Goal: Information Seeking & Learning: Compare options

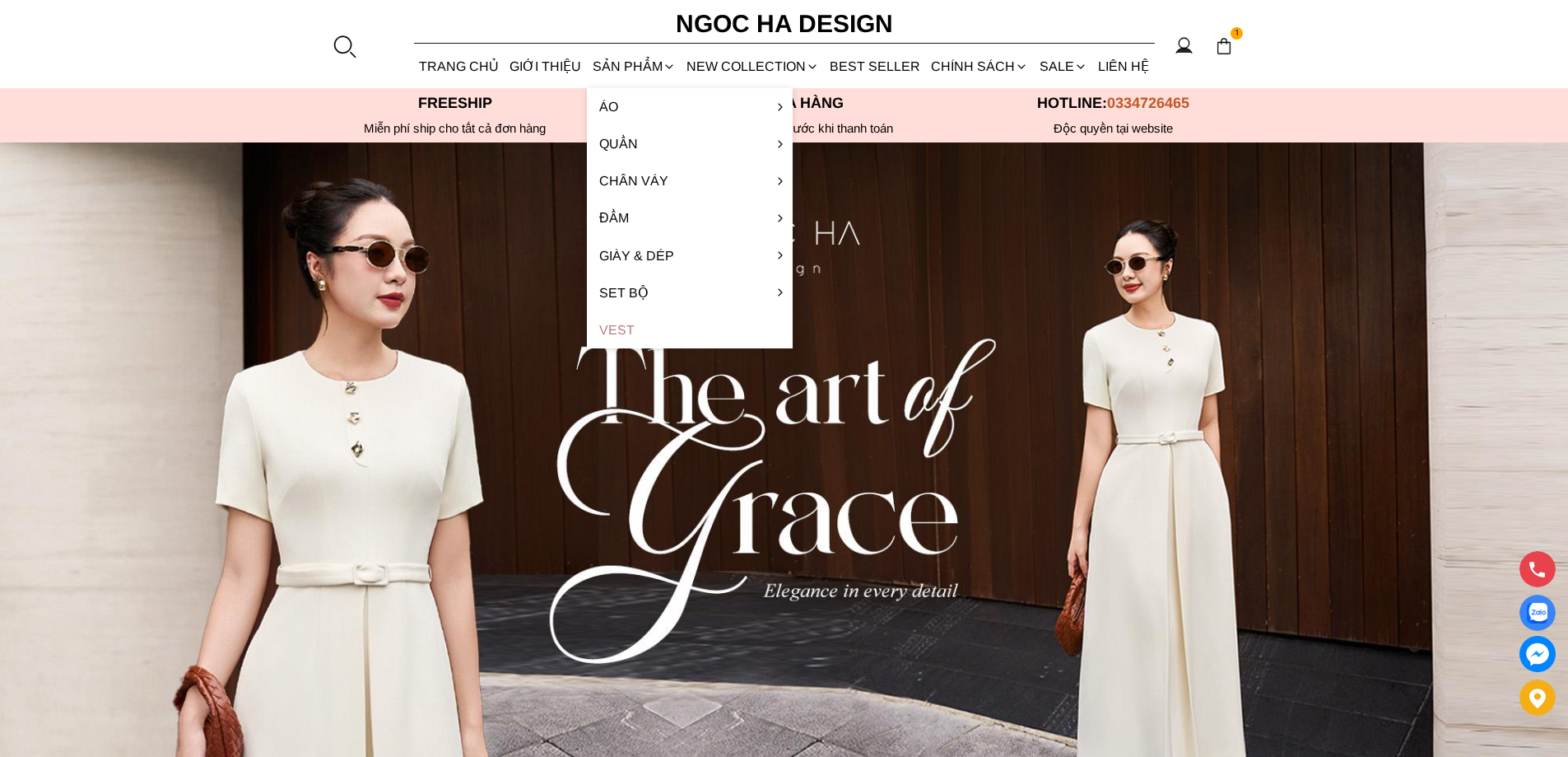
click at [630, 328] on link "Vest" at bounding box center [690, 330] width 206 height 37
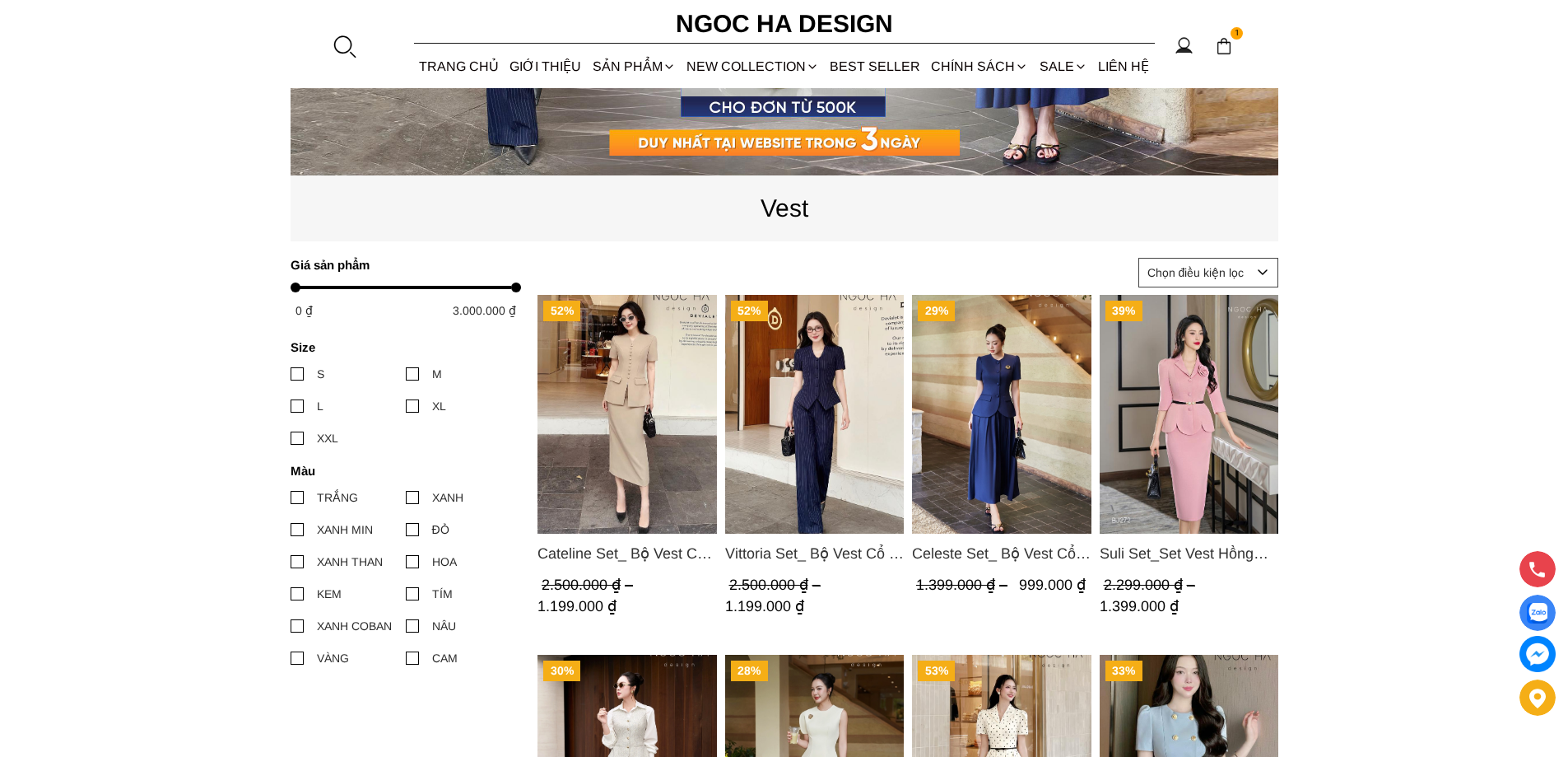
scroll to position [702, 0]
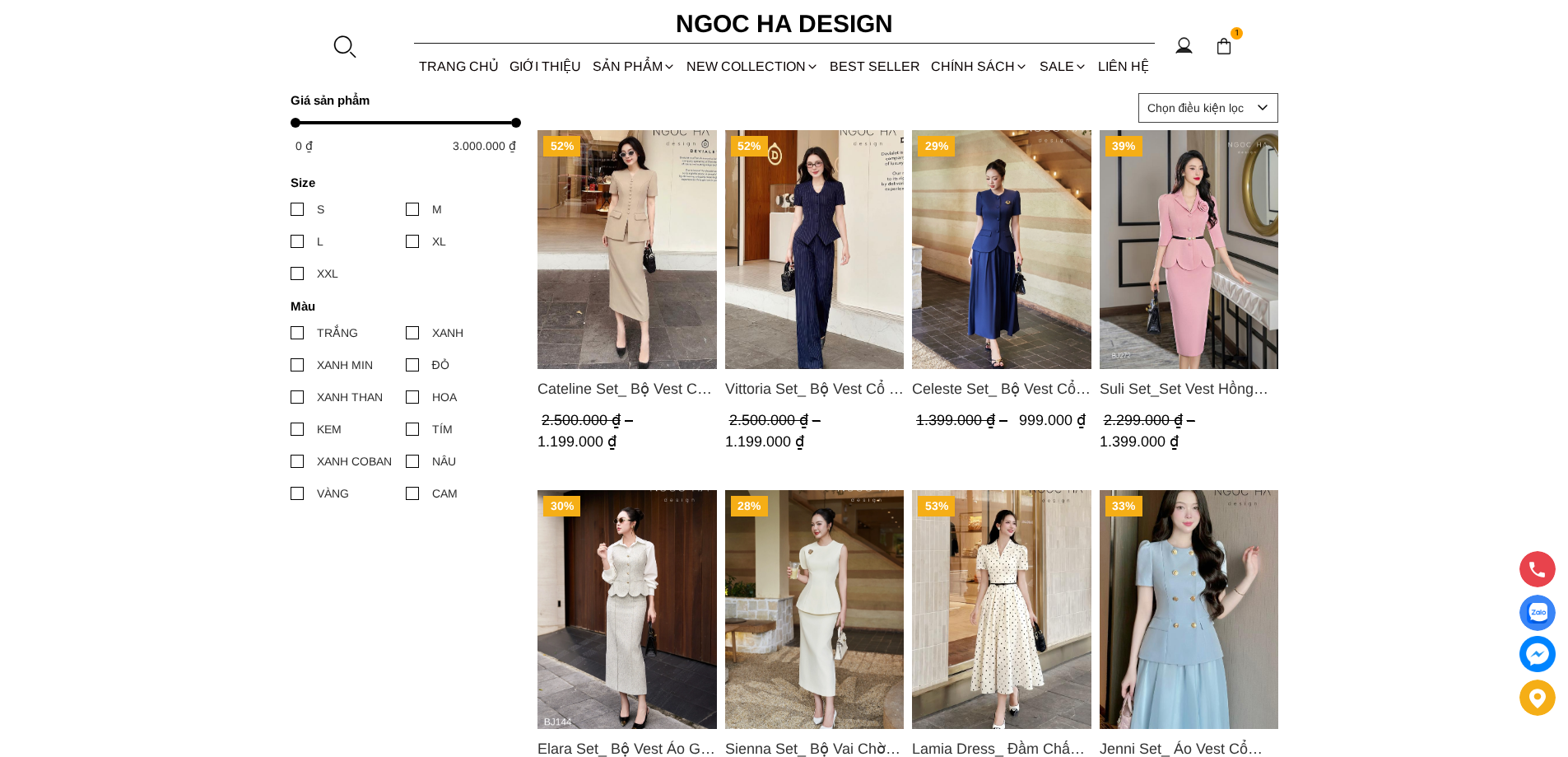
click at [612, 261] on img "Product image - Cateline Set_ Bộ Vest Cổ V Đính Cúc Nhí Chân Váy Bút Chì BJ127" at bounding box center [628, 249] width 180 height 238
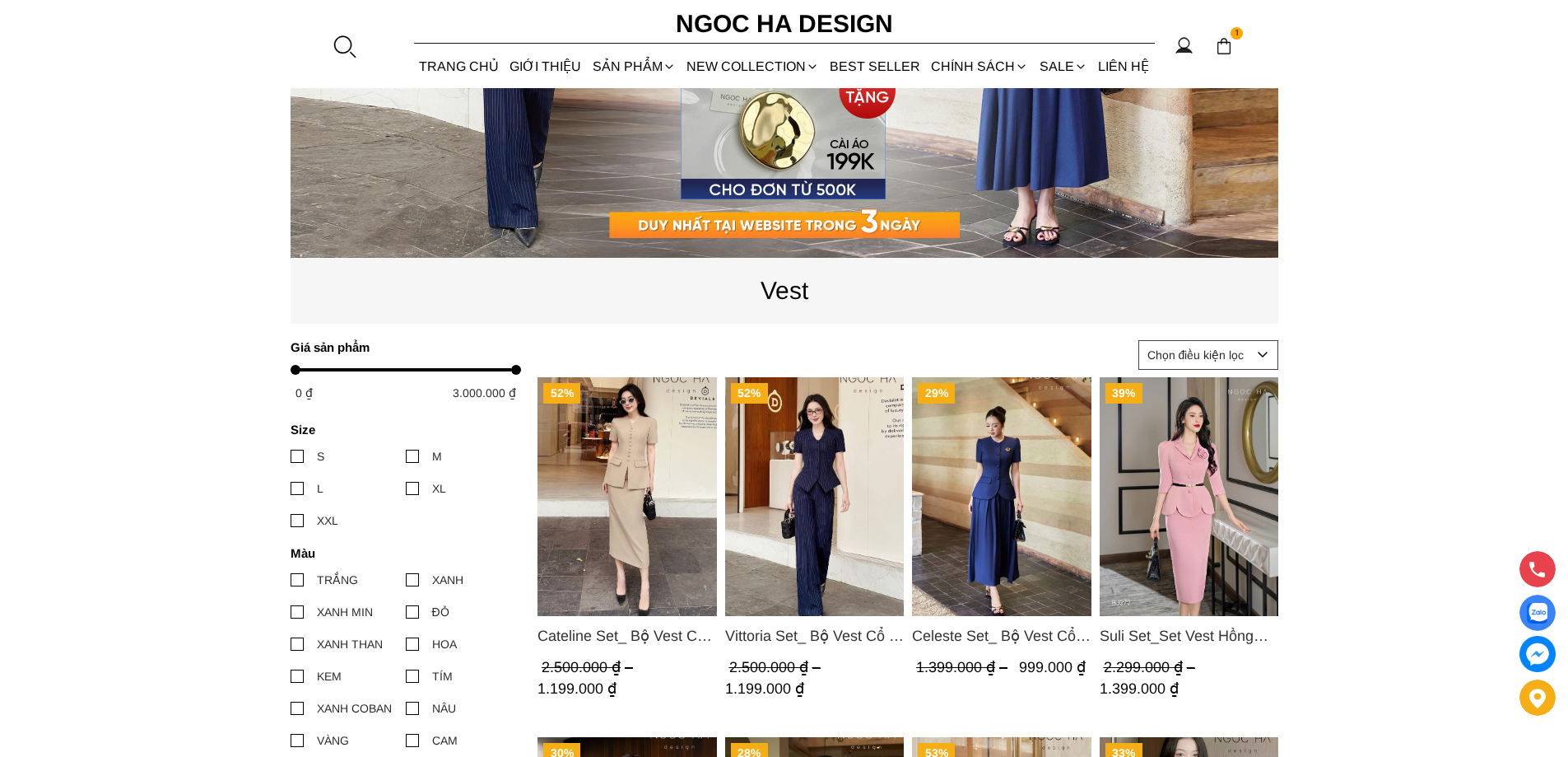
click at [842, 494] on img "Product image - Vittoria Set_ Bộ Vest Cổ V Quần Suông Kẻ Sọc BQ013" at bounding box center [815, 496] width 180 height 238
click at [1017, 479] on img "Product image - Celeste Set_ Bộ Vest Cổ Tròn Chân Váy Nhún Xòe Màu Xanh Bò BJ142" at bounding box center [1002, 496] width 180 height 238
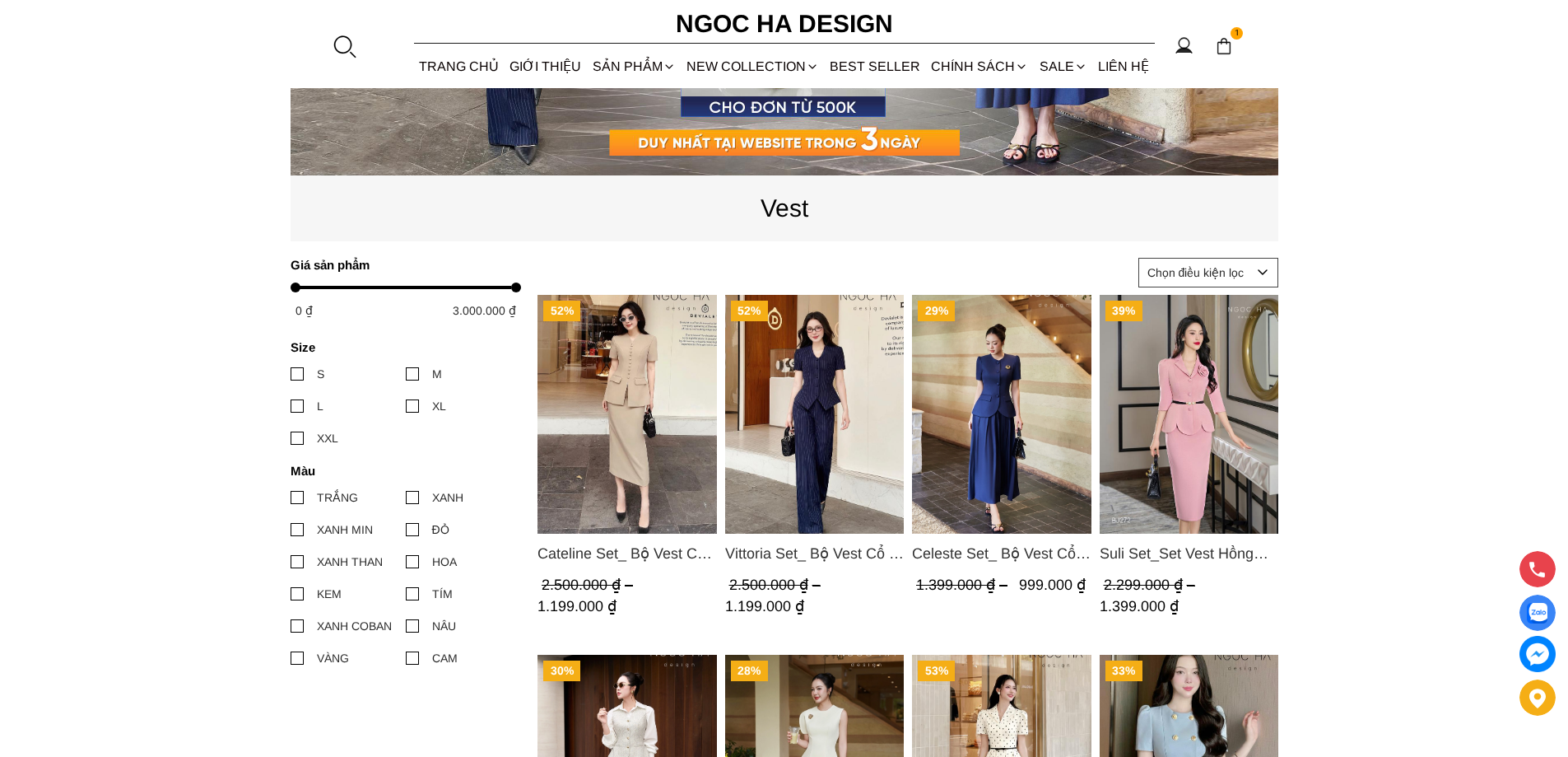
click at [1179, 349] on img "Product image - Suli Set_Set Vest Hồng Gấu Cách Điệu Kèm Đai BJ272" at bounding box center [1189, 413] width 180 height 238
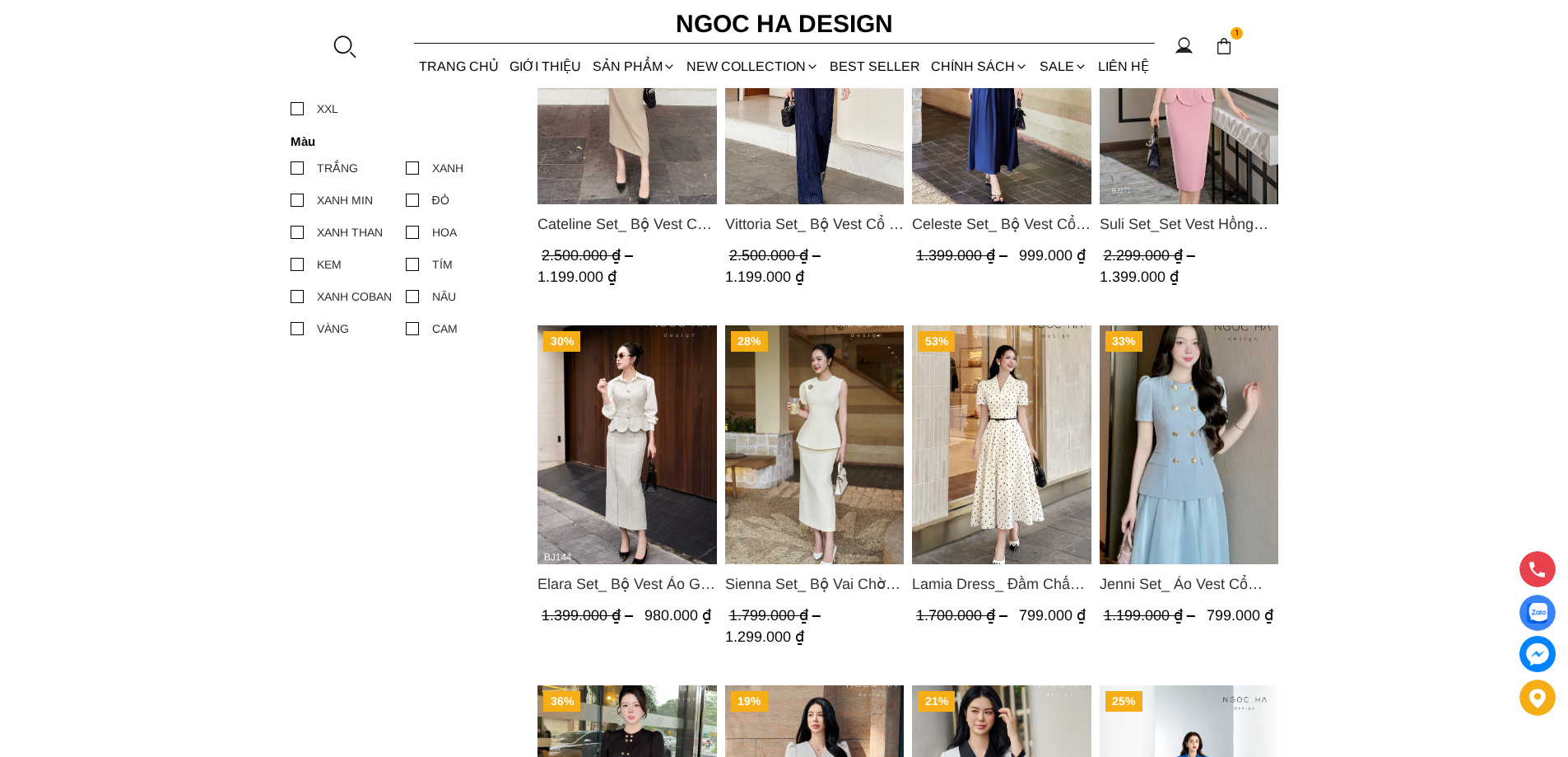
scroll to position [949, 0]
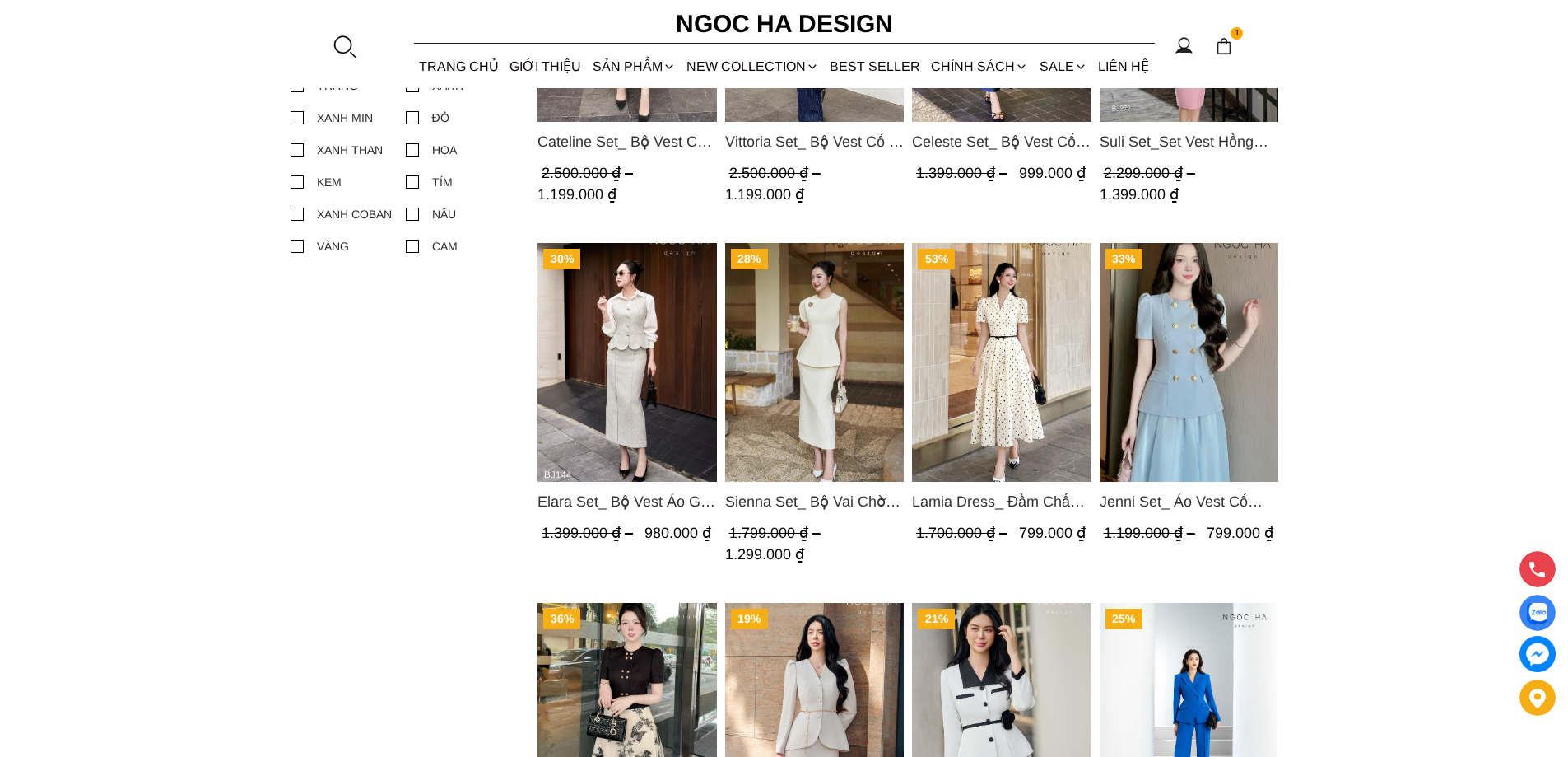
click at [635, 374] on img "Product image - Elara Set_ Bộ Vest Áo Gile Chân Váy Bút Chì BJ144" at bounding box center [628, 362] width 180 height 238
click at [622, 383] on img "Product image - Elara Set_ Bộ Vest Áo Gile Chân Váy Bút Chì BJ144" at bounding box center [628, 362] width 180 height 238
click at [829, 355] on img "Product image - Sienna Set_ Bộ Vai Chờm Bất Đối Xứng Mix Chân Váy Bút Chì BJ143" at bounding box center [815, 362] width 180 height 238
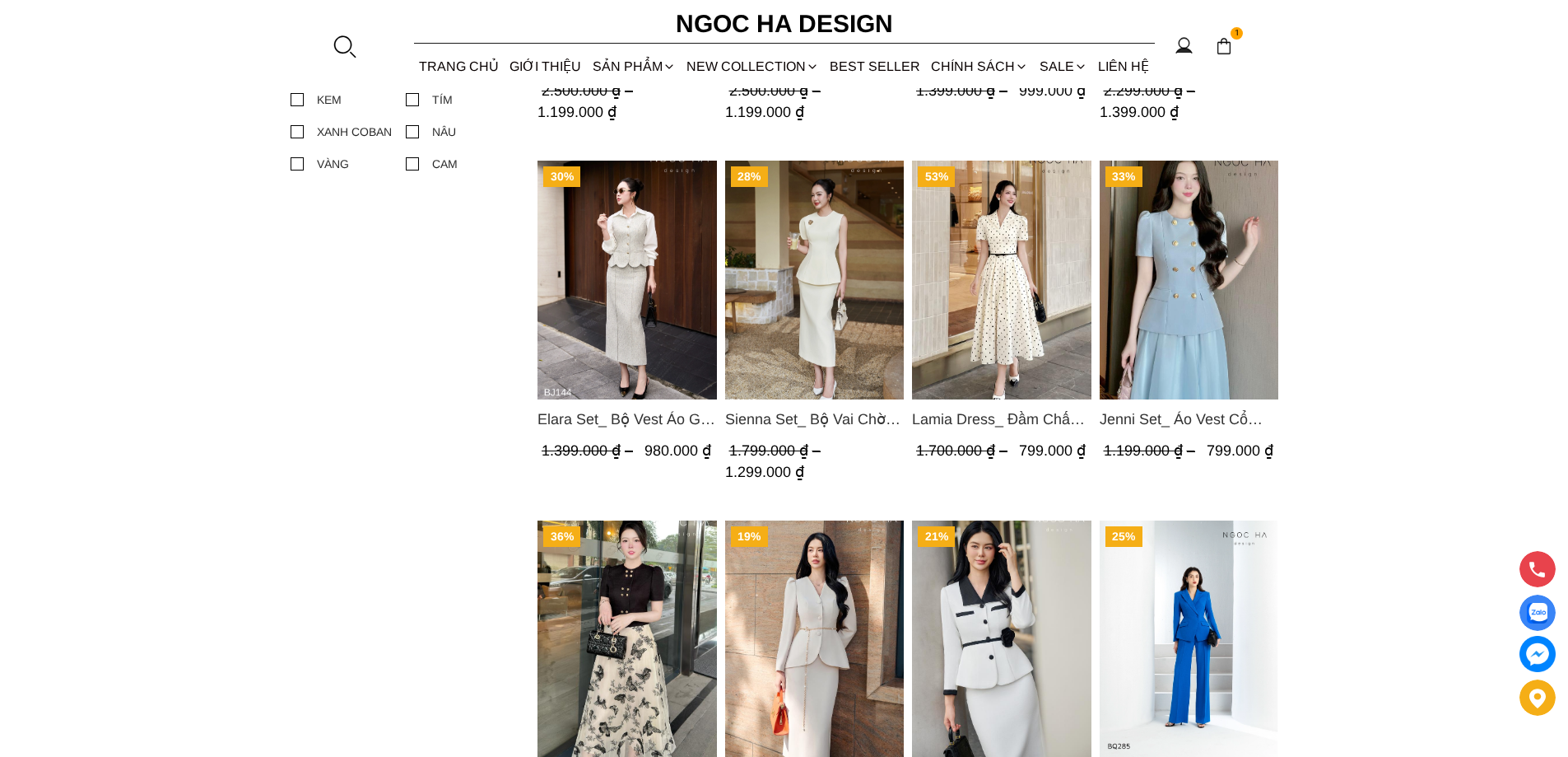
click at [992, 289] on img "Product image - Lamia Dress_ Đầm Chấm Bi Cổ Vest Màu Kem D1003" at bounding box center [1002, 279] width 180 height 238
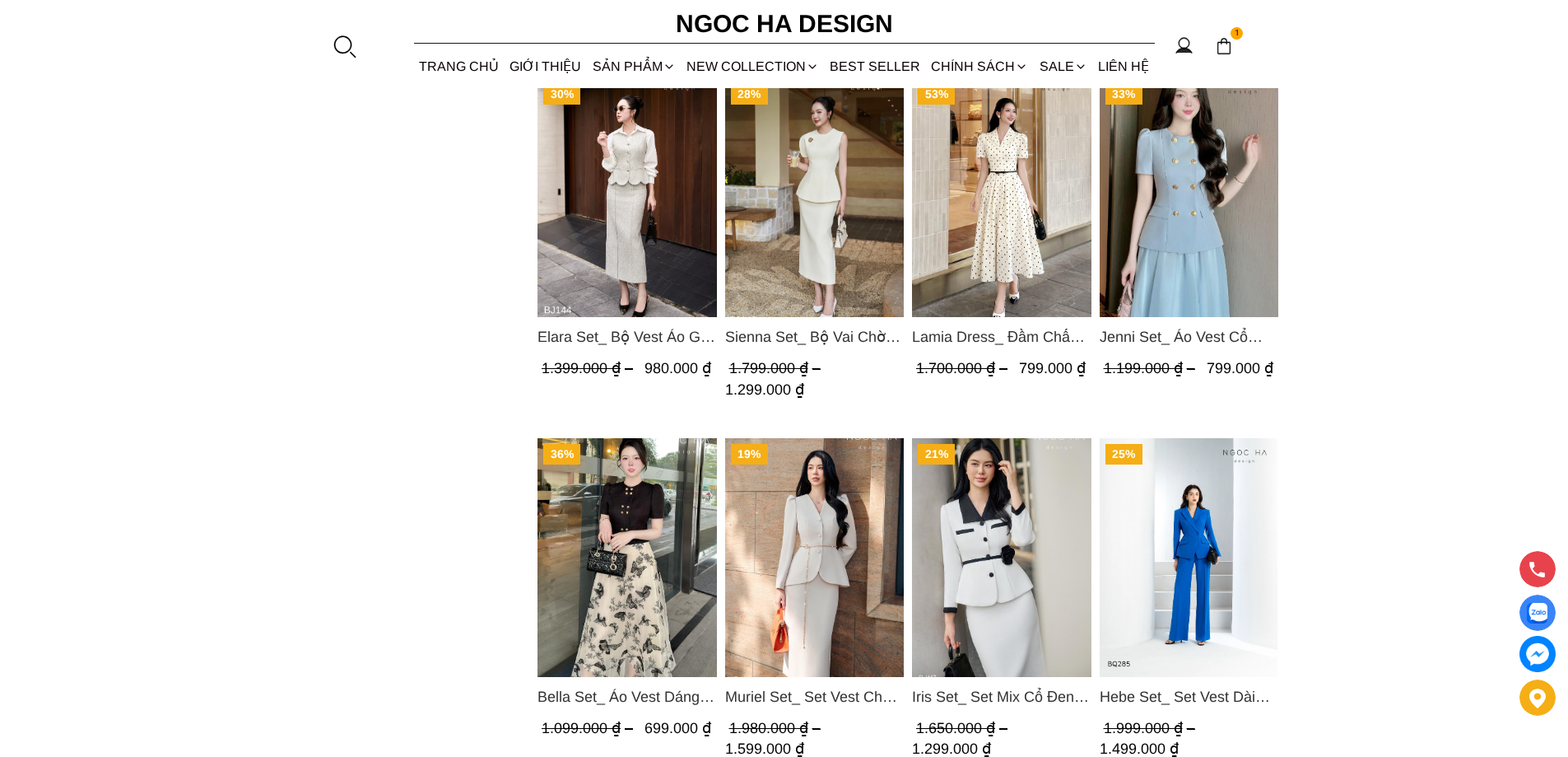
click at [1162, 221] on img "Product image - Jenni Set_ Áo Vest Cổ Tròn Đính Cúc, Chân Váy Tơ Màu Xanh A1051…" at bounding box center [1189, 197] width 180 height 238
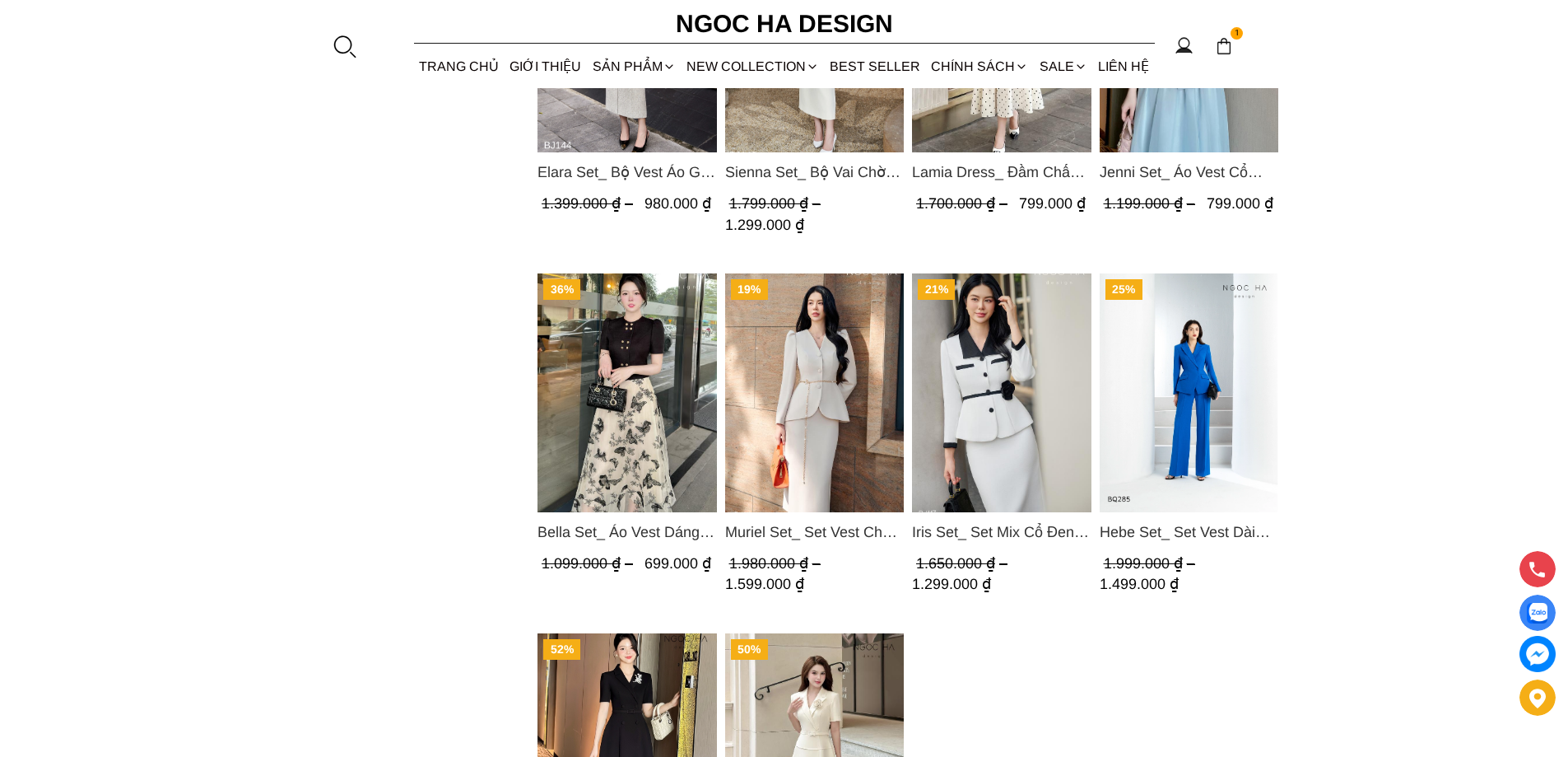
scroll to position [1360, 0]
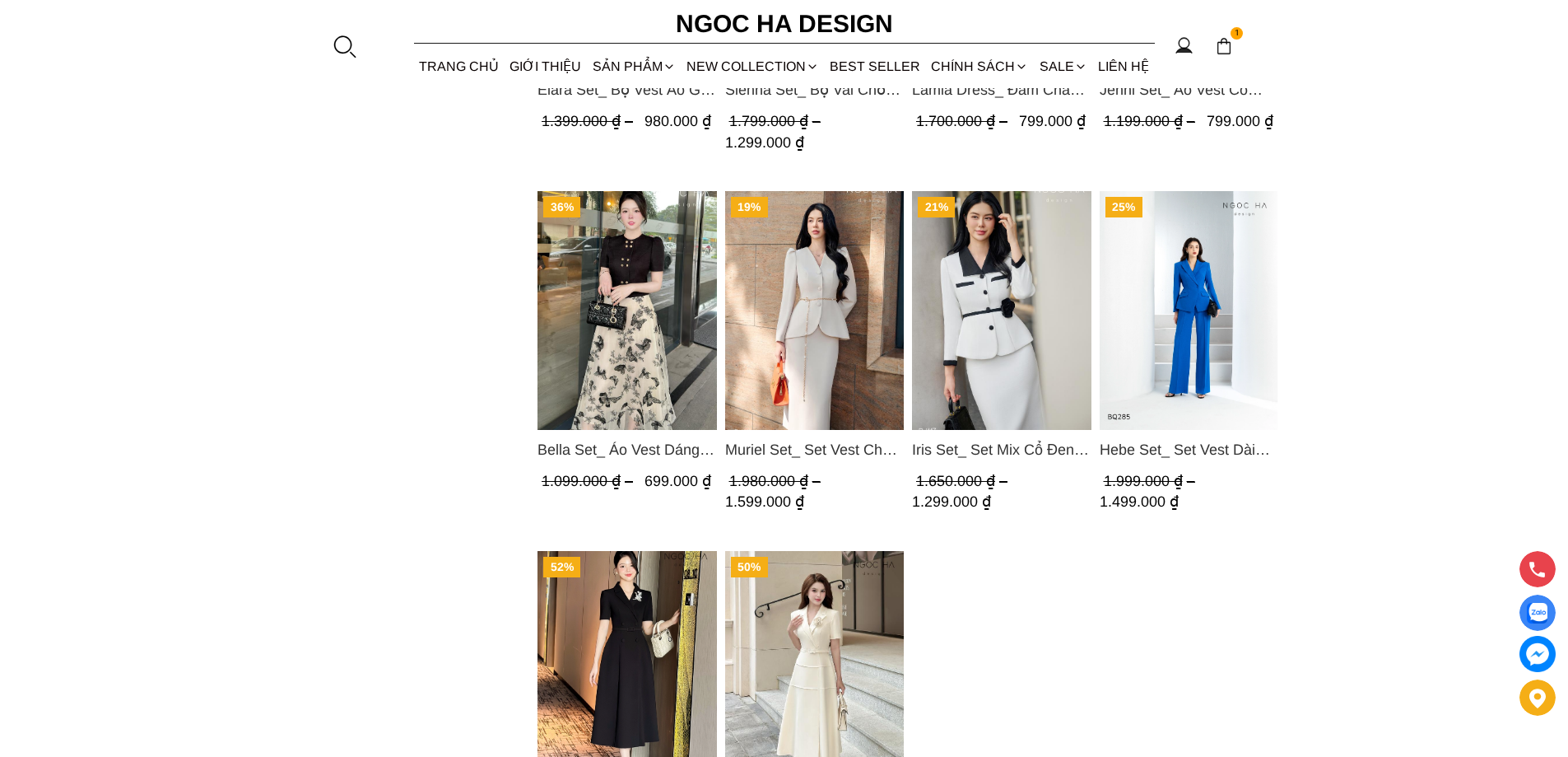
click at [648, 294] on img "Product image - Bella Set_ Áo Vest Dáng Lửng Cúc Đồng, Chân Váy Họa Tiết Bướm A…" at bounding box center [628, 310] width 180 height 238
click at [838, 348] on img "Product image - Muriel Set_ Set Vest Chân Váy Màu Bee Vai Xếp Ly Cổ V Kèm Đai K…" at bounding box center [815, 310] width 180 height 238
click at [992, 289] on img "Product image - Iris Set_ Set Mix Cổ Đen Chân Váy Bút Chì Màu Trắng Kèm Đai Hoa…" at bounding box center [1002, 310] width 180 height 238
click at [1190, 259] on img "Product image - Hebe Set_ Set Vest Dài Tay BQ285" at bounding box center [1189, 310] width 180 height 238
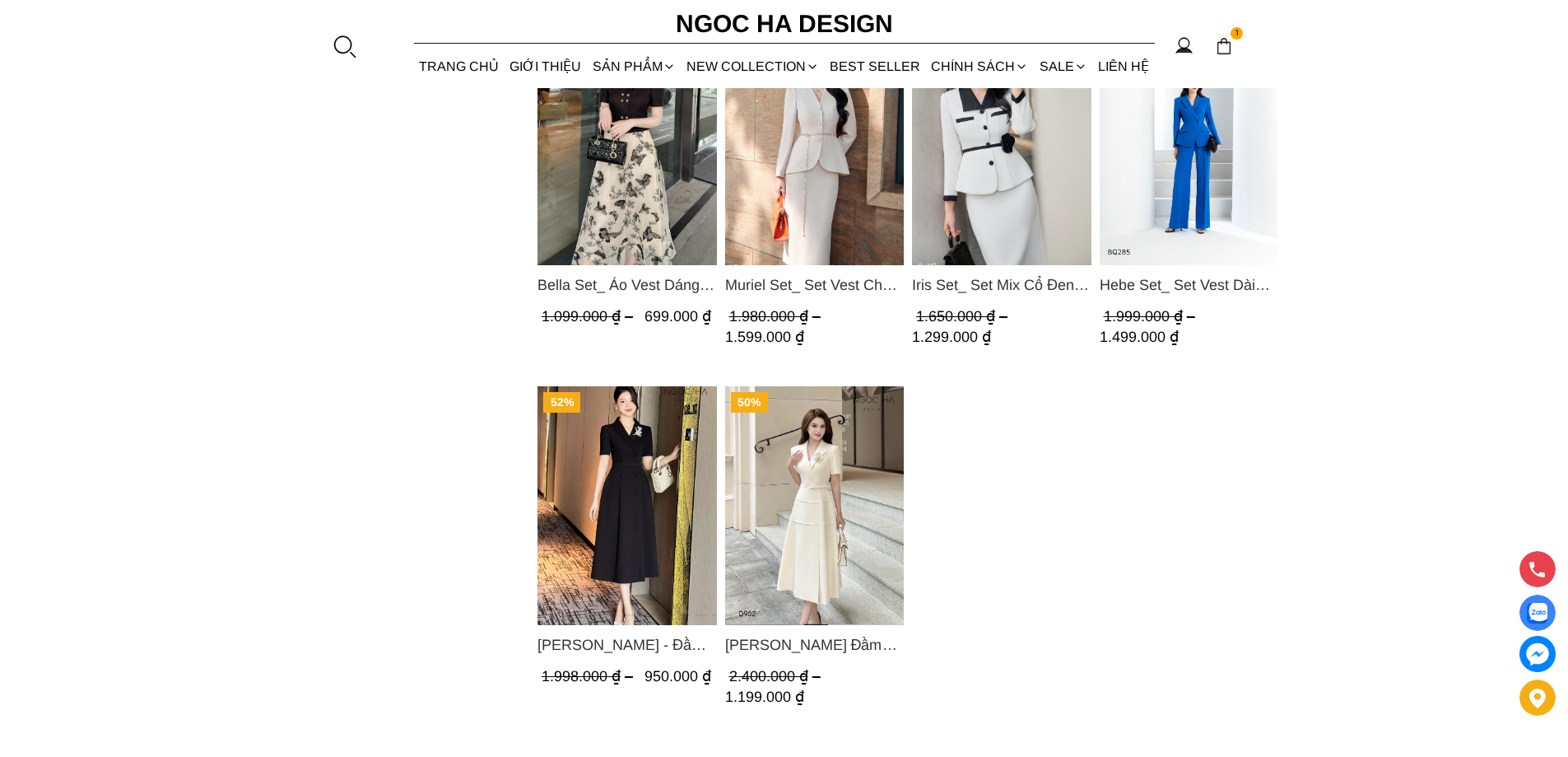
scroll to position [1690, 0]
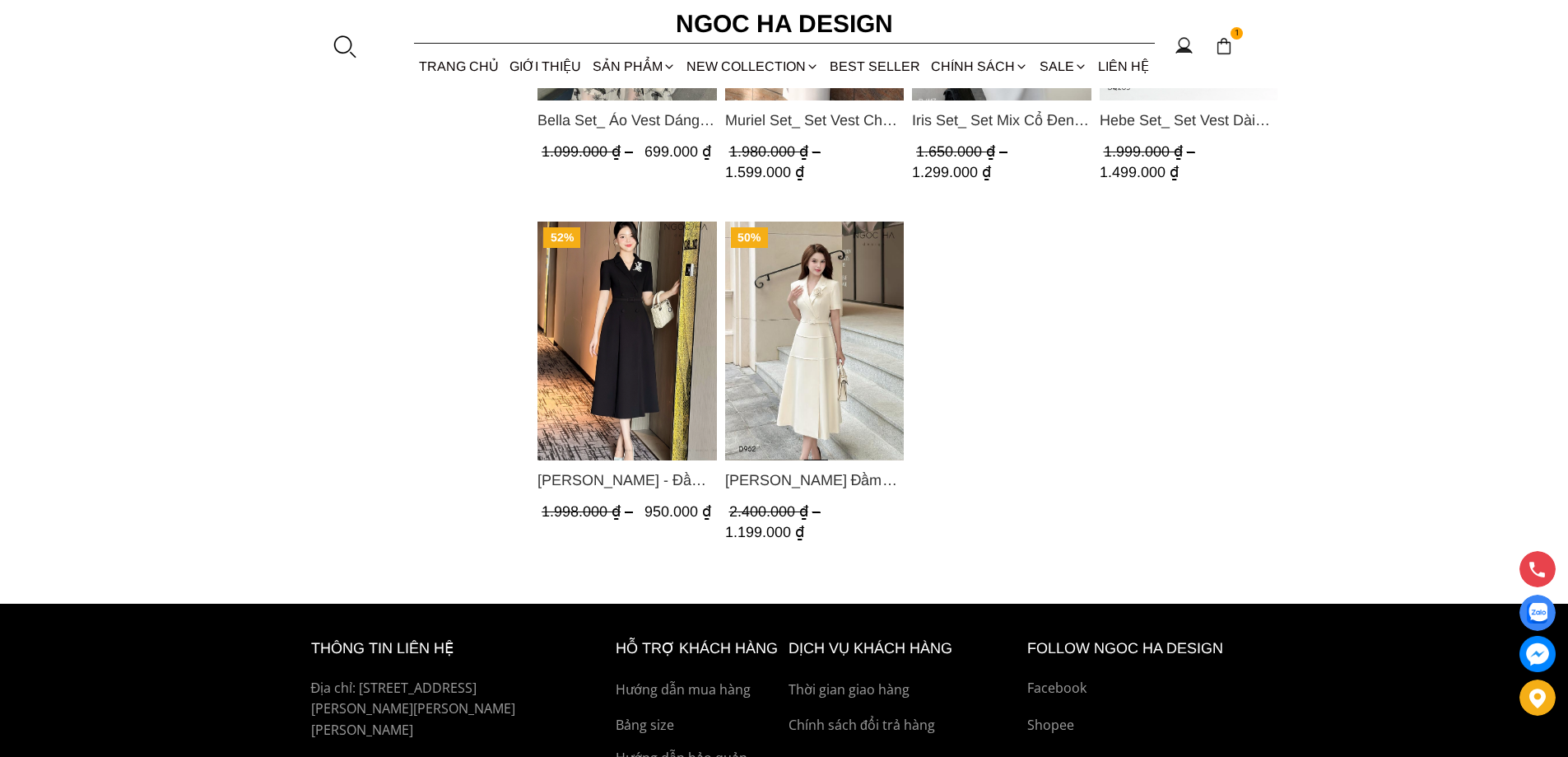
click at [614, 376] on img "Product image - Irene Dress - Đầm Vest Dáng Xòe Kèm Đai D713" at bounding box center [628, 340] width 180 height 238
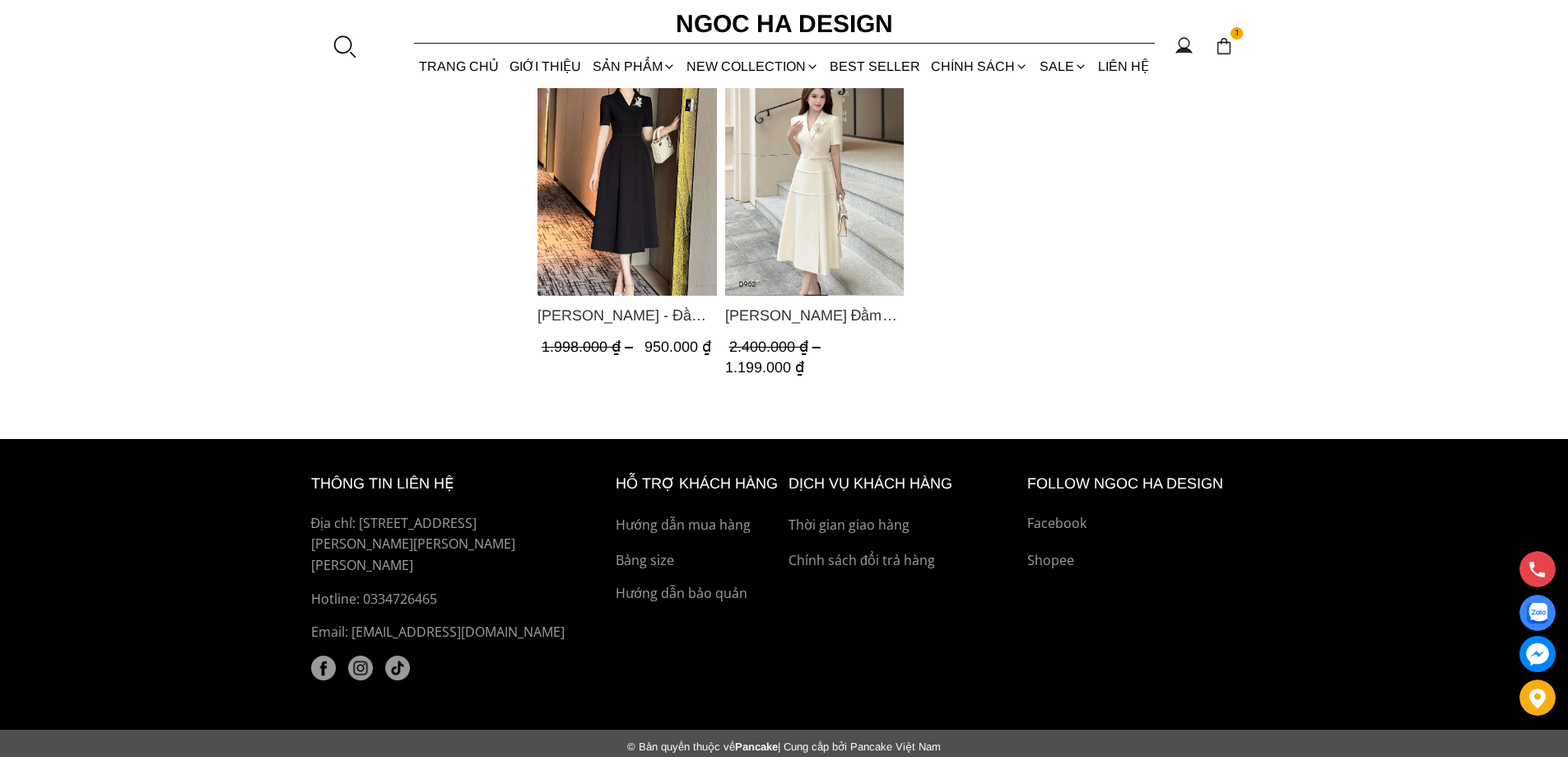
scroll to position [1772, 0]
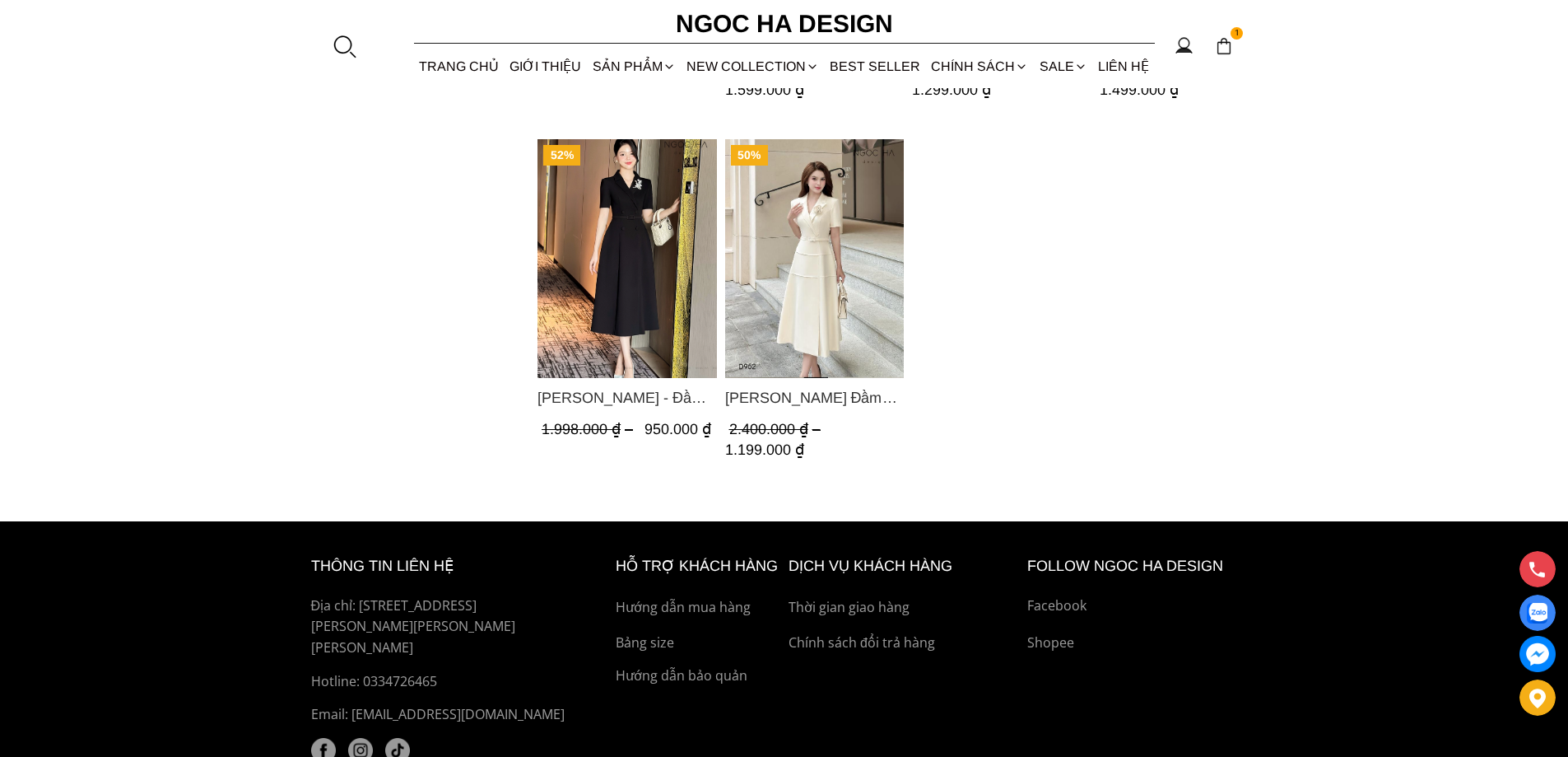
click at [809, 228] on img "Product image - Louisa Dress_ Đầm Cổ Vest Cài Hoa Tùng May Gân Nổi Kèm Đai Màu …" at bounding box center [815, 258] width 180 height 238
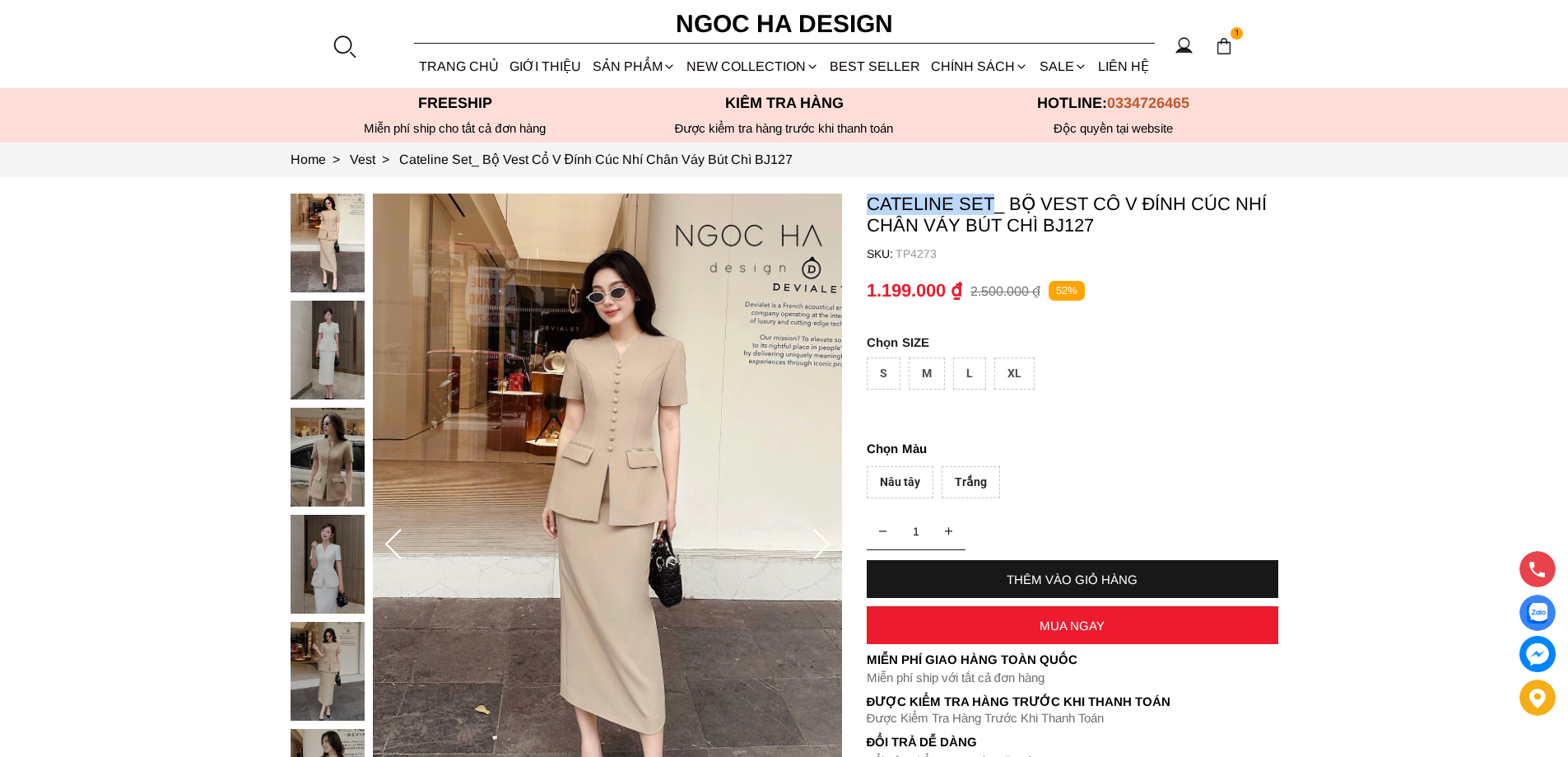
copy p "Cateline Set"
drag, startPoint x: 865, startPoint y: 199, endPoint x: 996, endPoint y: 199, distance: 131.0
click at [996, 199] on section "Cateline Set_ Bộ Vest Cổ V Đính Cúc Nhí Chân Váy Bút Chì BJ127 SKU: TP4273 1 TH…" at bounding box center [784, 545] width 1568 height 736
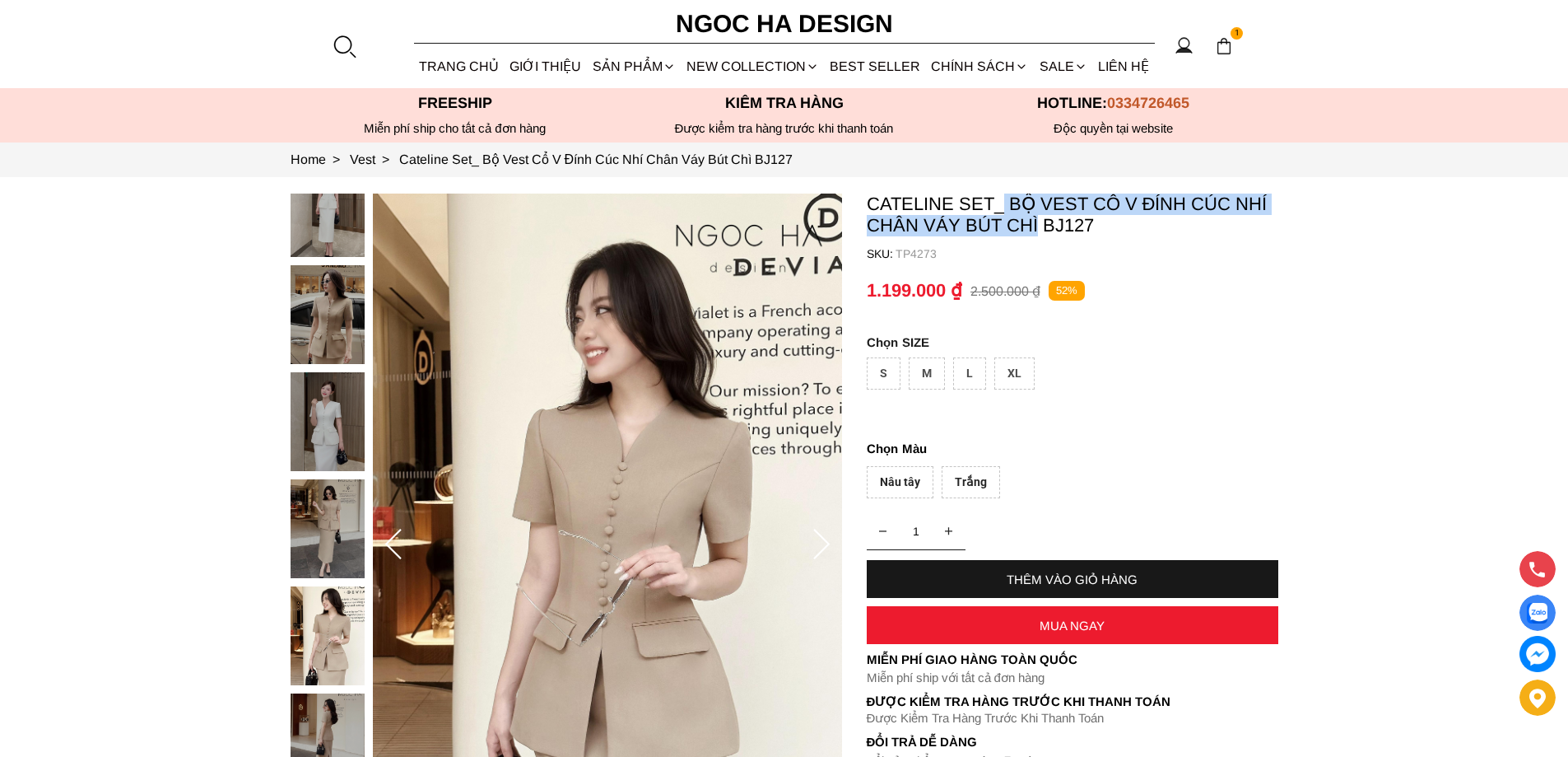
copy p "Bộ Vest Cổ V Đính Cúc Nhí Chân Váy Bút Chì"
drag, startPoint x: 1005, startPoint y: 192, endPoint x: 1037, endPoint y: 227, distance: 47.4
click at [1037, 227] on section "Cateline Set_ Bộ Vest Cổ V Đính Cúc Nhí Chân Váy Bút Chì BJ127 SKU: TP4273 1 TH…" at bounding box center [784, 545] width 1568 height 736
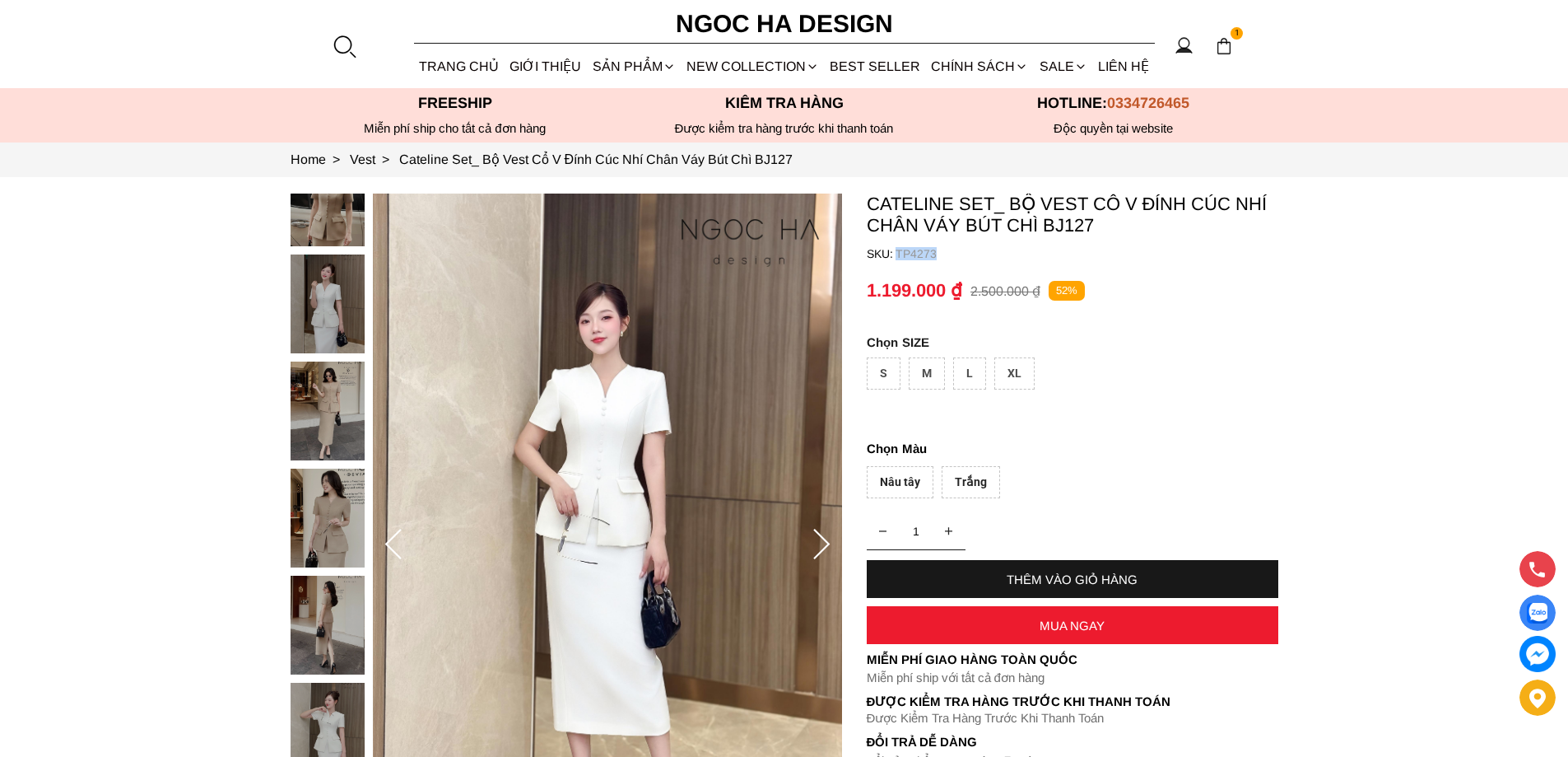
copy p "TP4273"
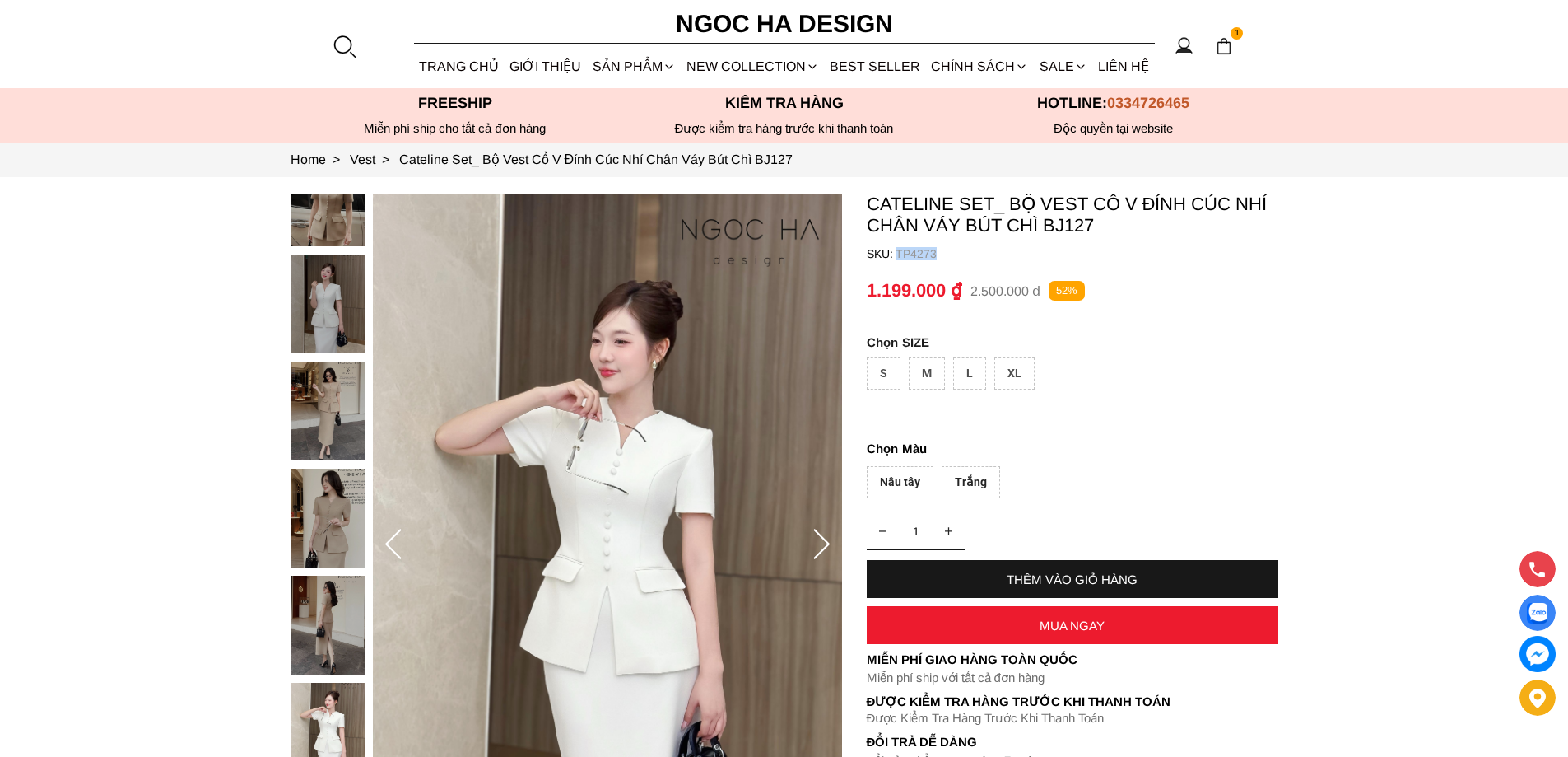
drag, startPoint x: 971, startPoint y: 254, endPoint x: 897, endPoint y: 250, distance: 74.1
click at [897, 250] on p "TP4273" at bounding box center [1087, 254] width 383 height 14
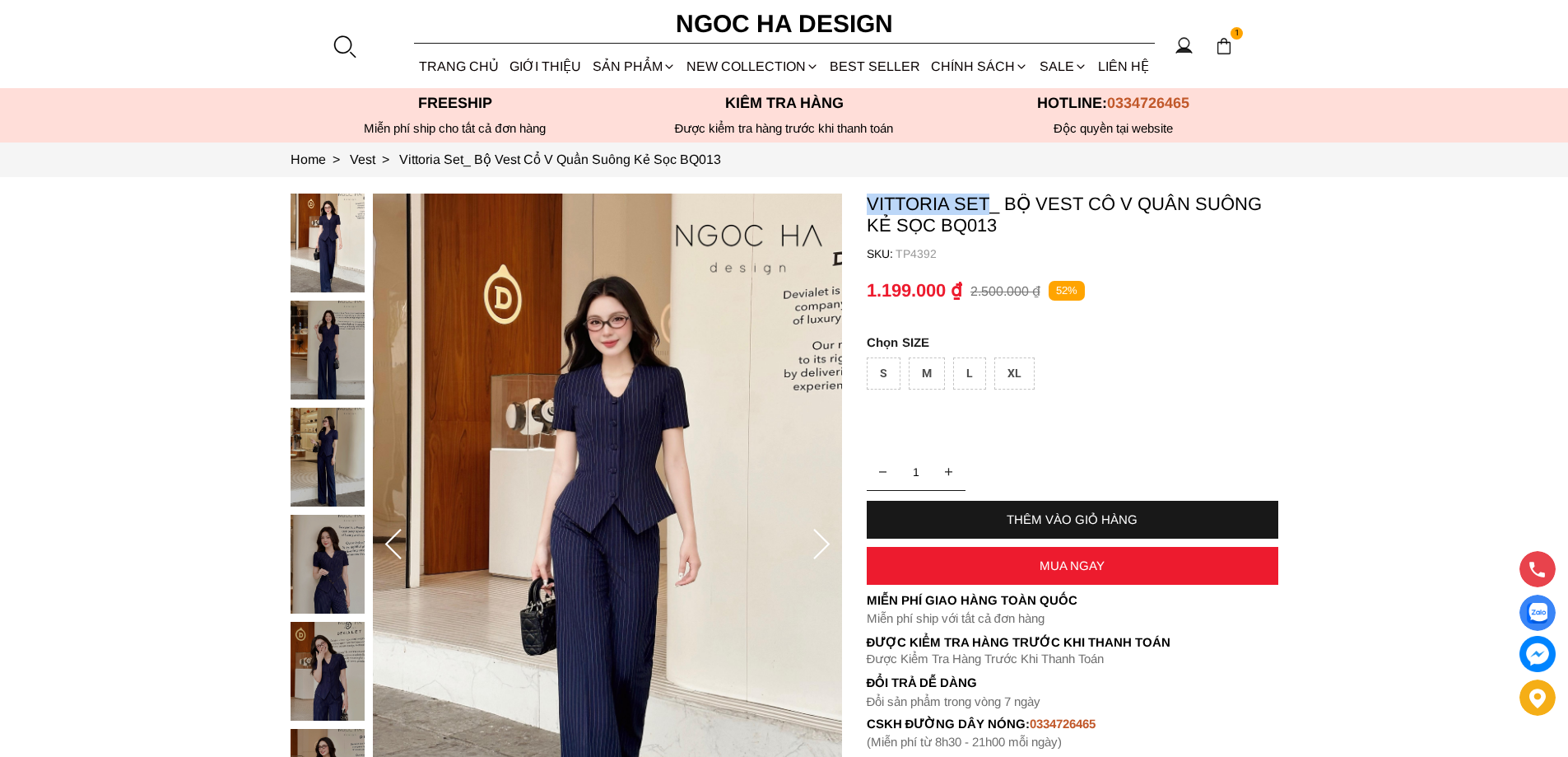
copy p "Vittoria Set"
drag, startPoint x: 862, startPoint y: 205, endPoint x: 992, endPoint y: 212, distance: 130.2
click at [992, 212] on section "Vittoria Set_ Bộ Vest Cổ V Quần Suông Kẻ Sọc BQ013 SKU: TP4392 1 THÊM VÀO GIỎ H…" at bounding box center [784, 545] width 1568 height 736
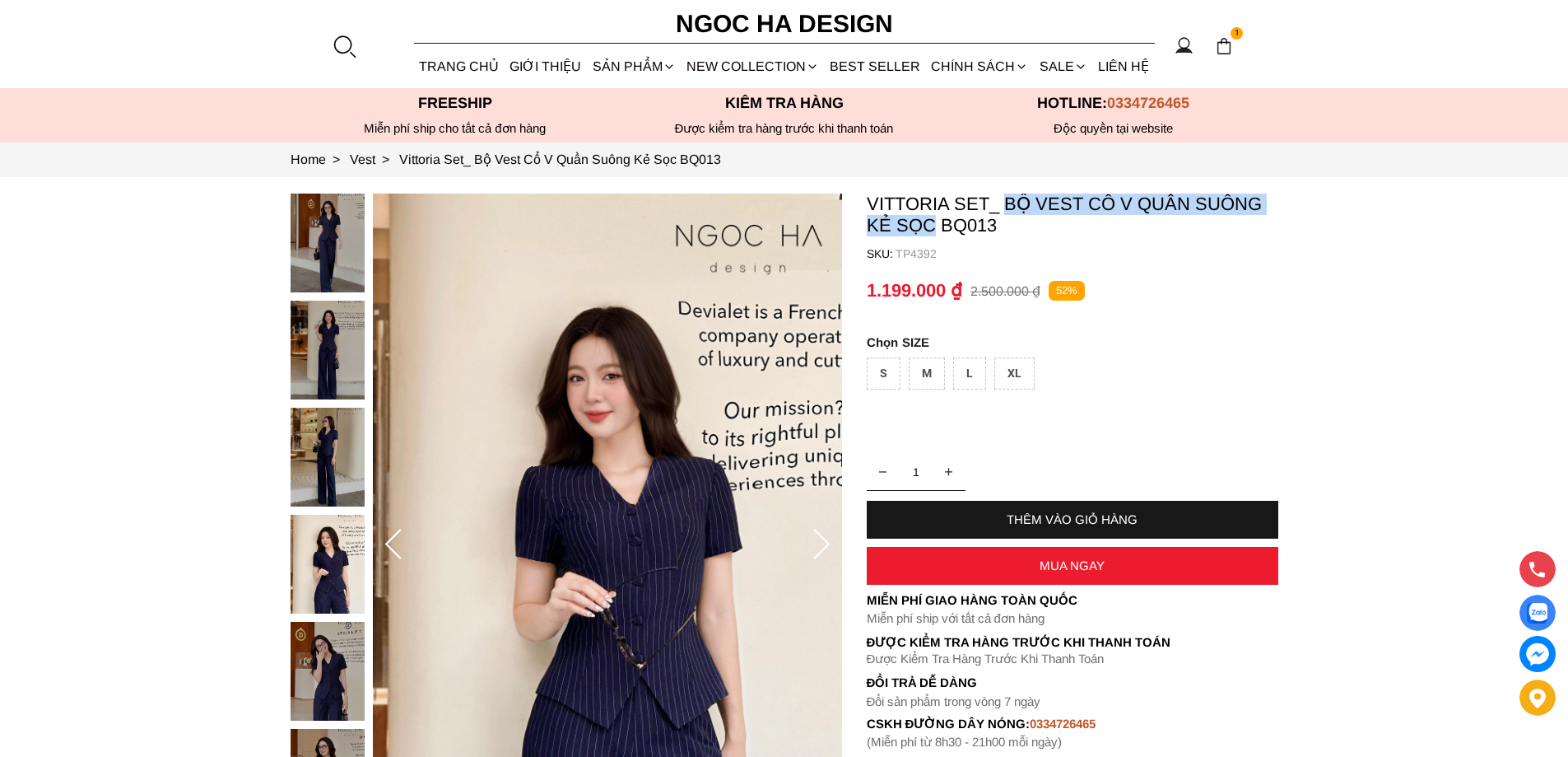
copy p "Bộ Vest Cổ V Quần Suông Kẻ Sọc"
drag, startPoint x: 1005, startPoint y: 188, endPoint x: 931, endPoint y: 229, distance: 84.6
click at [931, 229] on section "Vittoria Set_ Bộ Vest Cổ V Quần Suông Kẻ Sọc BQ013 SKU: TP4392 1 THÊM VÀO GIỎ H…" at bounding box center [784, 545] width 1568 height 736
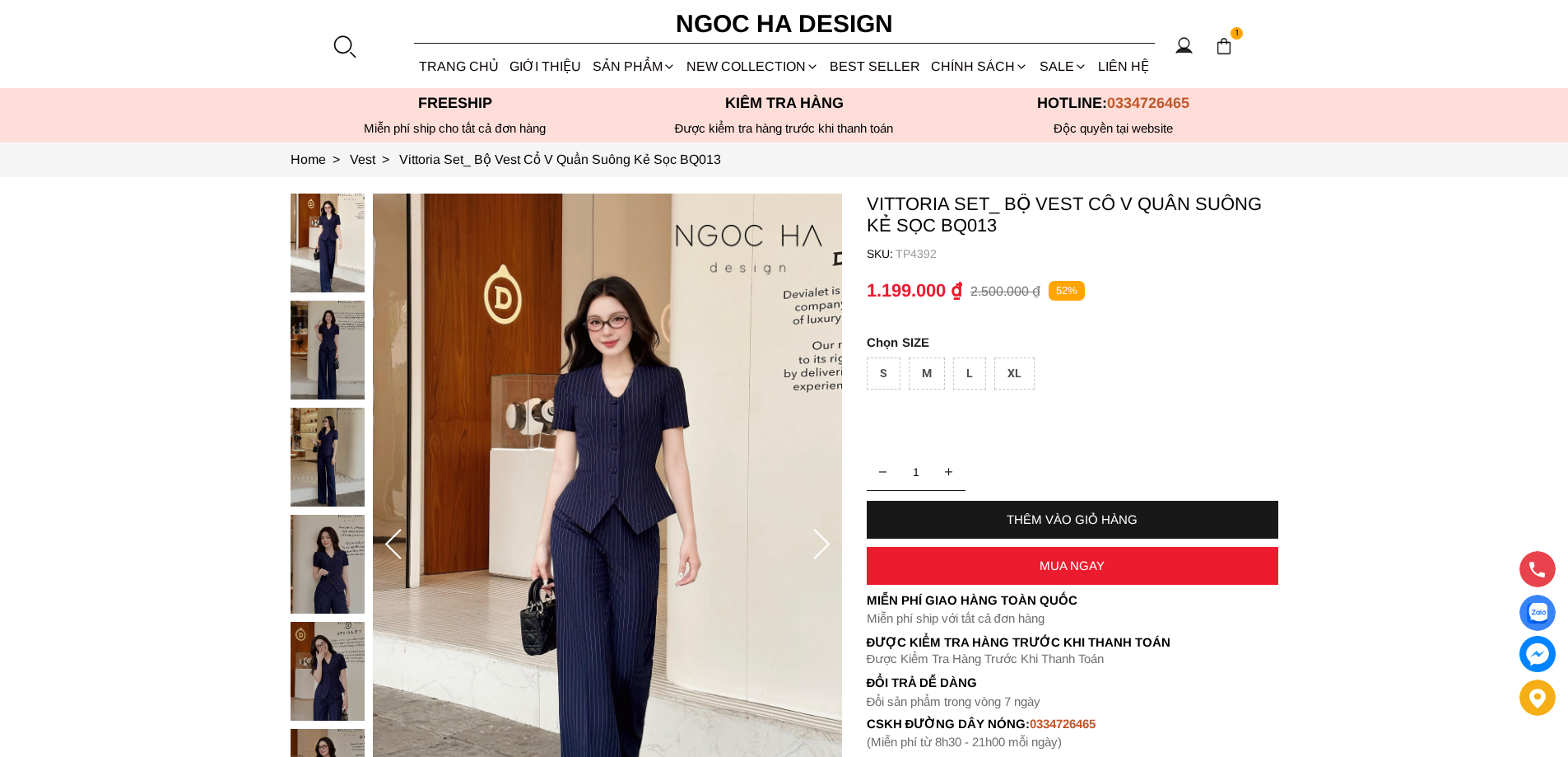
click at [924, 250] on p "TP4392" at bounding box center [1087, 254] width 383 height 14
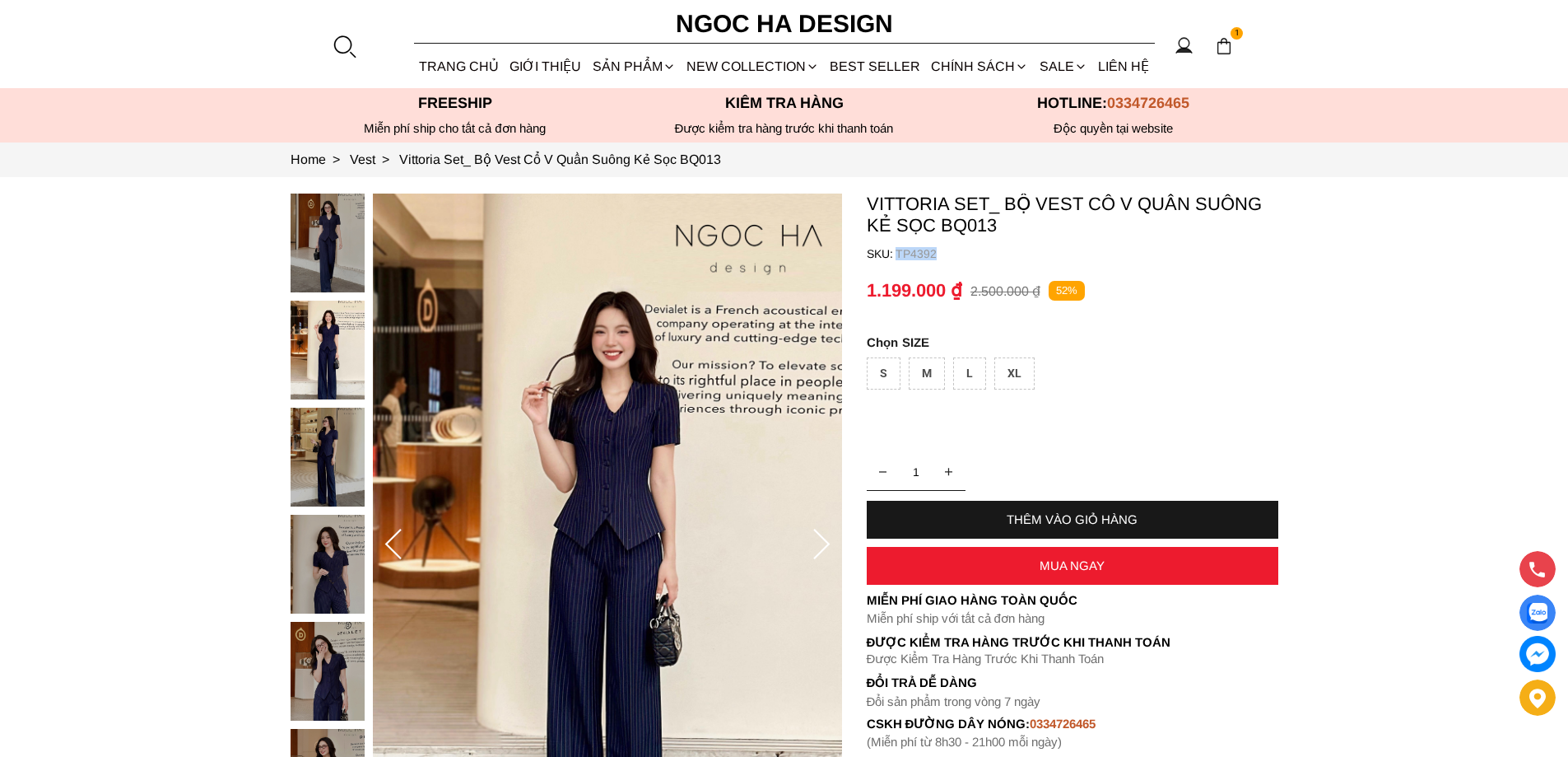
click at [924, 250] on p "TP4392" at bounding box center [1087, 254] width 383 height 14
copy p "TP4392"
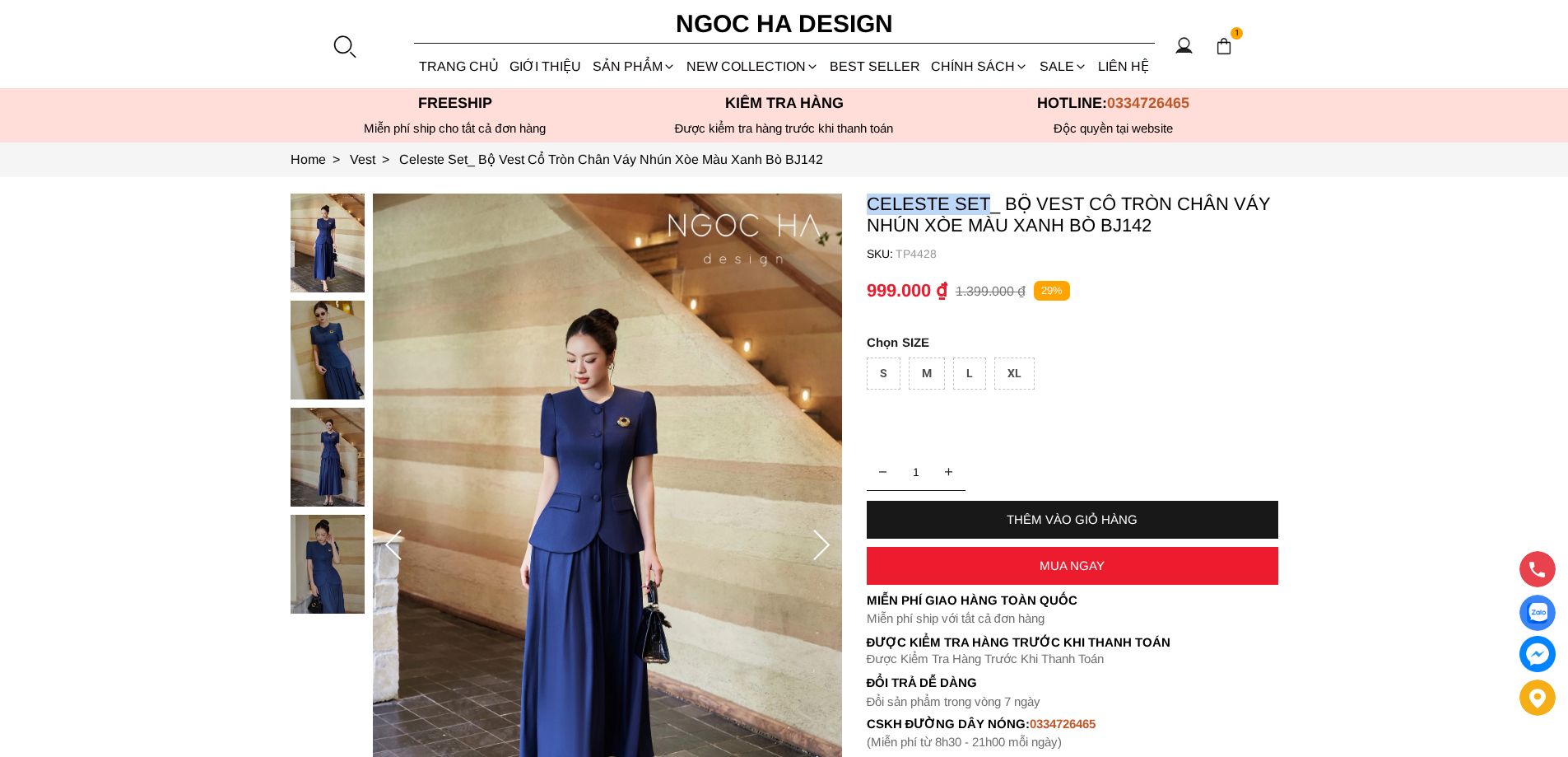
copy p "Celeste Set"
drag, startPoint x: 857, startPoint y: 212, endPoint x: 991, endPoint y: 201, distance: 134.5
click at [991, 201] on section "Celeste Set_ Bộ Vest Cổ Tròn Chân Váy Nhún Xòe Màu Xanh Bò BJ142 SKU: TP4428 1 …" at bounding box center [784, 546] width 1568 height 737
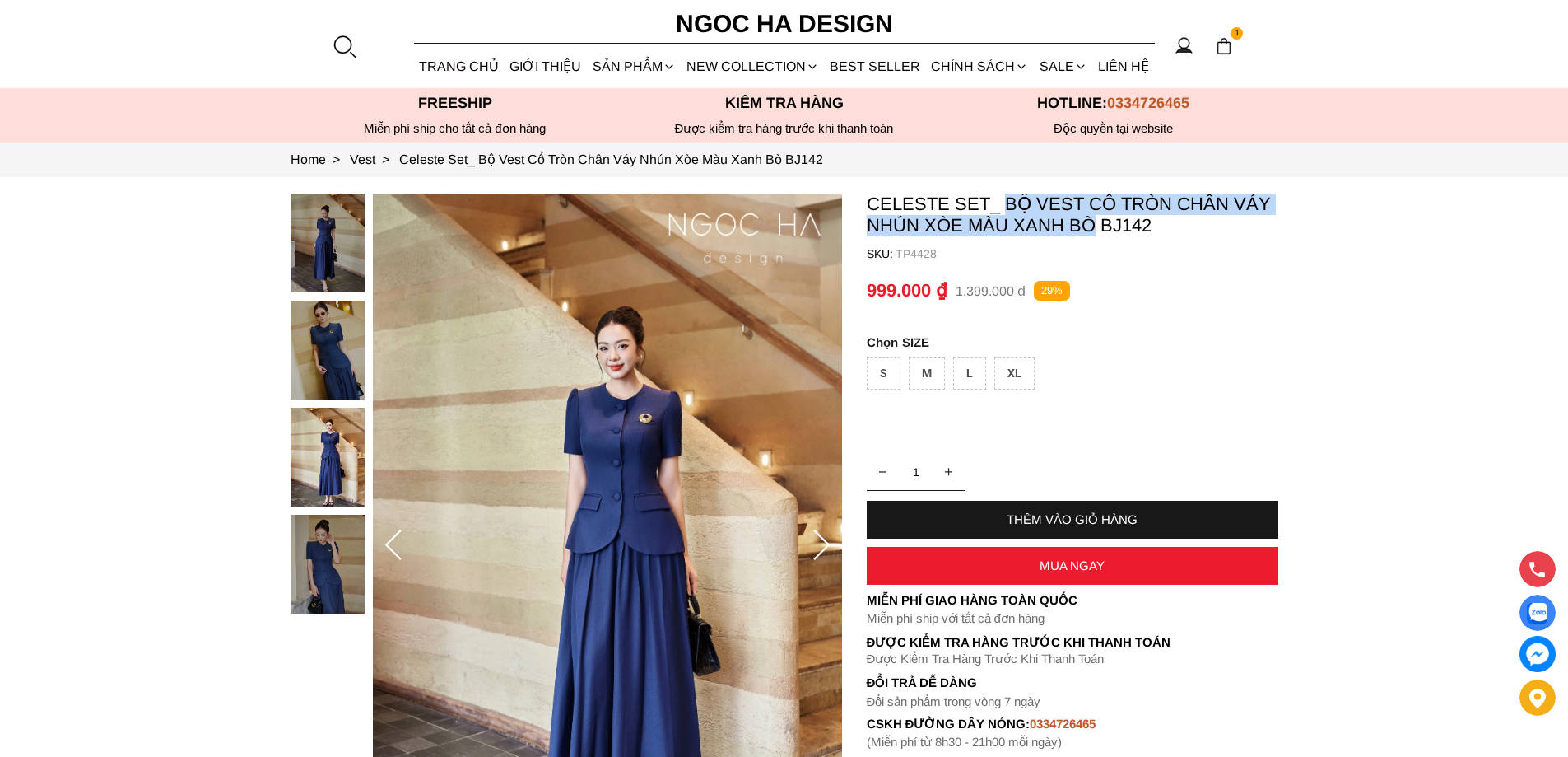
copy p "Bộ Vest Cổ Tròn Chân Váy Nhún Xòe Màu [PERSON_NAME]"
copy p "Bộ Vest Cổ Tròn Chân Váy Nhún Xòe Màu Xanh"
drag, startPoint x: 1007, startPoint y: 193, endPoint x: 1056, endPoint y: 229, distance: 60.8
click at [1056, 229] on section "Celeste Set_ Bộ Vest Cổ Tròn Chân Váy Nhún Xòe Màu Xanh Bò BJ142 SKU: TP4428 1 …" at bounding box center [784, 546] width 1568 height 737
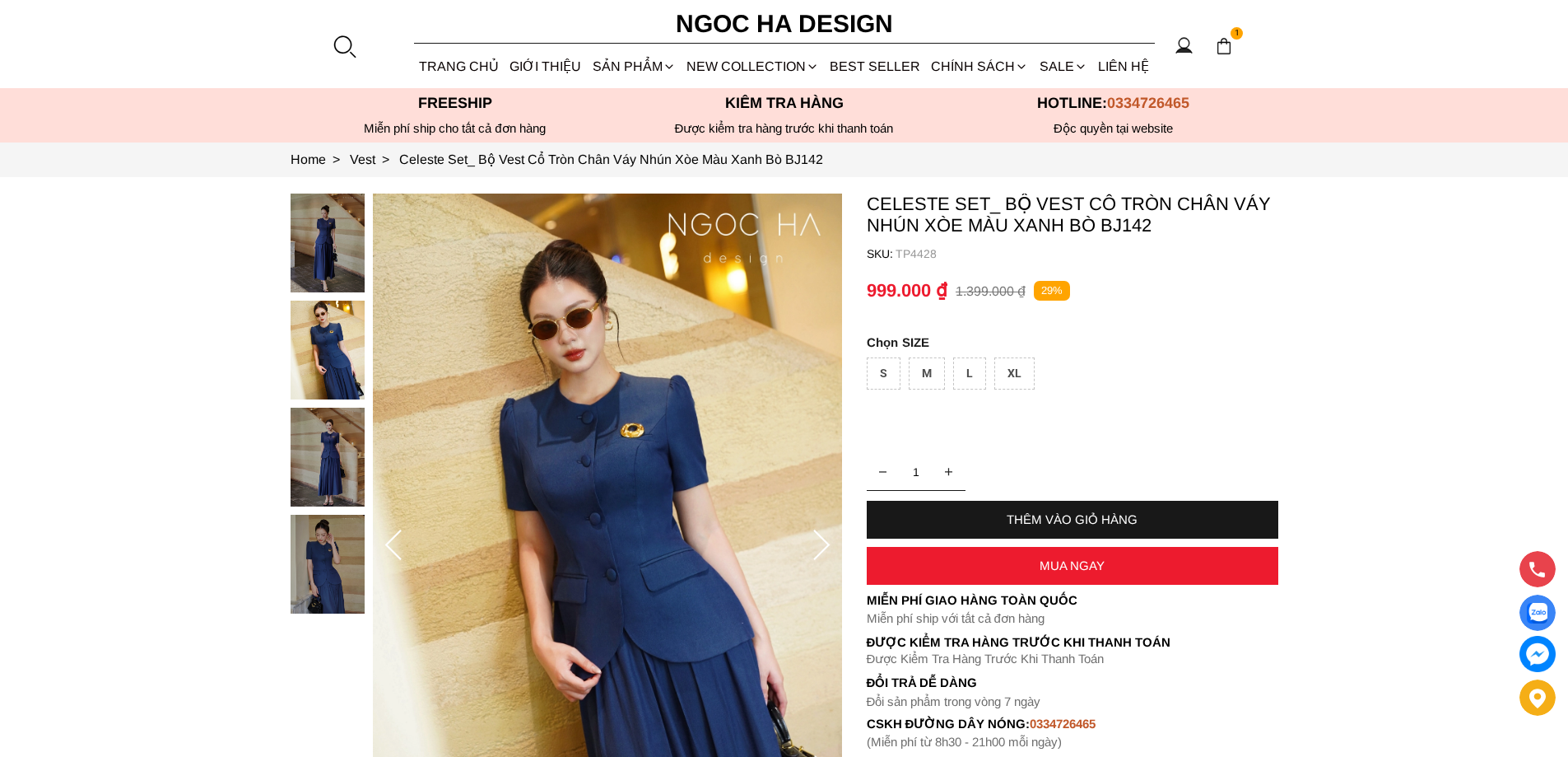
click at [922, 249] on p "TP4428" at bounding box center [1087, 254] width 383 height 14
click at [926, 253] on p "TP4428" at bounding box center [1087, 254] width 383 height 14
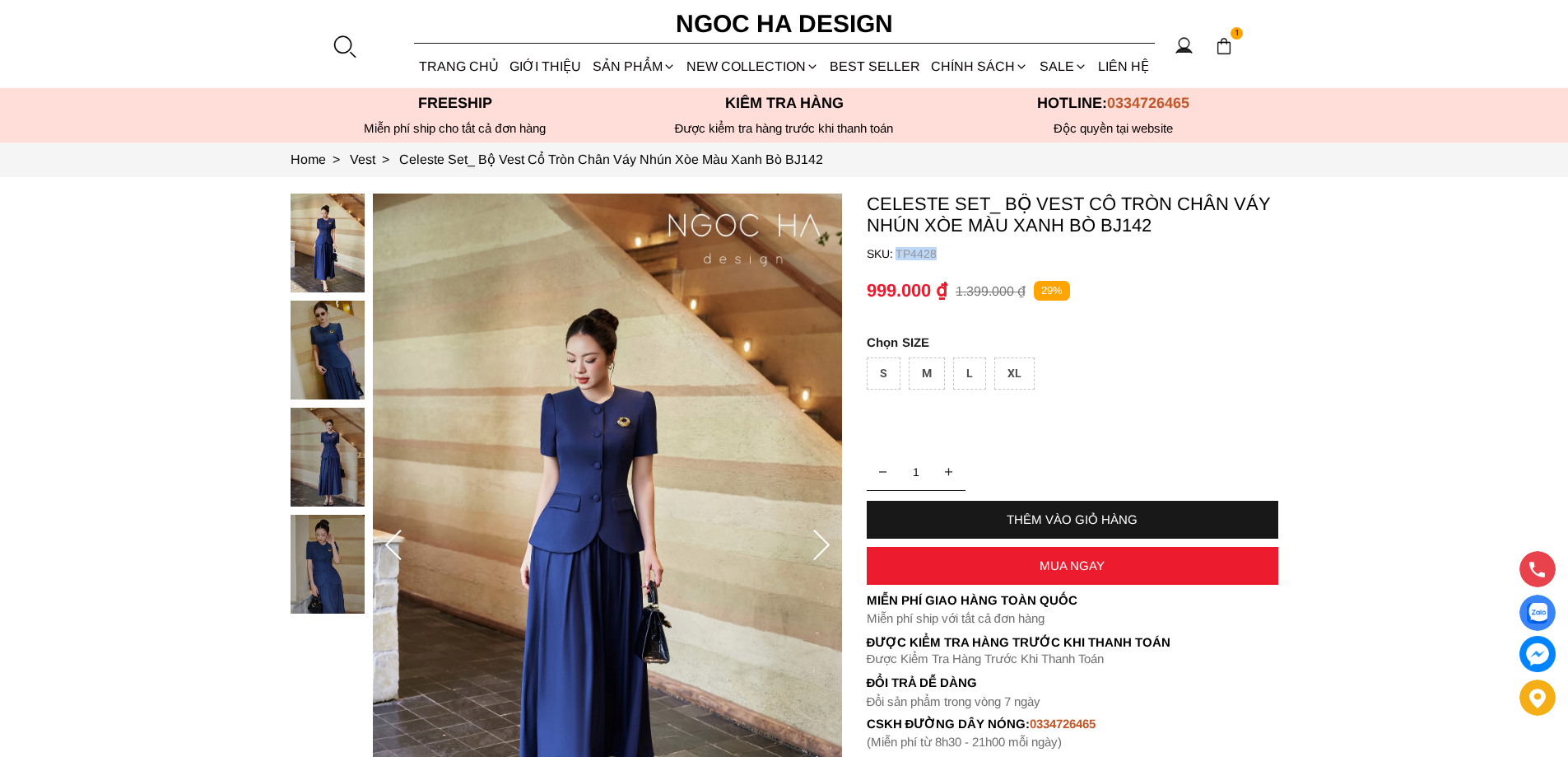
copy p "TP4428"
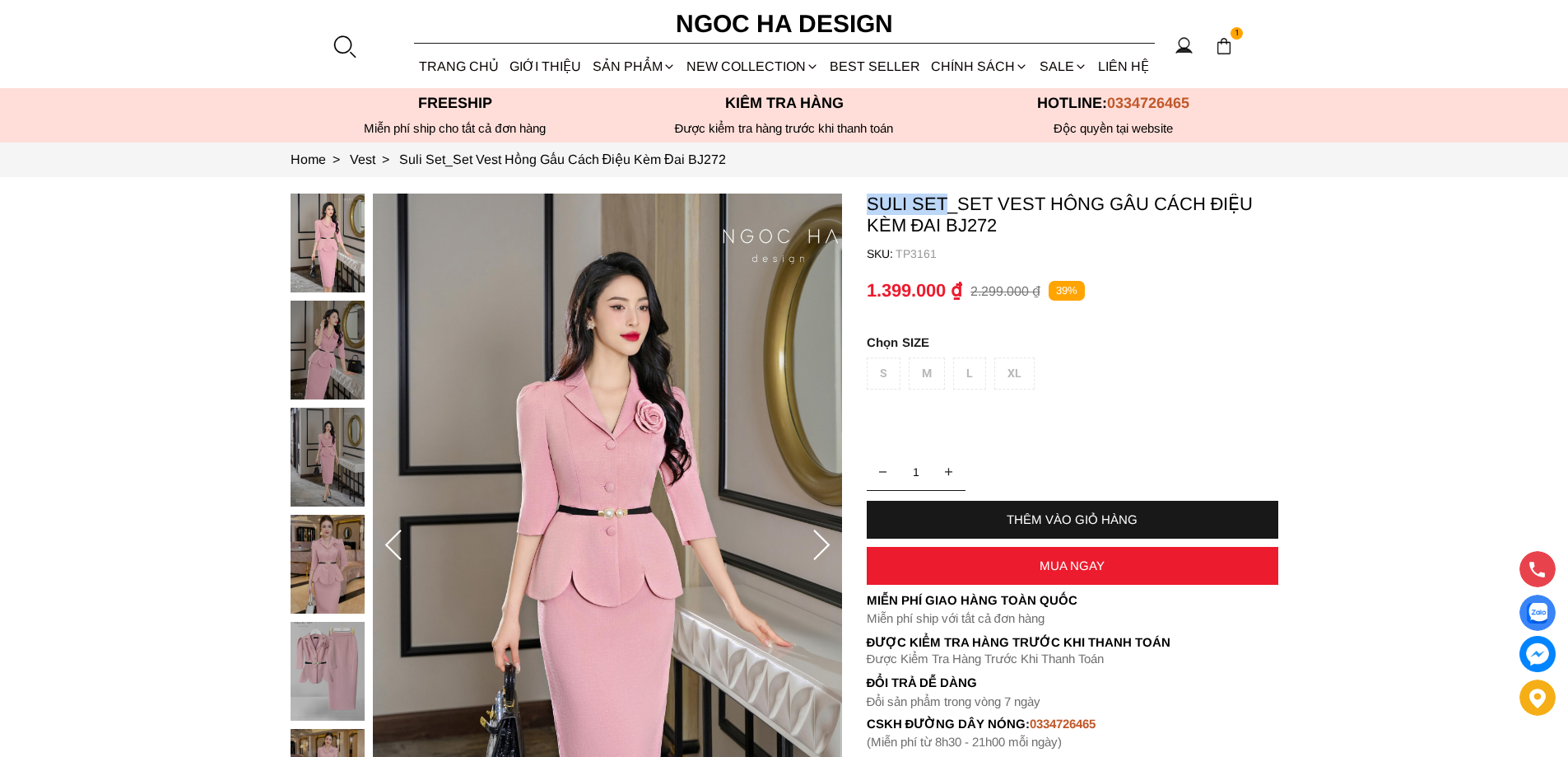
copy p "Suli Set"
drag, startPoint x: 860, startPoint y: 198, endPoint x: 947, endPoint y: 210, distance: 87.8
click at [947, 210] on section "Suli Set_Set Vest Hồng Gấu Cách Điệu Kèm Đai BJ272 SKU: TP3161 1 THÊM VÀO GIỎ H…" at bounding box center [784, 546] width 1568 height 737
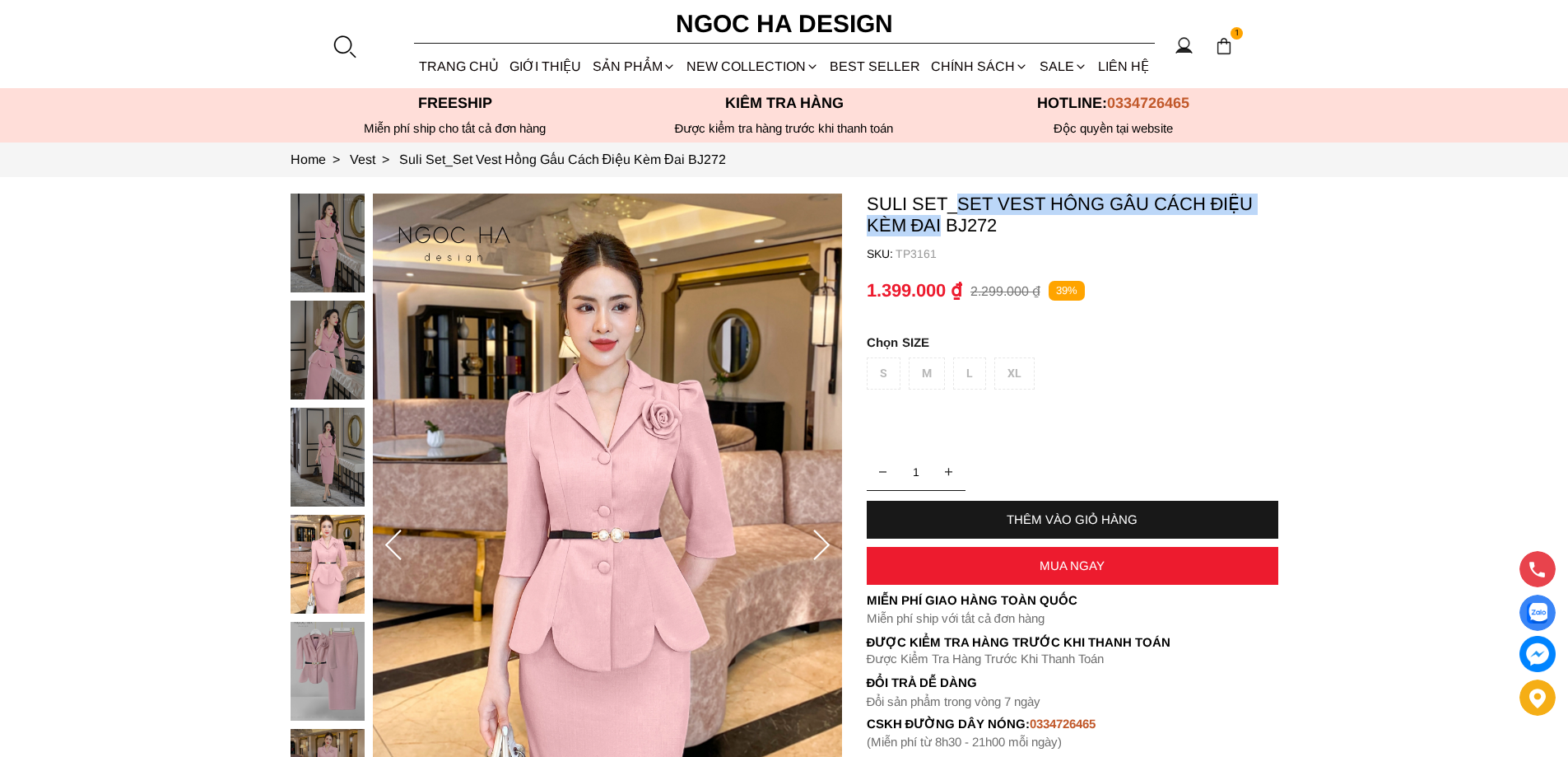
copy p "Set Vest Hồng Gấu Cách Điệu Kèm Đai"
drag, startPoint x: 956, startPoint y: 197, endPoint x: 938, endPoint y: 238, distance: 44.8
click at [938, 238] on container "Suli Set_Set Vest Hồng Gấu Cách Điệu Kèm Đai BJ272 SKU: TP3161 1 THÊM VÀO GIỎ H…" at bounding box center [1072, 471] width 412 height 556
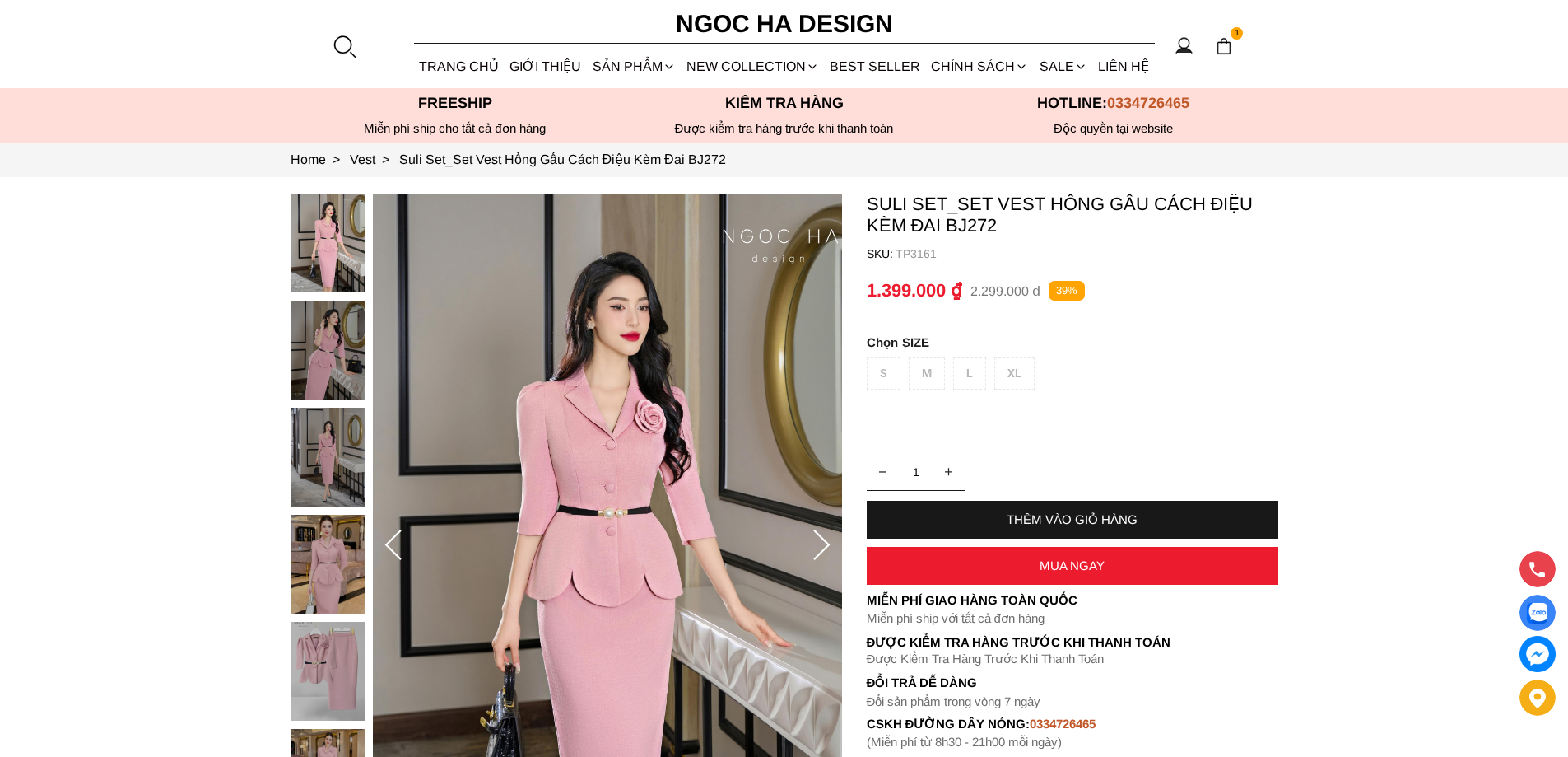
click at [928, 251] on p "TP3161" at bounding box center [1087, 254] width 383 height 14
copy p "TP3161"
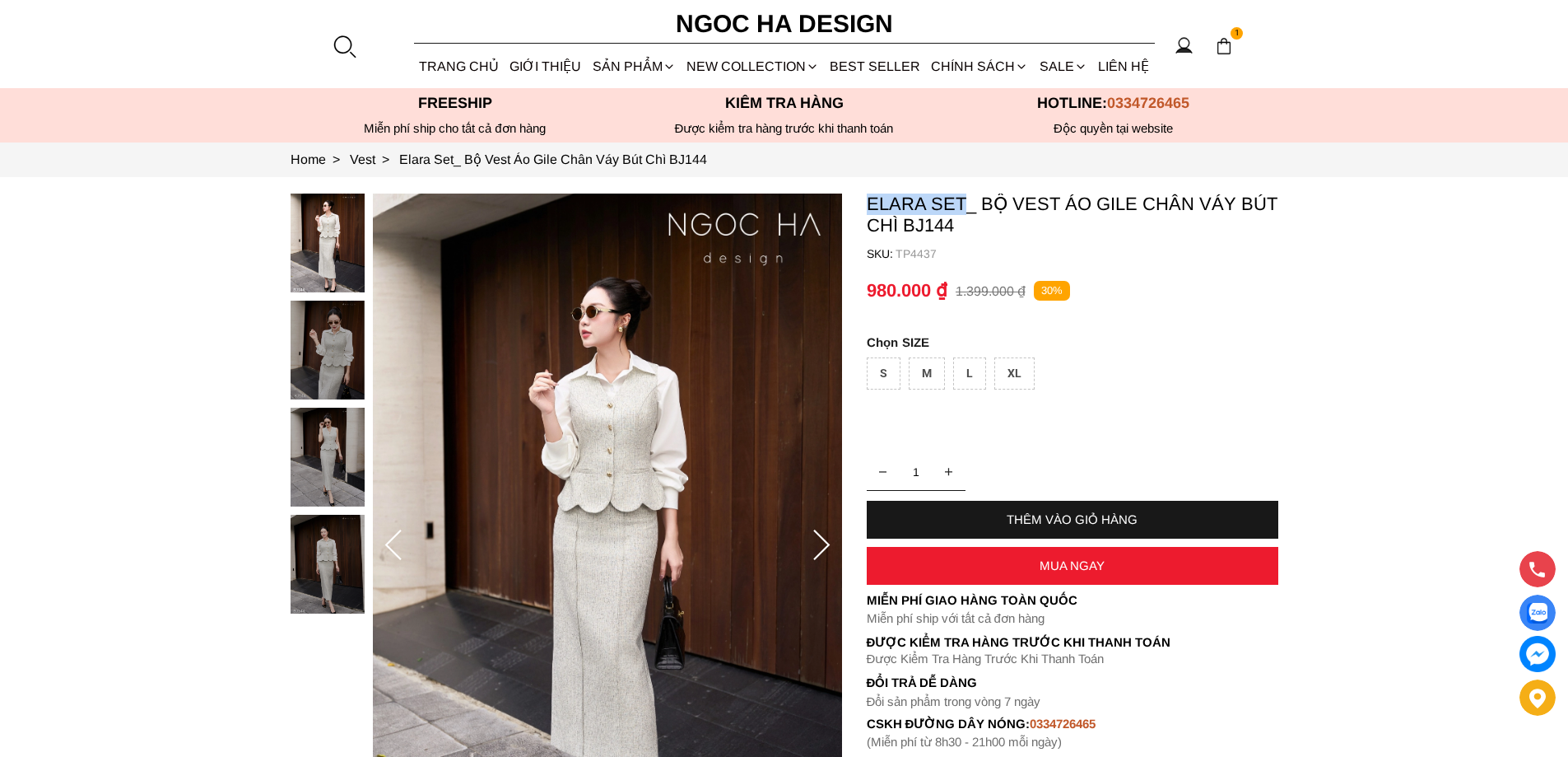
copy p "Elara Set"
drag, startPoint x: 861, startPoint y: 199, endPoint x: 962, endPoint y: 210, distance: 101.6
click at [962, 210] on section "Elara Set_ Bộ Vest Áo Gile Chân Váy Bút Chì BJ144 SKU: TP4437 1 THÊM VÀO GIỎ HÀ…" at bounding box center [784, 546] width 1568 height 737
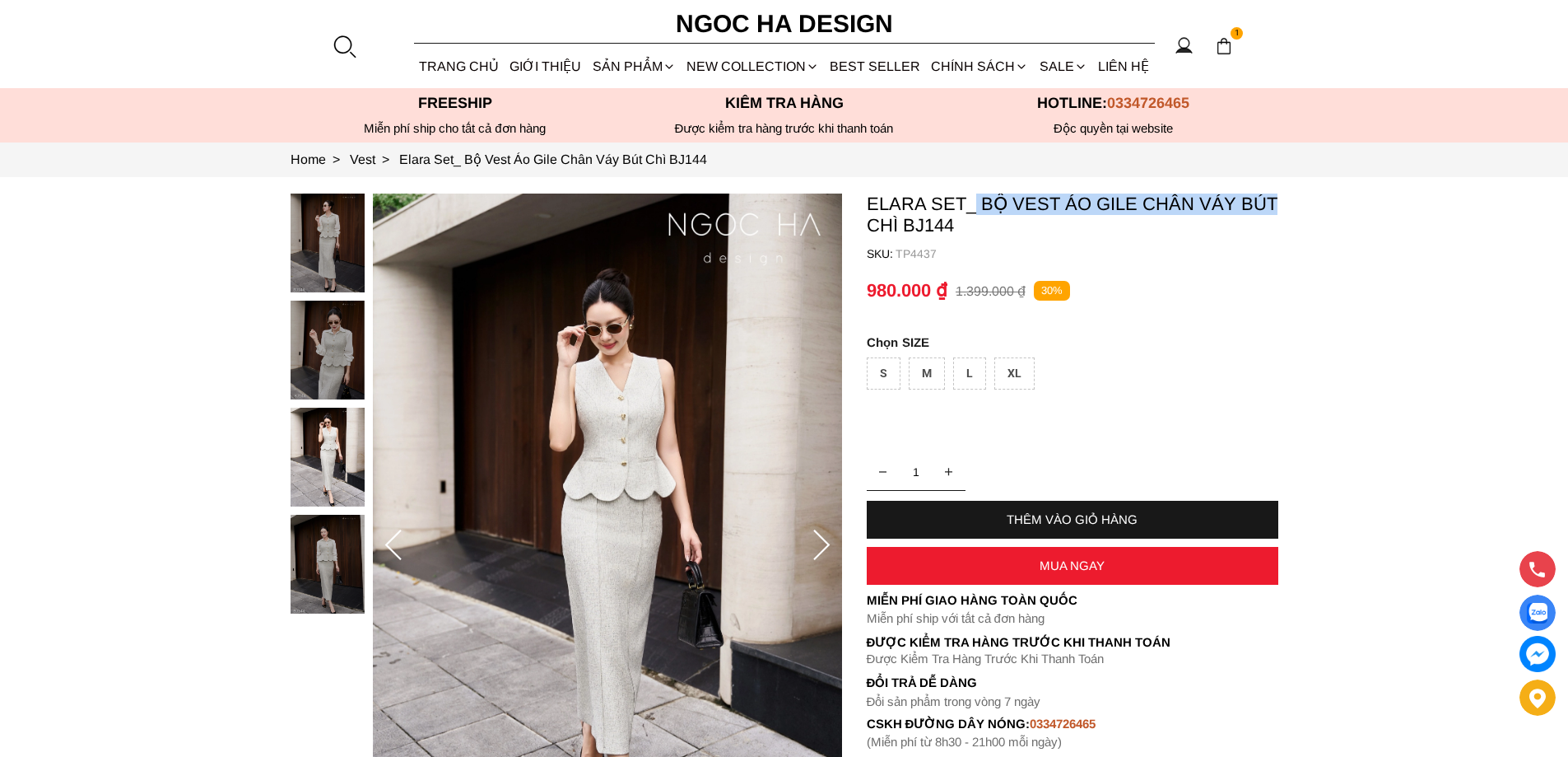
copy p "Bộ Vest Áo Gile Chân Váy Bút"
copy p "Bộ Vest Áo Gile Chân Váy Bút Chì"
drag, startPoint x: 973, startPoint y: 188, endPoint x: 896, endPoint y: 229, distance: 87.2
click at [896, 229] on section "Elara Set_ Bộ Vest Áo Gile Chân Váy Bút Chì BJ144 SKU: TP4437 1 THÊM VÀO GIỎ HÀ…" at bounding box center [784, 546] width 1568 height 737
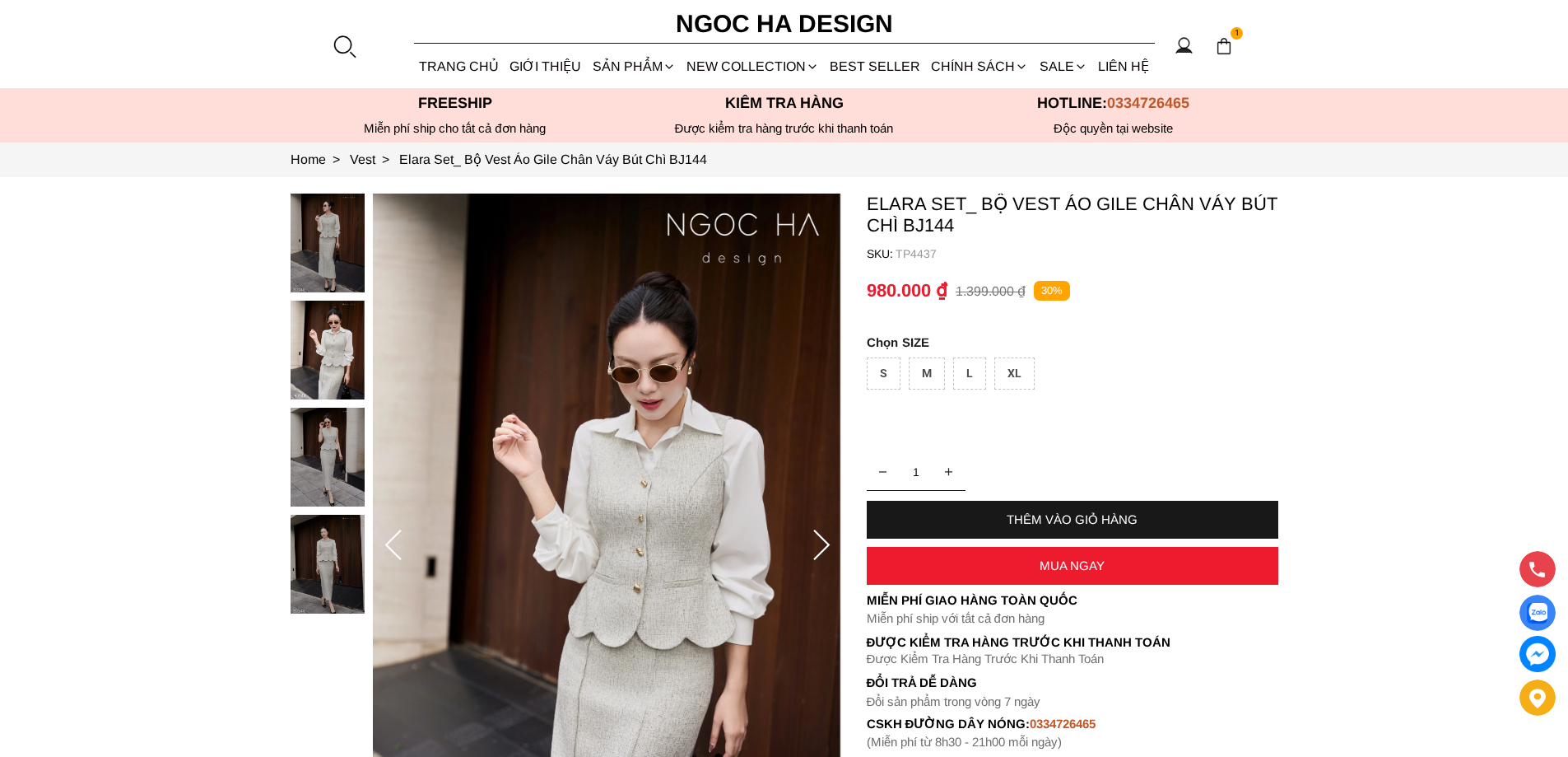
click at [1382, 320] on section "Elara Set_ Bộ Vest Áo Gile Chân Váy Bút Chì BJ144 SKU: TP4437 1 THÊM VÀO GIỎ HÀ…" at bounding box center [784, 546] width 1568 height 737
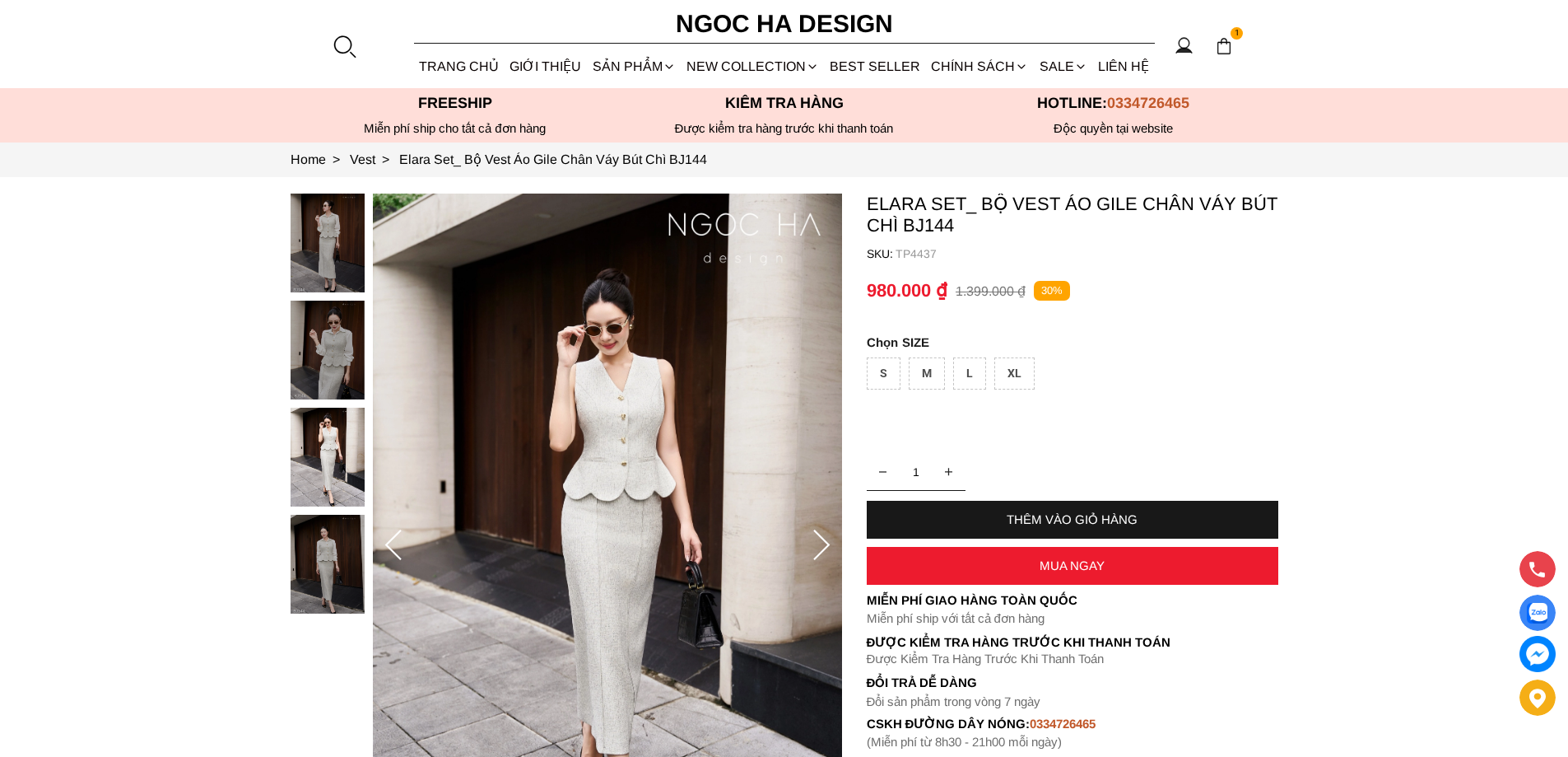
click at [912, 257] on p "TP4437" at bounding box center [1087, 254] width 383 height 14
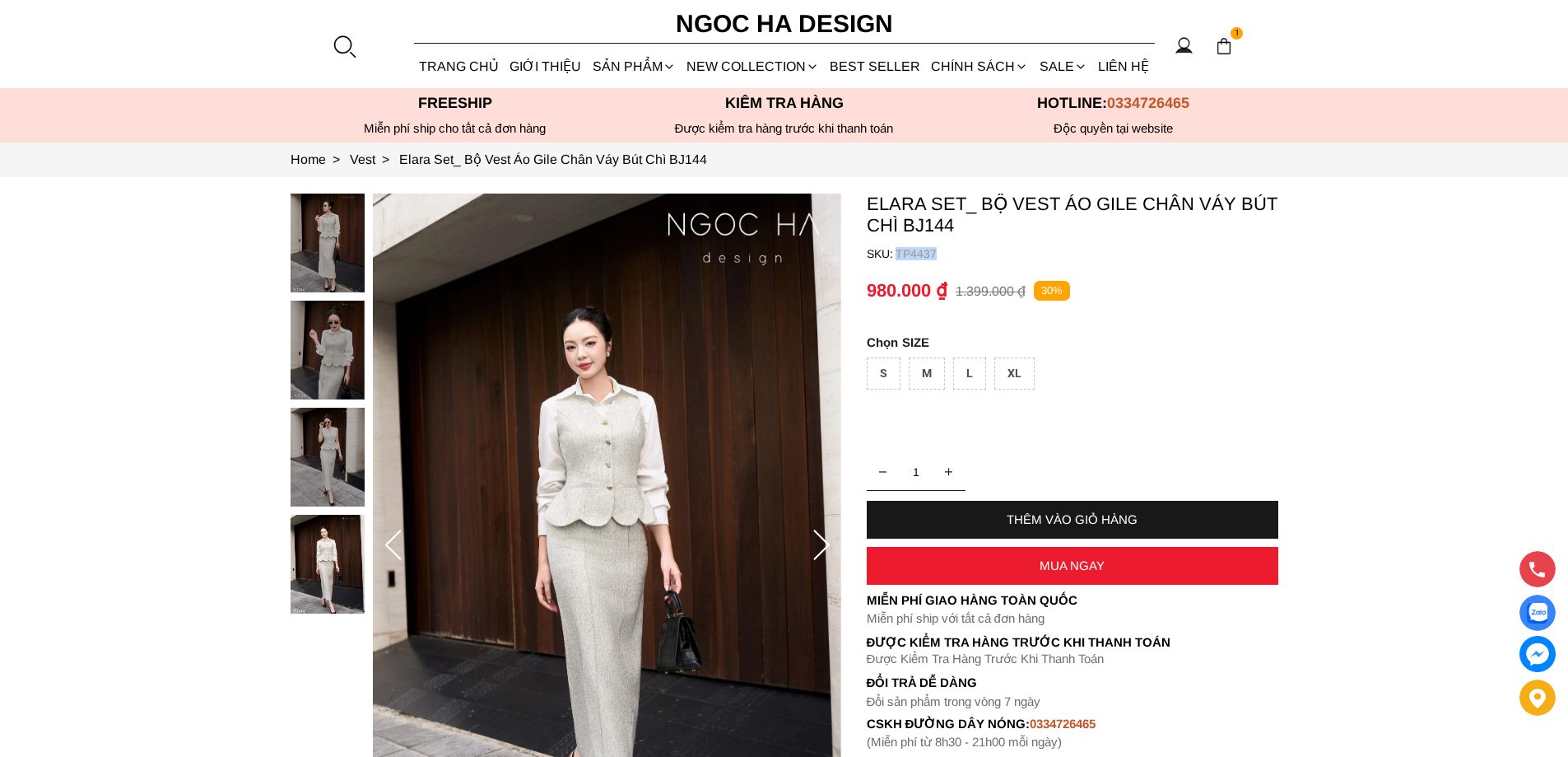
copy p "TP4437"
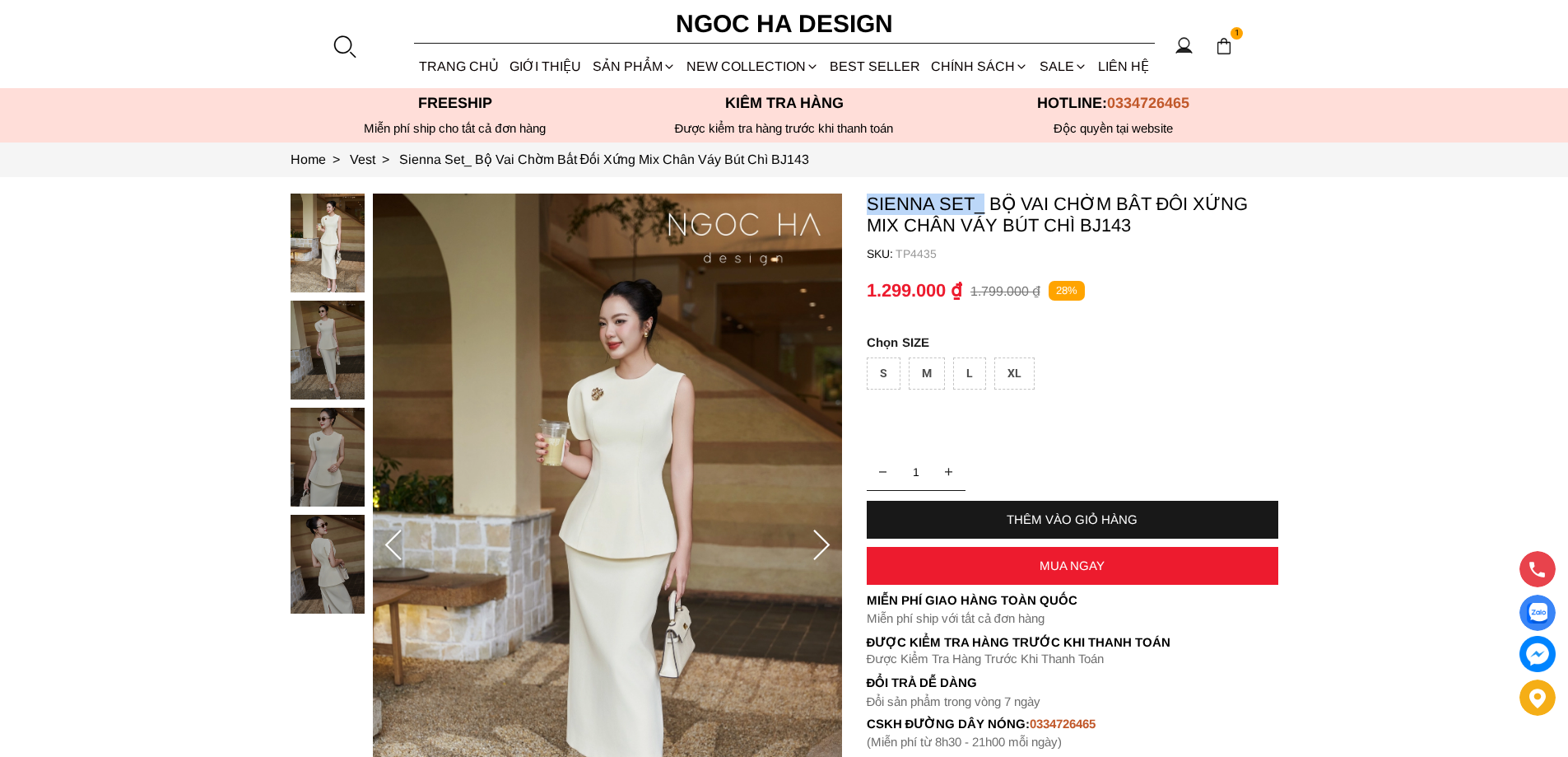
copy p "Sienna Set_"
copy p "Sienna Set"
drag, startPoint x: 868, startPoint y: 205, endPoint x: 972, endPoint y: 188, distance: 105.4
click at [972, 188] on section "Sienna Set_ Bộ Vai Chờm Bất Đối Xứng Mix Chân Váy Bút Chì BJ143 SKU: TP4435 1 T…" at bounding box center [784, 546] width 1568 height 737
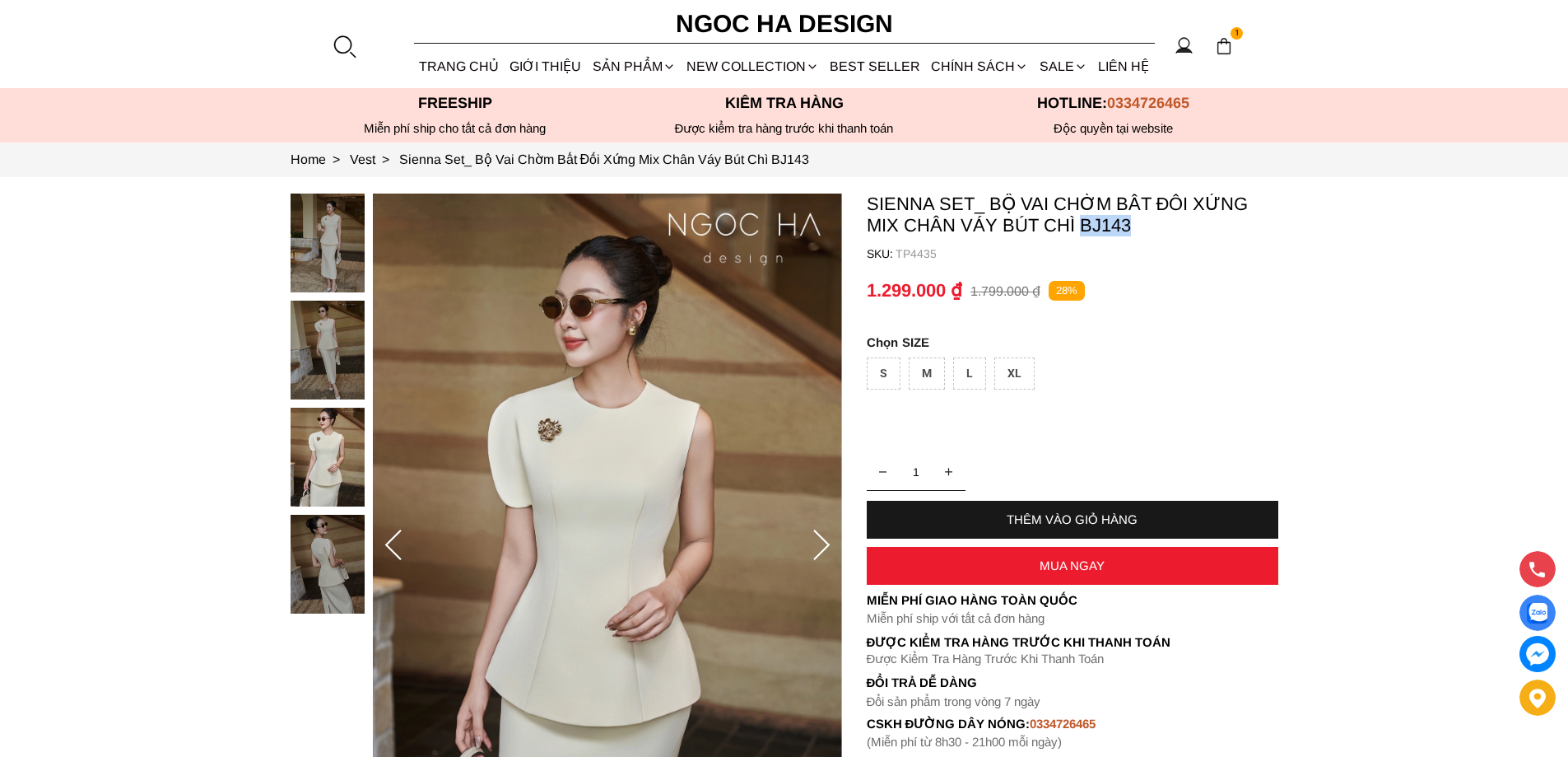
drag, startPoint x: 1173, startPoint y: 219, endPoint x: 1083, endPoint y: 233, distance: 91.1
click at [1083, 233] on p "Sienna Set_ Bộ Vai Chờm Bất Đối Xứng Mix Chân Váy Bút Chì BJ143" at bounding box center [1072, 215] width 412 height 42
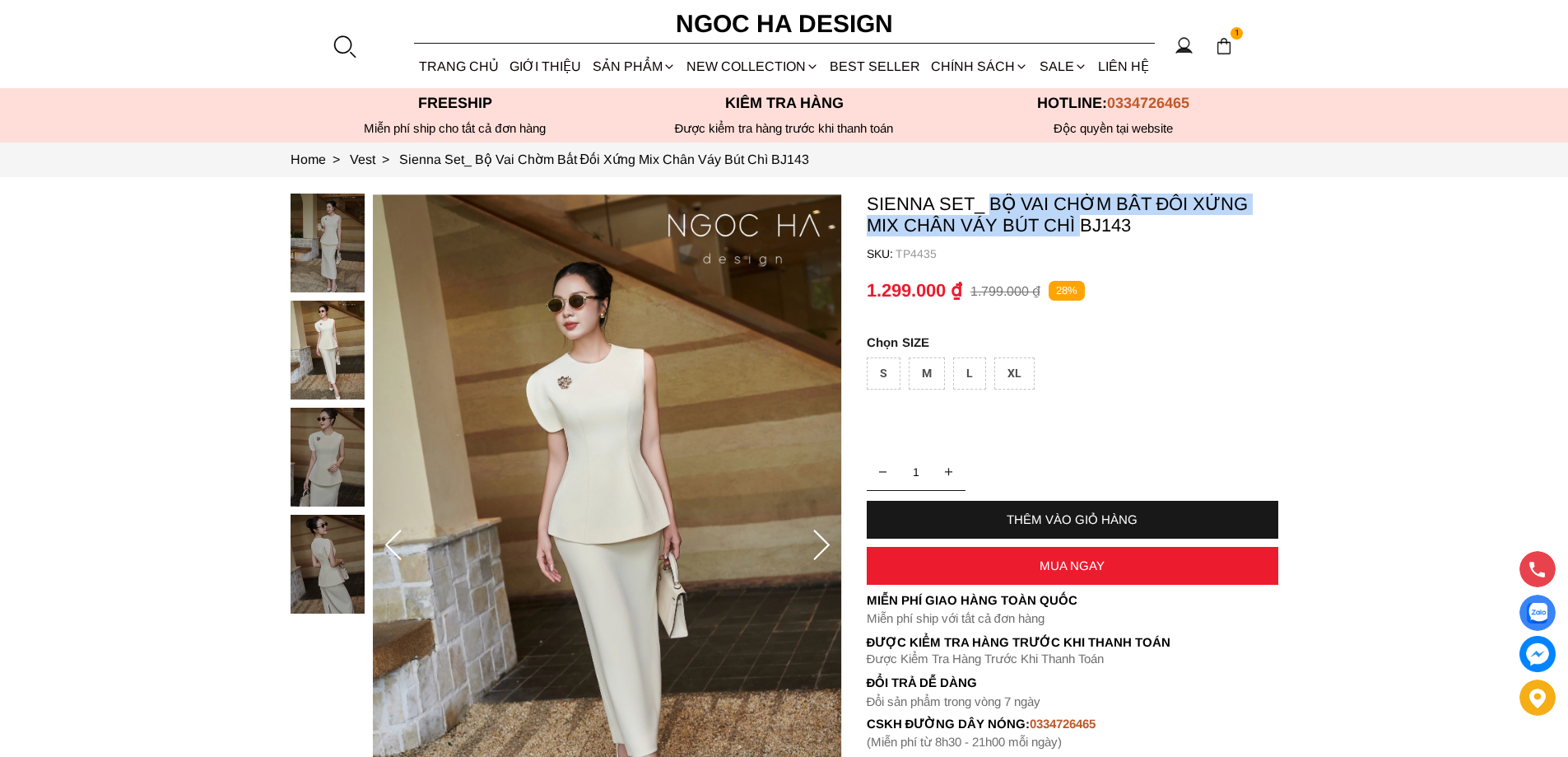
copy p "Bộ Vai Chờm Bất Đối Xứng Mix Chân Váy Bút Chì"
drag, startPoint x: 988, startPoint y: 193, endPoint x: 1072, endPoint y: 227, distance: 90.6
click at [1072, 227] on section "Sienna Set_ Bộ Vai Chờm Bất Đối Xứng Mix Chân Váy Bút Chì BJ143 SKU: TP4435 1 T…" at bounding box center [784, 546] width 1568 height 737
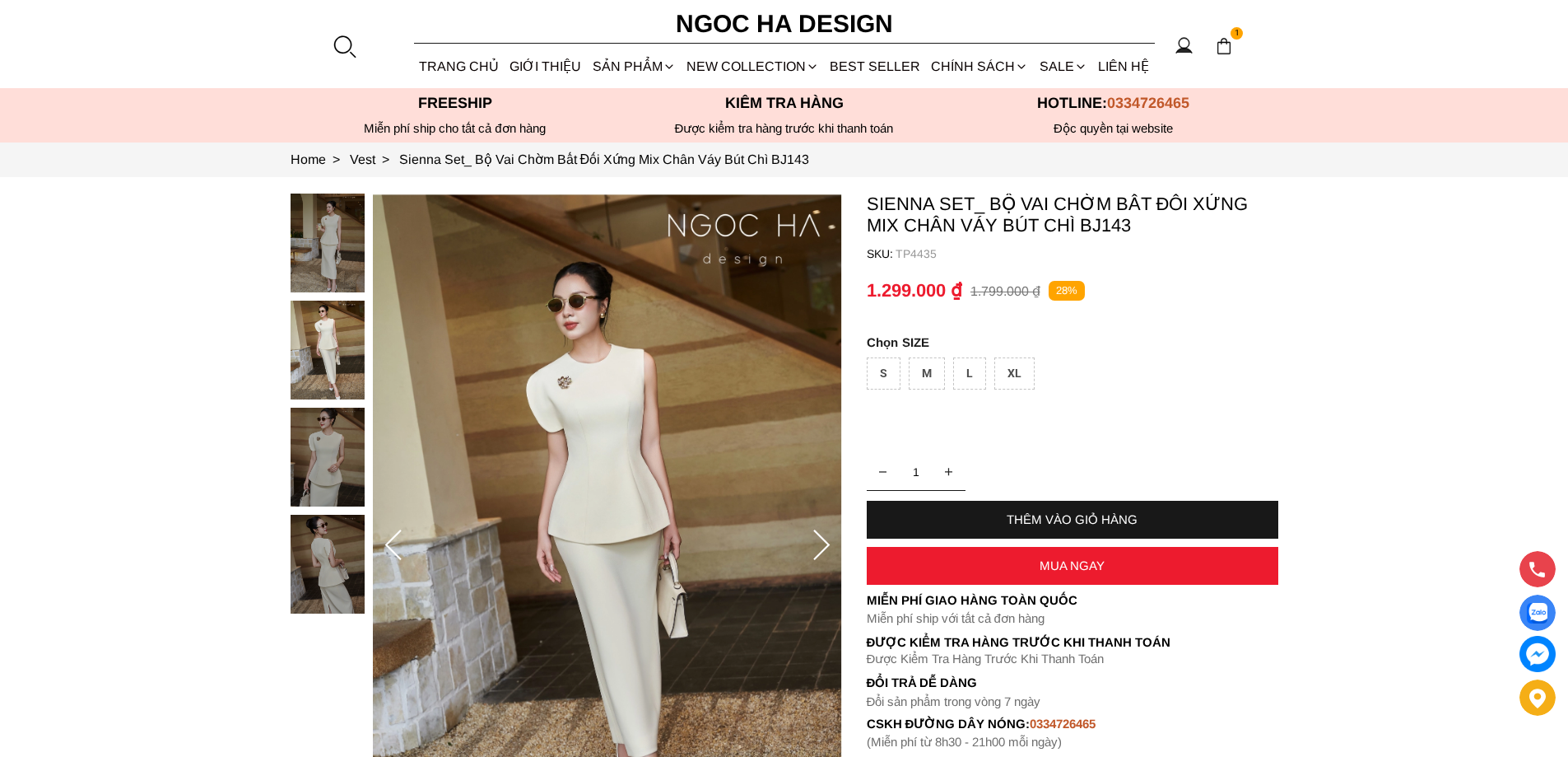
click at [925, 258] on p "TP4435" at bounding box center [1087, 254] width 383 height 14
click at [924, 258] on p "TP4435" at bounding box center [1087, 254] width 383 height 14
copy p "TP4435"
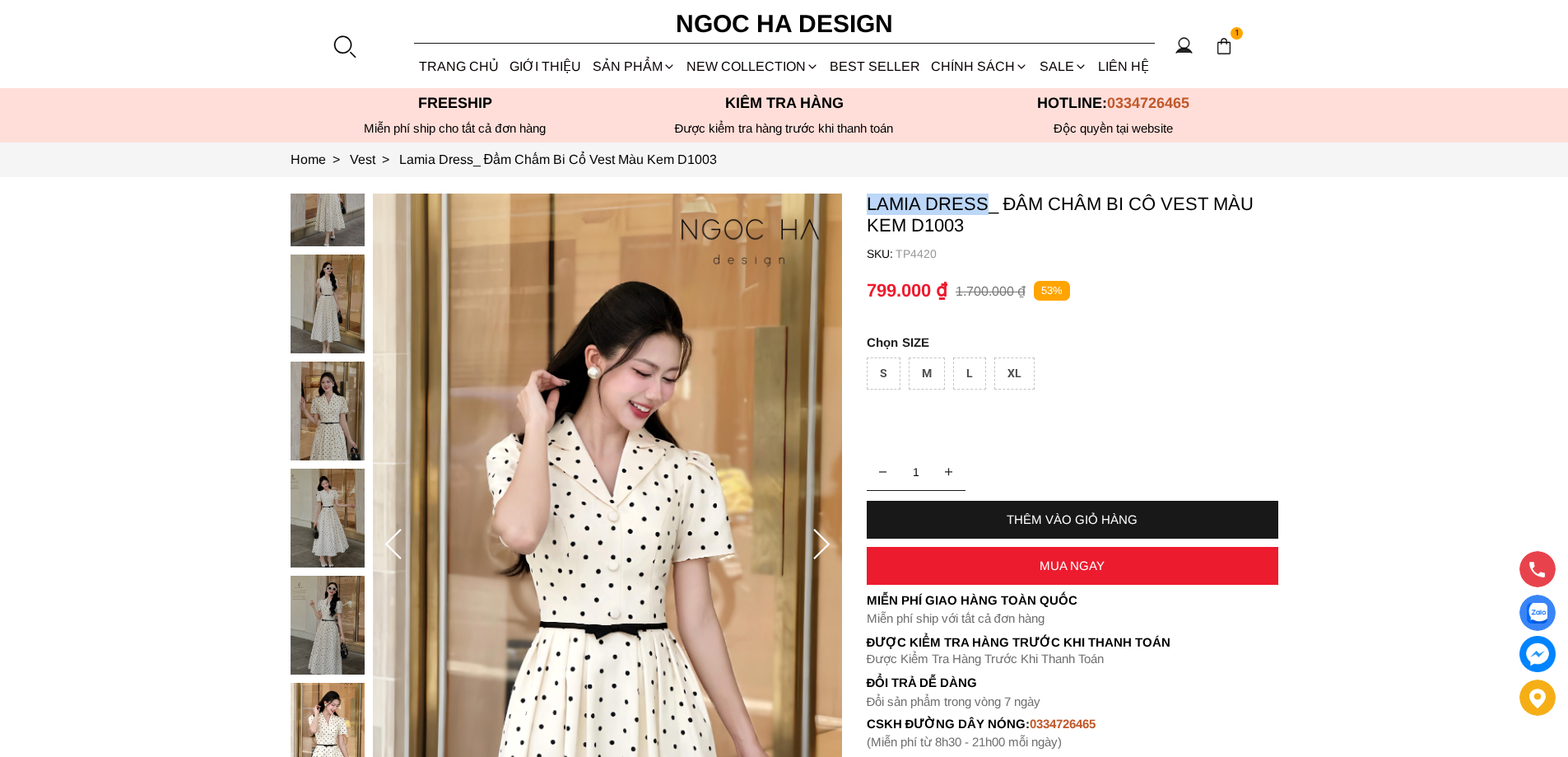
copy p "Lamia Dress"
drag, startPoint x: 869, startPoint y: 203, endPoint x: 984, endPoint y: 203, distance: 115.0
click at [984, 203] on p "Lamia Dress_ Đầm Chấm Bi Cổ Vest Màu Kem D1003" at bounding box center [1072, 215] width 412 height 42
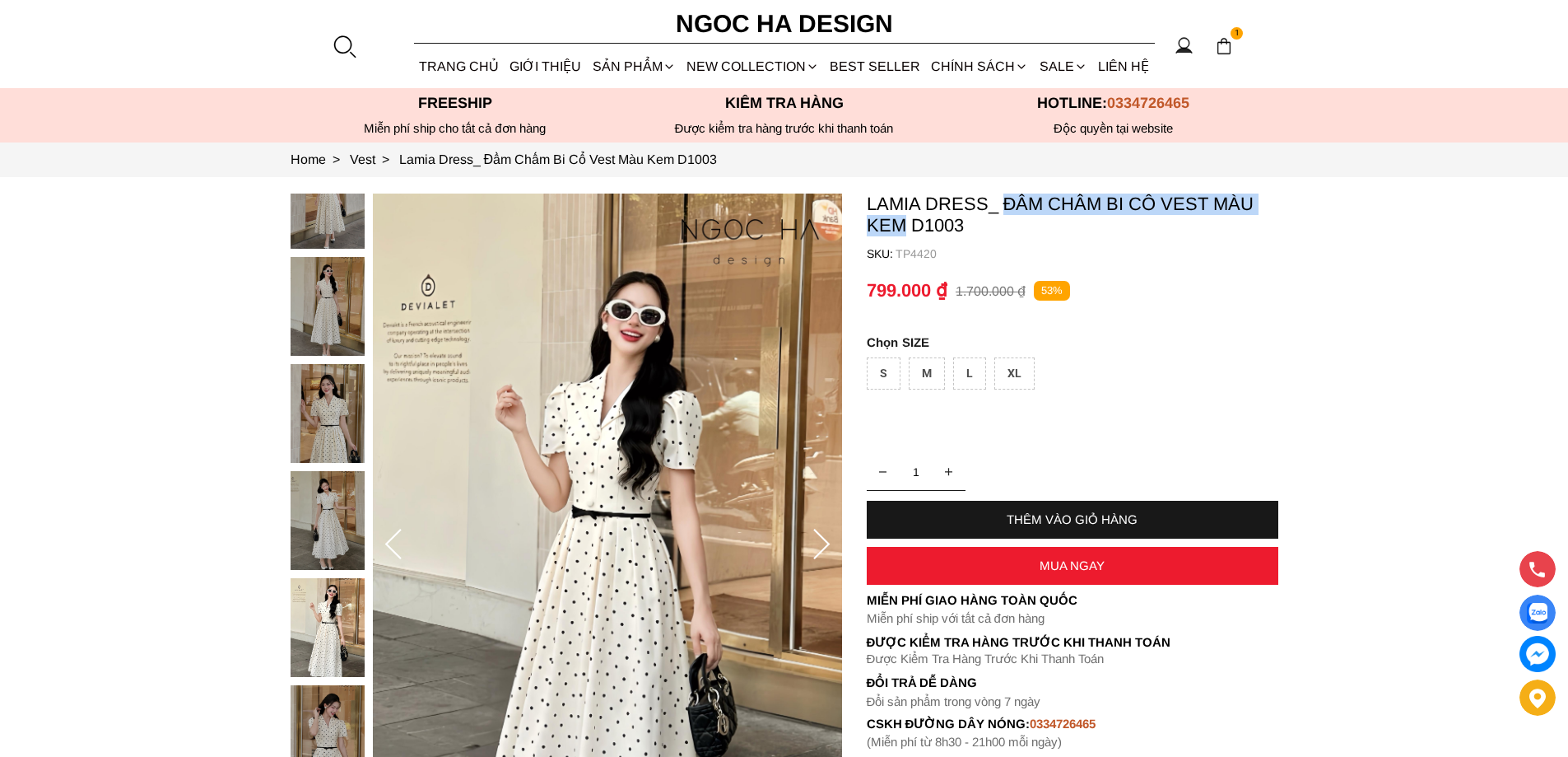
copy p "Đầm Chấm Bi Cổ Vest Màu Kem"
drag, startPoint x: 1002, startPoint y: 198, endPoint x: 900, endPoint y: 218, distance: 103.9
click at [900, 218] on p "Lamia Dress_ Đầm Chấm Bi Cổ Vest Màu Kem D1003" at bounding box center [1072, 215] width 412 height 42
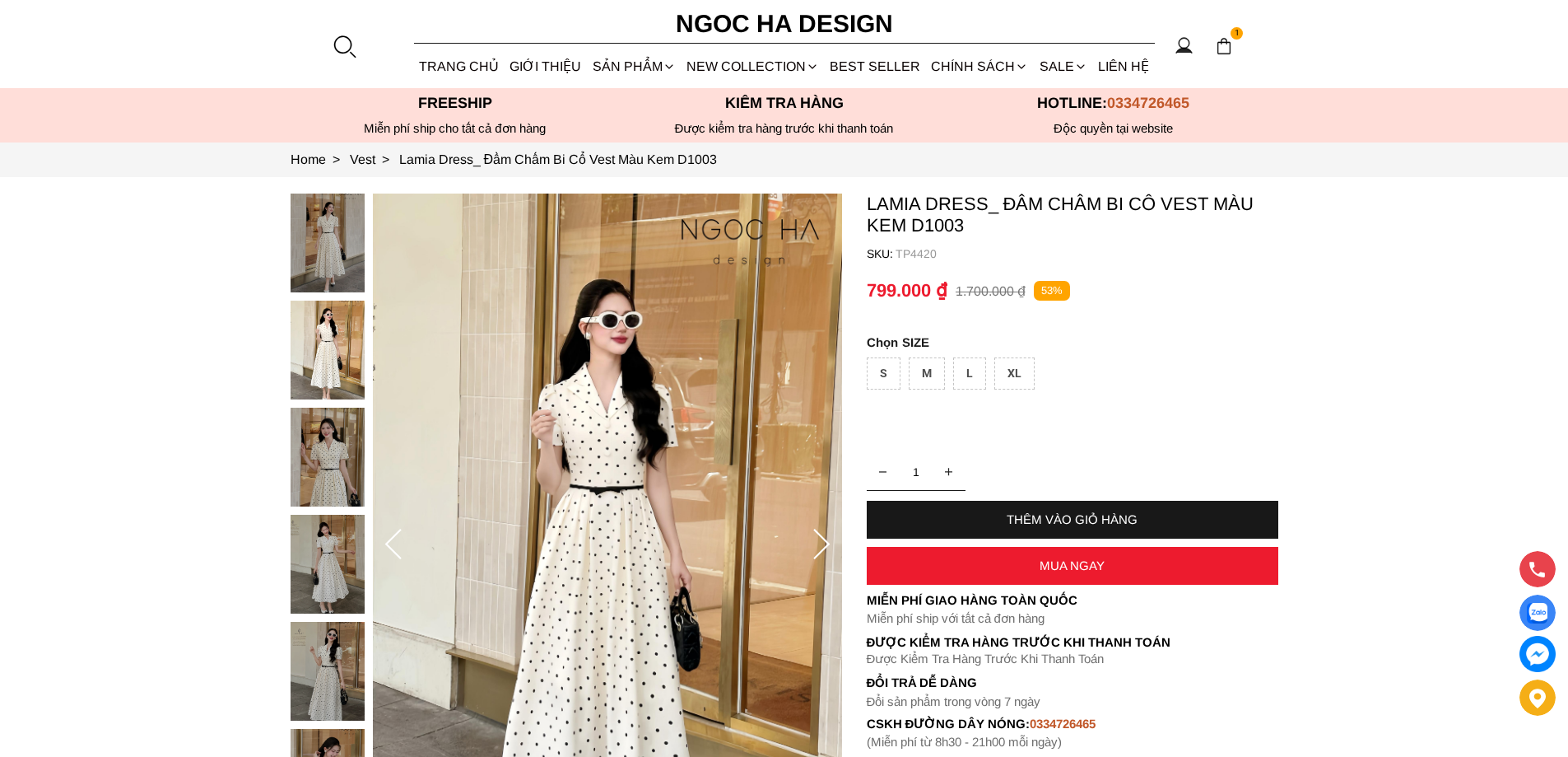
click at [928, 255] on p "TP4420" at bounding box center [1087, 254] width 383 height 14
copy p "TP4420"
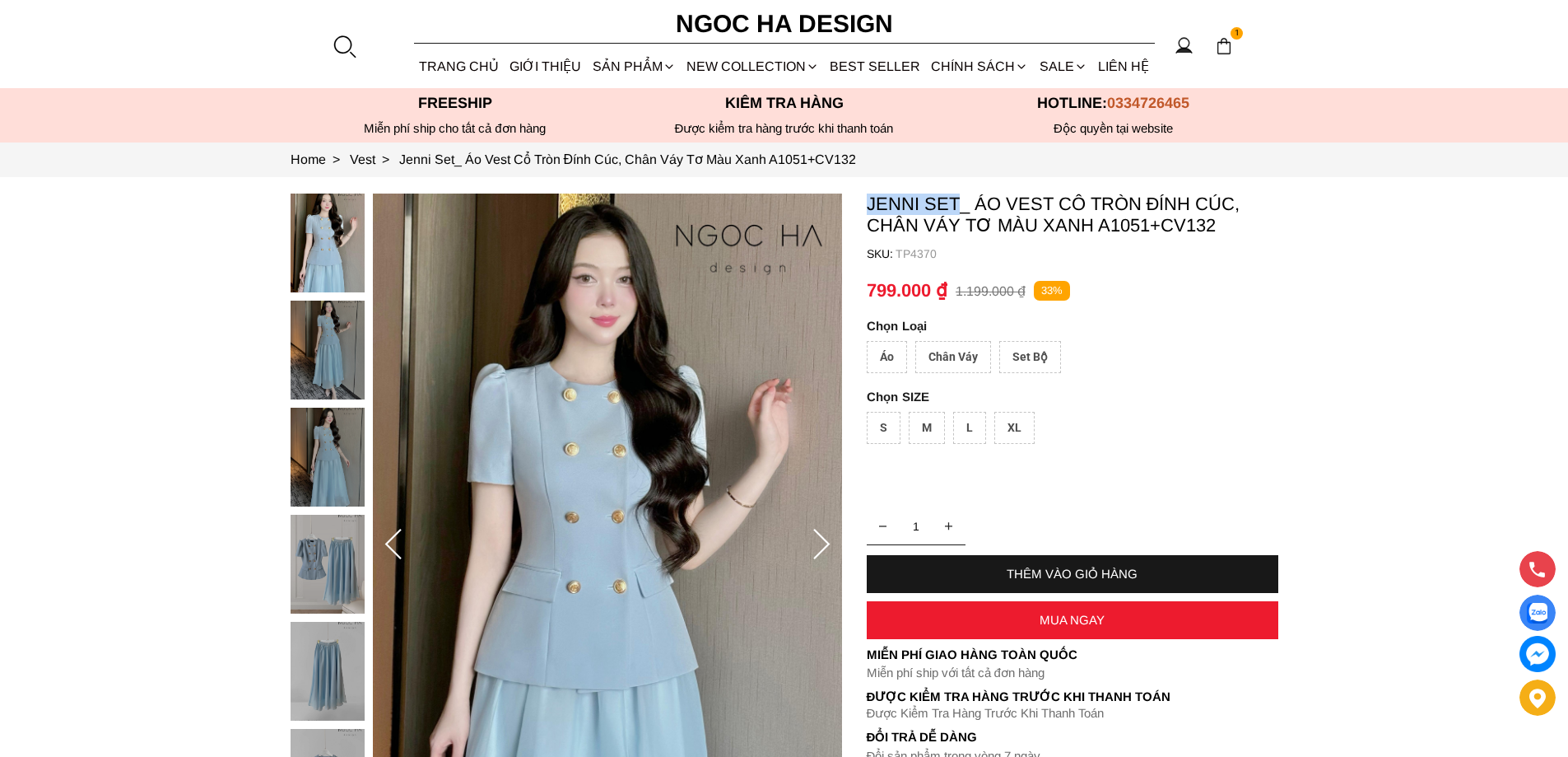
copy p "Jenni Set"
drag, startPoint x: 868, startPoint y: 198, endPoint x: 956, endPoint y: 208, distance: 88.6
click at [956, 208] on p "Jenni Set_ Áo Vest Cổ Tròn Đính Cúc, Chân Váy Tơ Màu Xanh A1051+CV132" at bounding box center [1072, 215] width 412 height 42
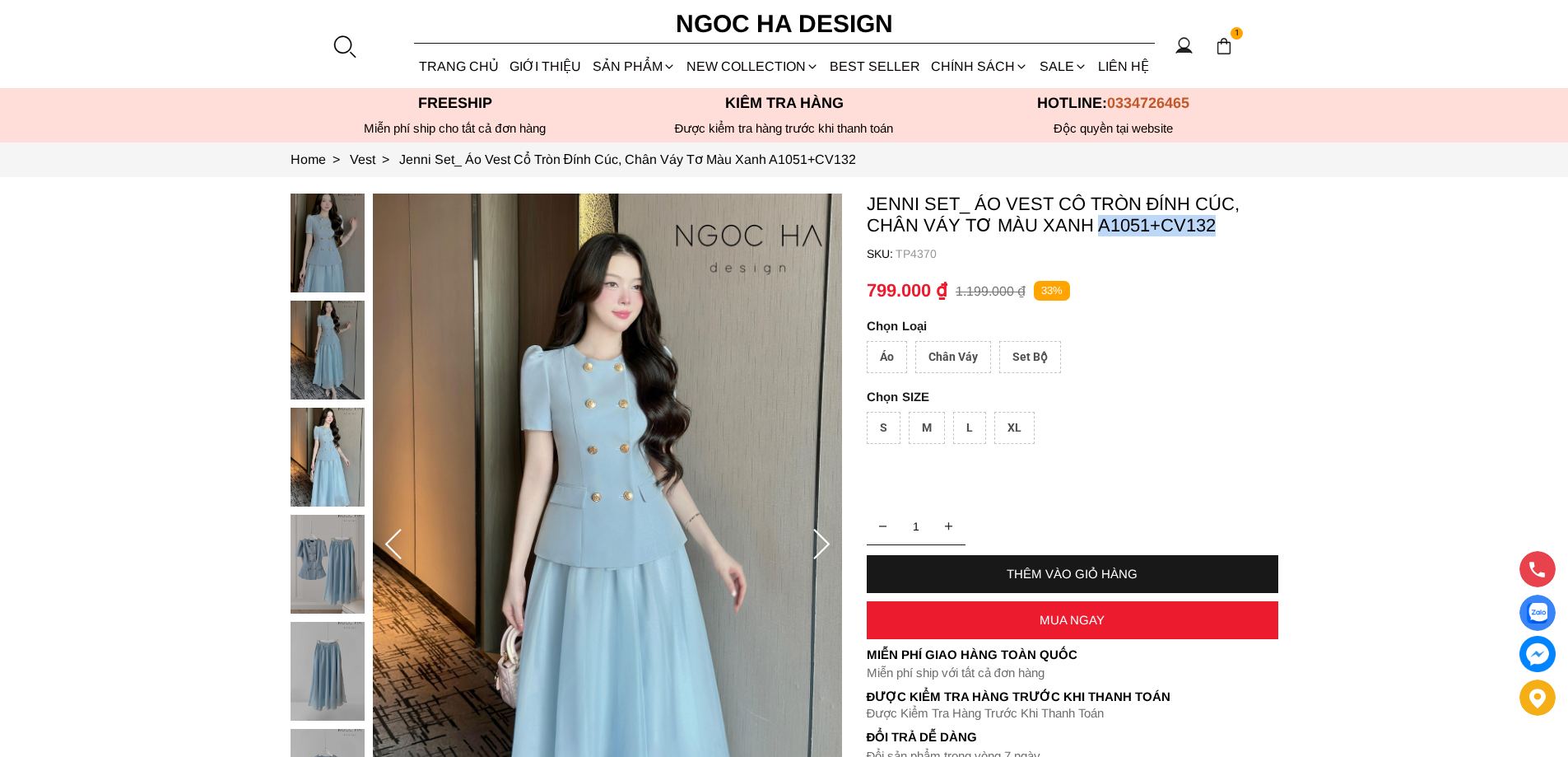
copy p "A1051+CV132"
drag, startPoint x: 1236, startPoint y: 221, endPoint x: 1103, endPoint y: 233, distance: 133.5
click at [1103, 233] on p "Jenni Set_ Áo Vest Cổ Tròn Đính Cúc, Chân Váy Tơ Màu Xanh A1051+CV132" at bounding box center [1072, 215] width 412 height 42
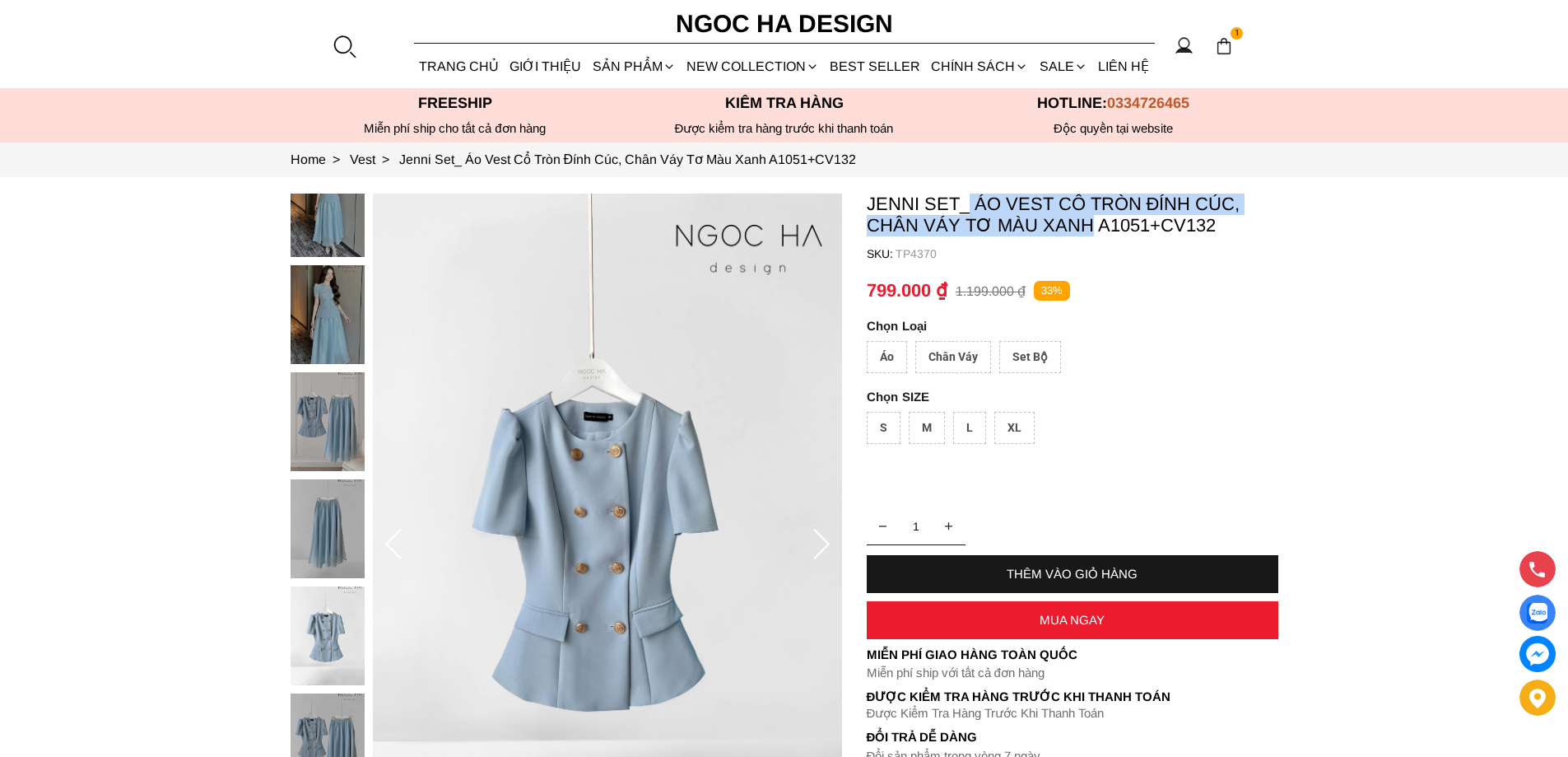
copy p "Áo Vest Cổ Tròn Đính Cúc, Chân Váy Tơ Màu Xanh"
drag, startPoint x: 970, startPoint y: 200, endPoint x: 1089, endPoint y: 227, distance: 122.0
click at [1089, 227] on p "Jenni Set_ Áo Vest Cổ Tròn Đính Cúc, Chân Váy Tơ Màu Xanh A1051+CV132" at bounding box center [1072, 215] width 412 height 42
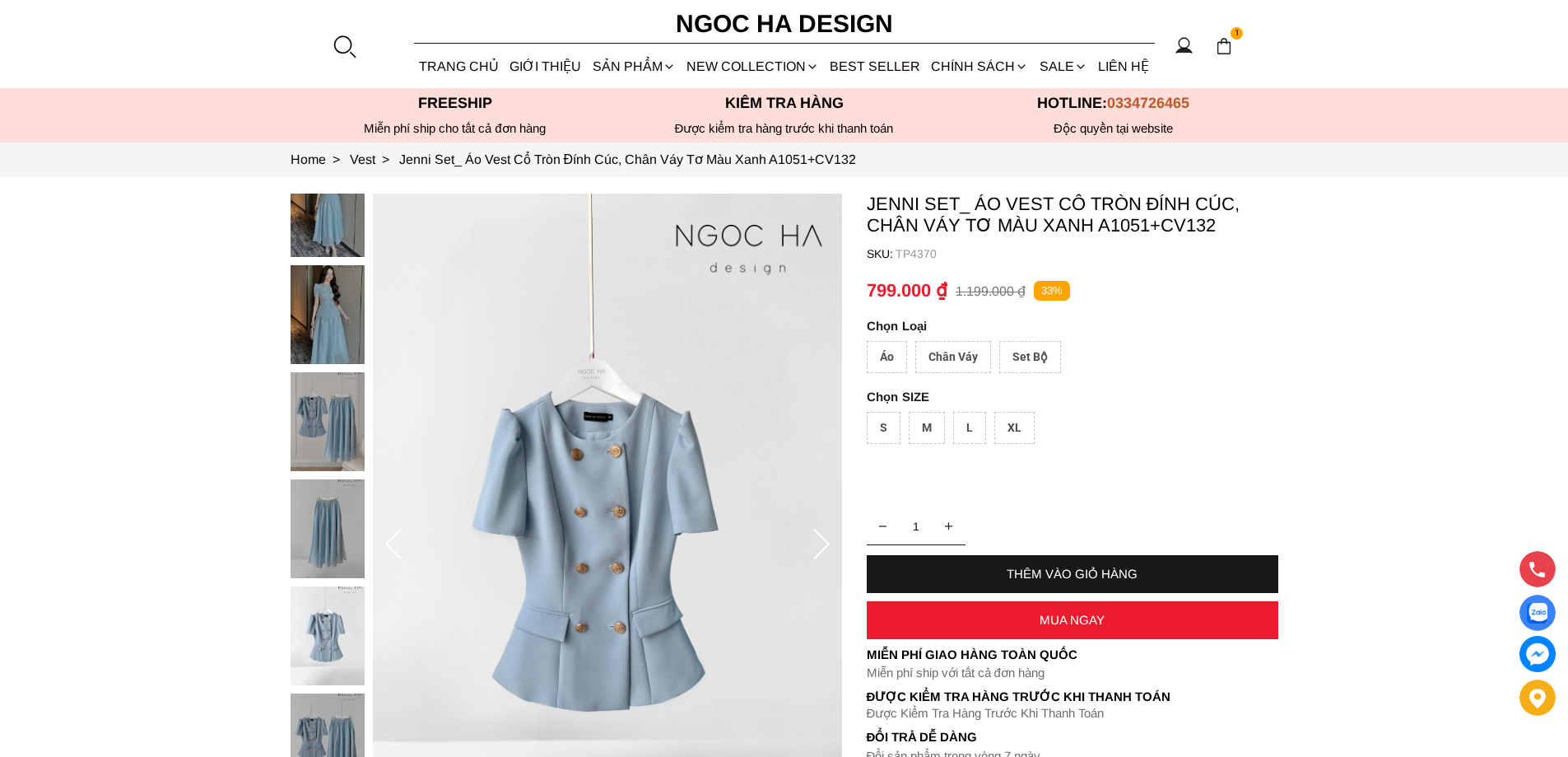
click at [1035, 356] on div "Set Bộ" at bounding box center [1030, 357] width 62 height 32
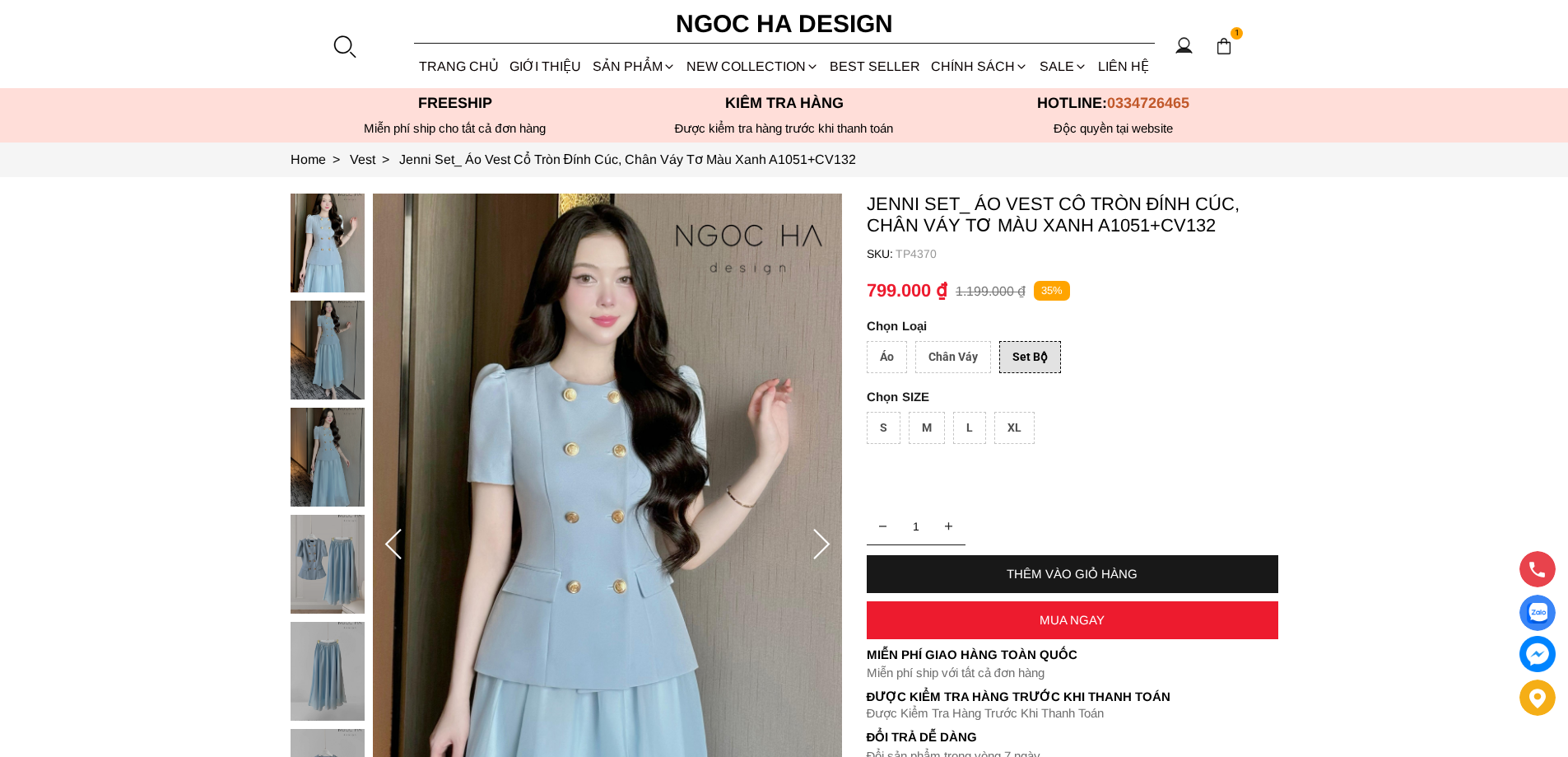
click at [1021, 423] on div "XL" at bounding box center [1015, 428] width 41 height 32
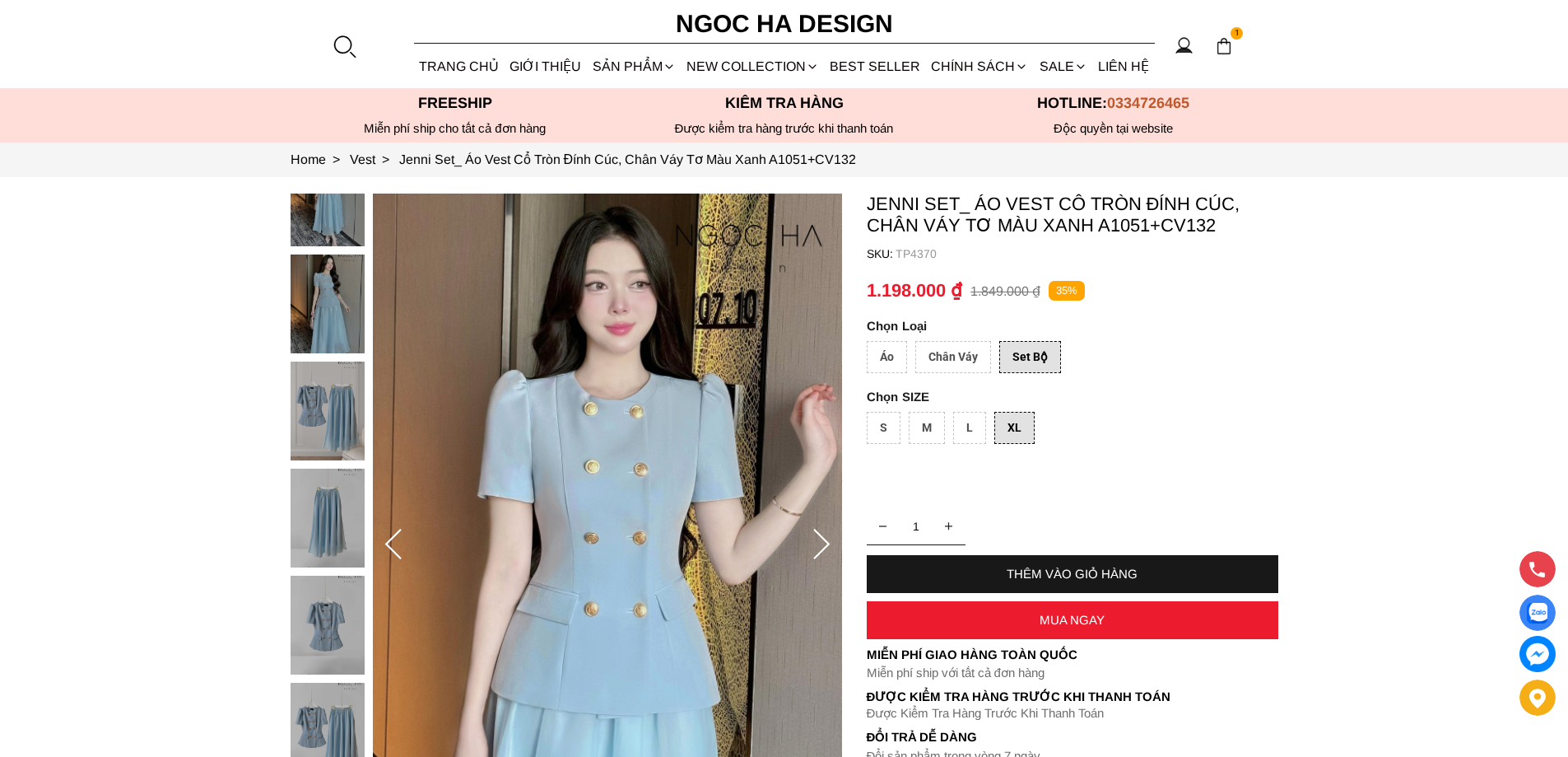
click at [927, 255] on p "TP4370" at bounding box center [1087, 254] width 383 height 14
copy p "TP4370"
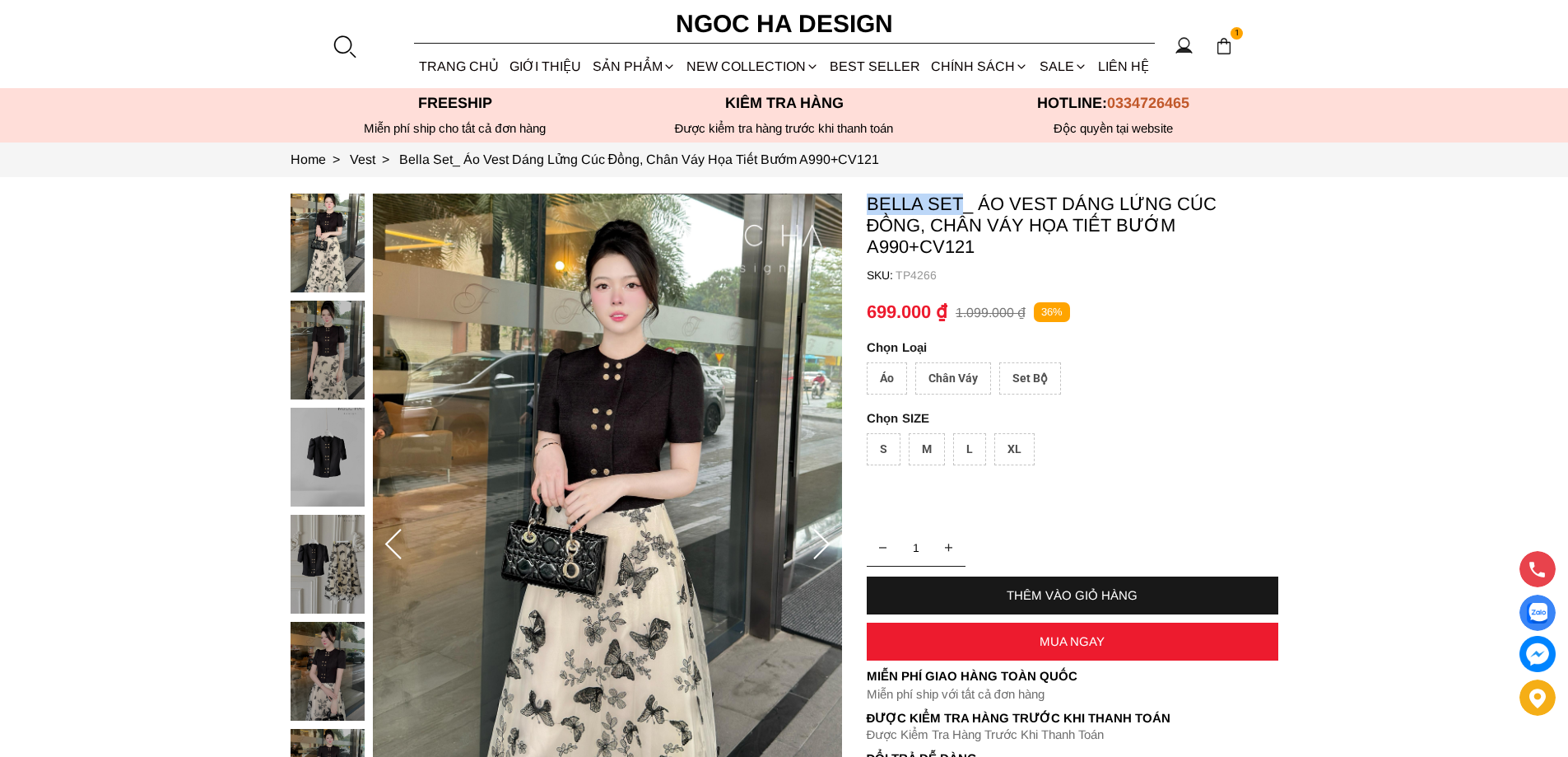
copy p "Bella Set"
drag, startPoint x: 862, startPoint y: 199, endPoint x: 960, endPoint y: 202, distance: 98.0
click at [960, 202] on section "Bella Set_ Áo Vest Dáng Lửng Cúc Đồng, Chân Váy Họa Tiết Bướm A990+CV121 SKU: T…" at bounding box center [784, 545] width 1568 height 736
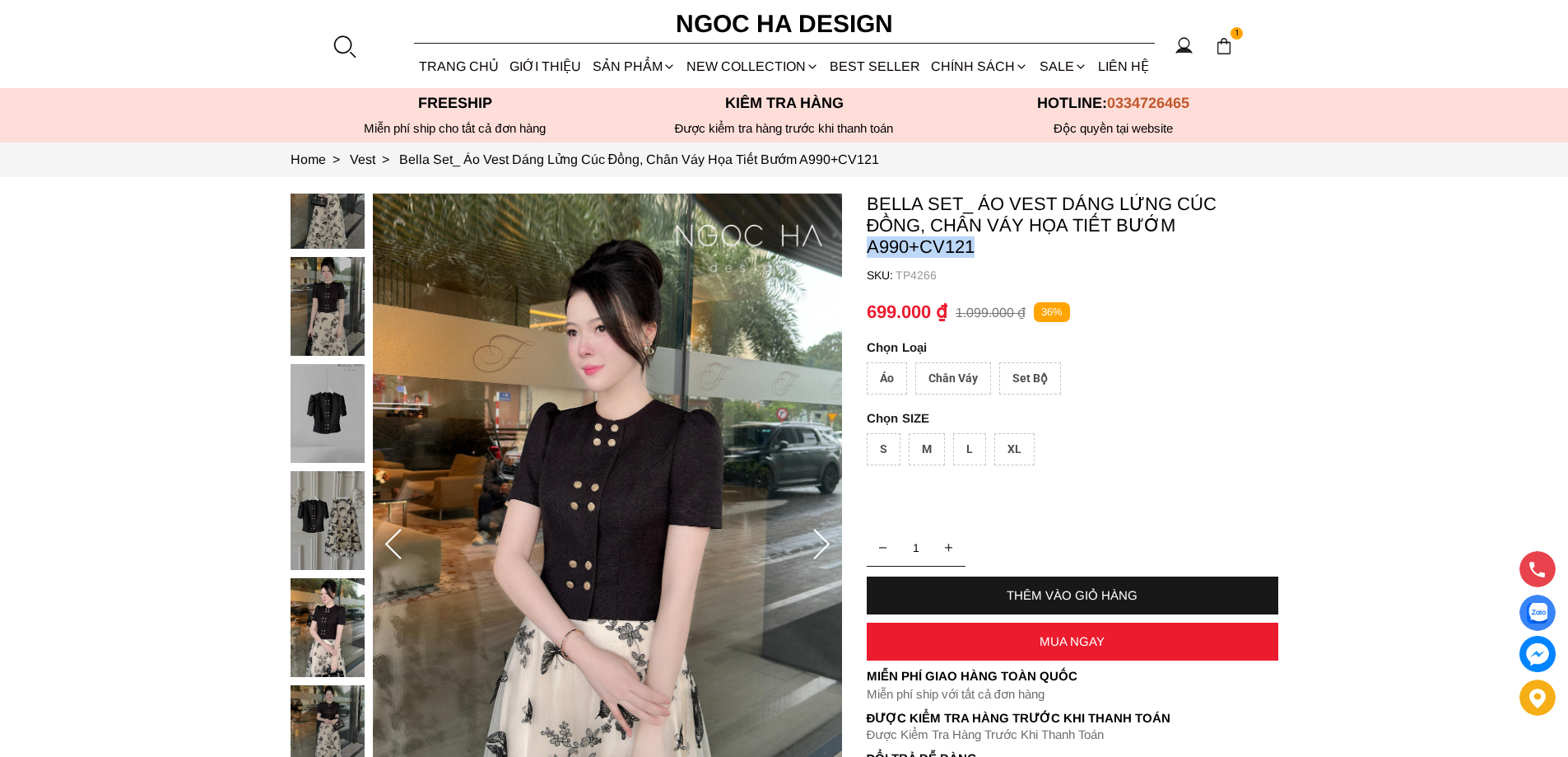
copy p "A990+CV121"
drag, startPoint x: 989, startPoint y: 249, endPoint x: 871, endPoint y: 255, distance: 118.2
click at [871, 255] on p "Bella Set_ Áo Vest Dáng Lửng Cúc Đồng, Chân Váy Họa Tiết Bướm A990+CV121" at bounding box center [1072, 226] width 412 height 64
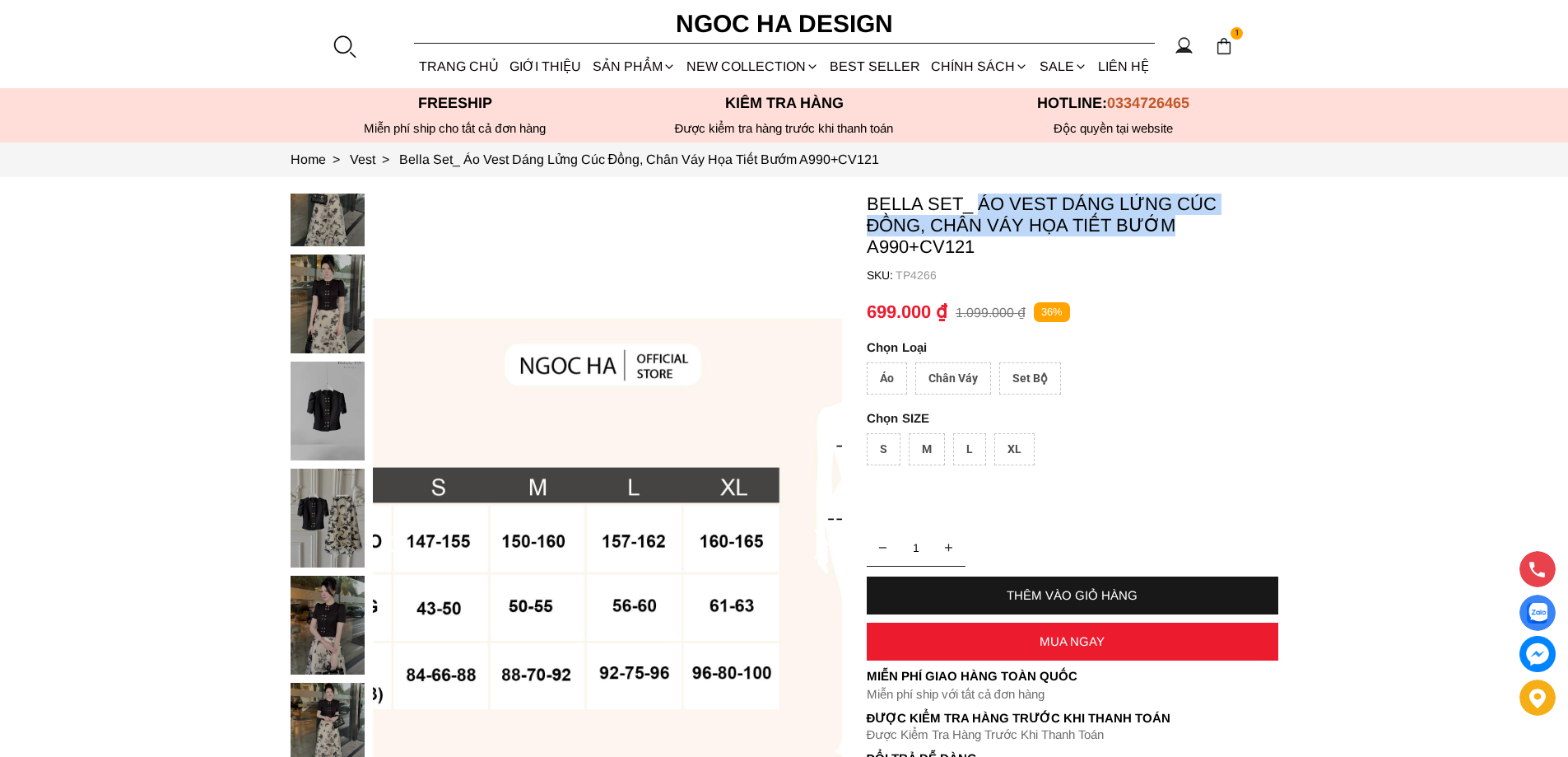
copy p "Áo Vest Dáng Lửng Cúc Đồng, Chân Váy Họa Tiết Bướm"
copy p "Áo Vest Dáng Lửng Cúc"
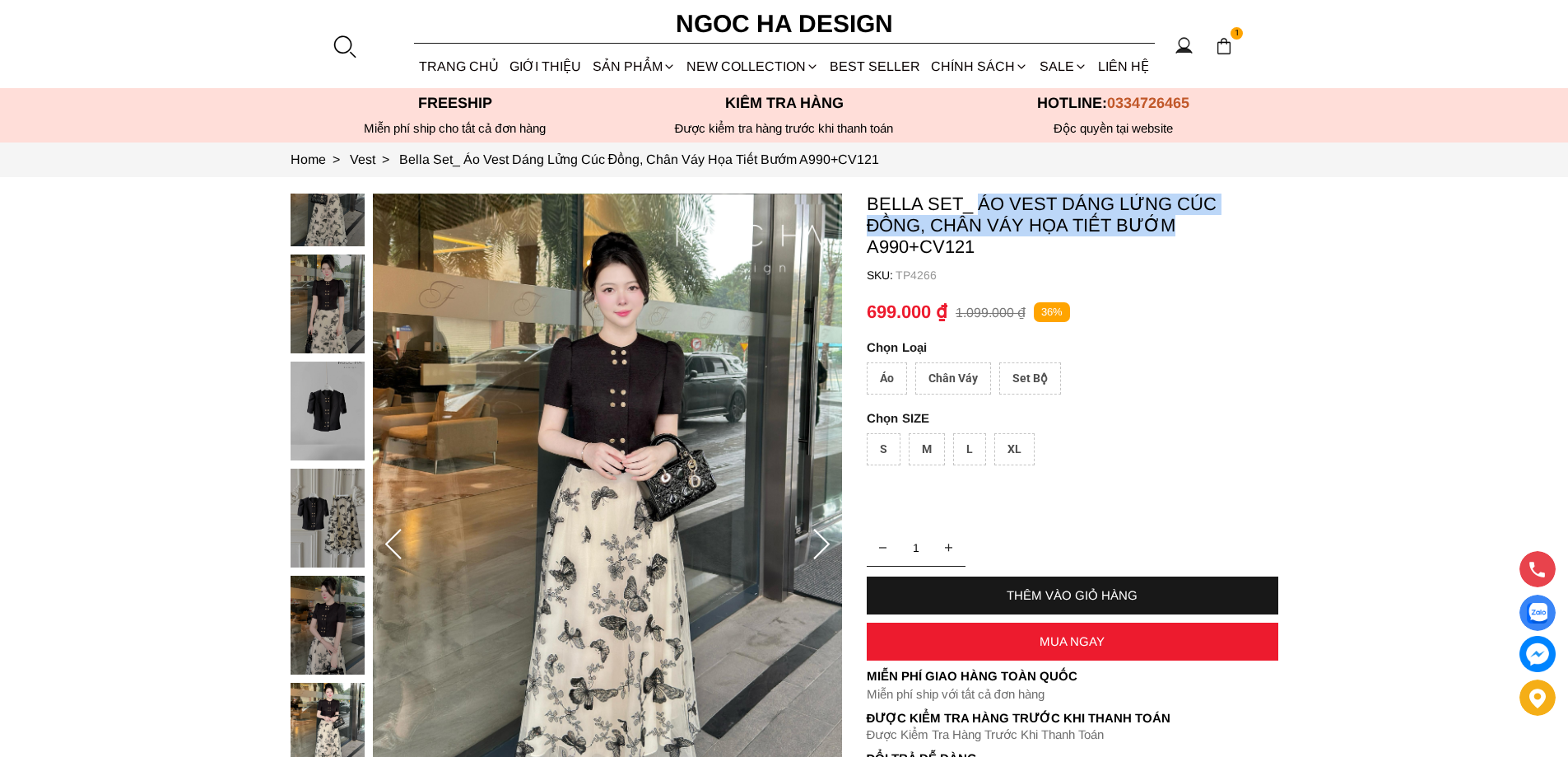
copy p "Áo Vest Dáng Lửng Cúc Đồng, Chân Váy Họa Tiết Bướm"
drag, startPoint x: 978, startPoint y: 193, endPoint x: 1190, endPoint y: 230, distance: 215.2
click at [1190, 230] on p "Bella Set_ Áo Vest Dáng Lửng Cúc Đồng, Chân Váy Họa Tiết Bướm A990+CV121" at bounding box center [1072, 226] width 412 height 64
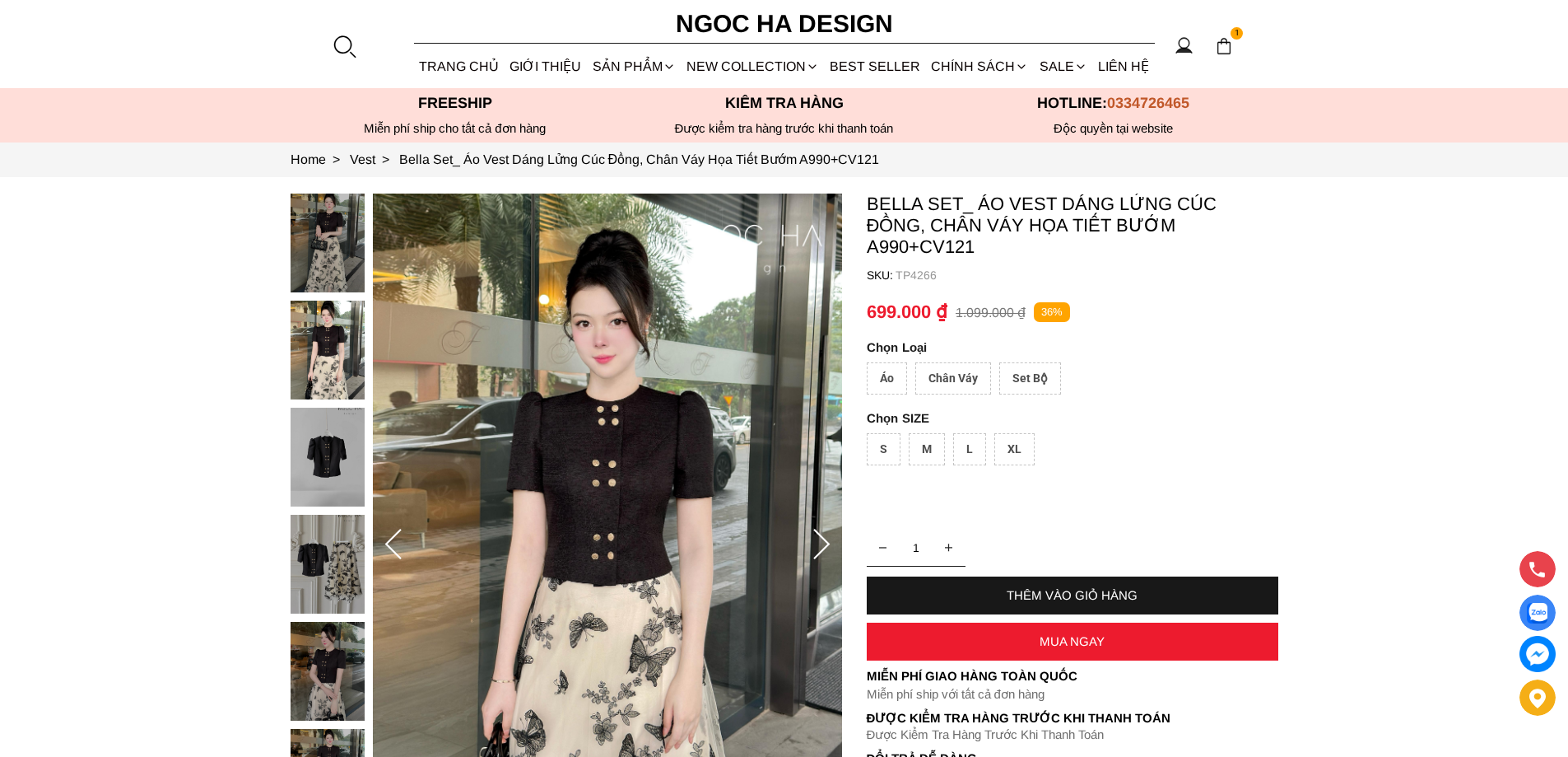
click at [916, 272] on p "TP4266" at bounding box center [1087, 275] width 383 height 14
copy p "TP4266"
click at [1026, 375] on div "Set Bộ" at bounding box center [1030, 378] width 62 height 32
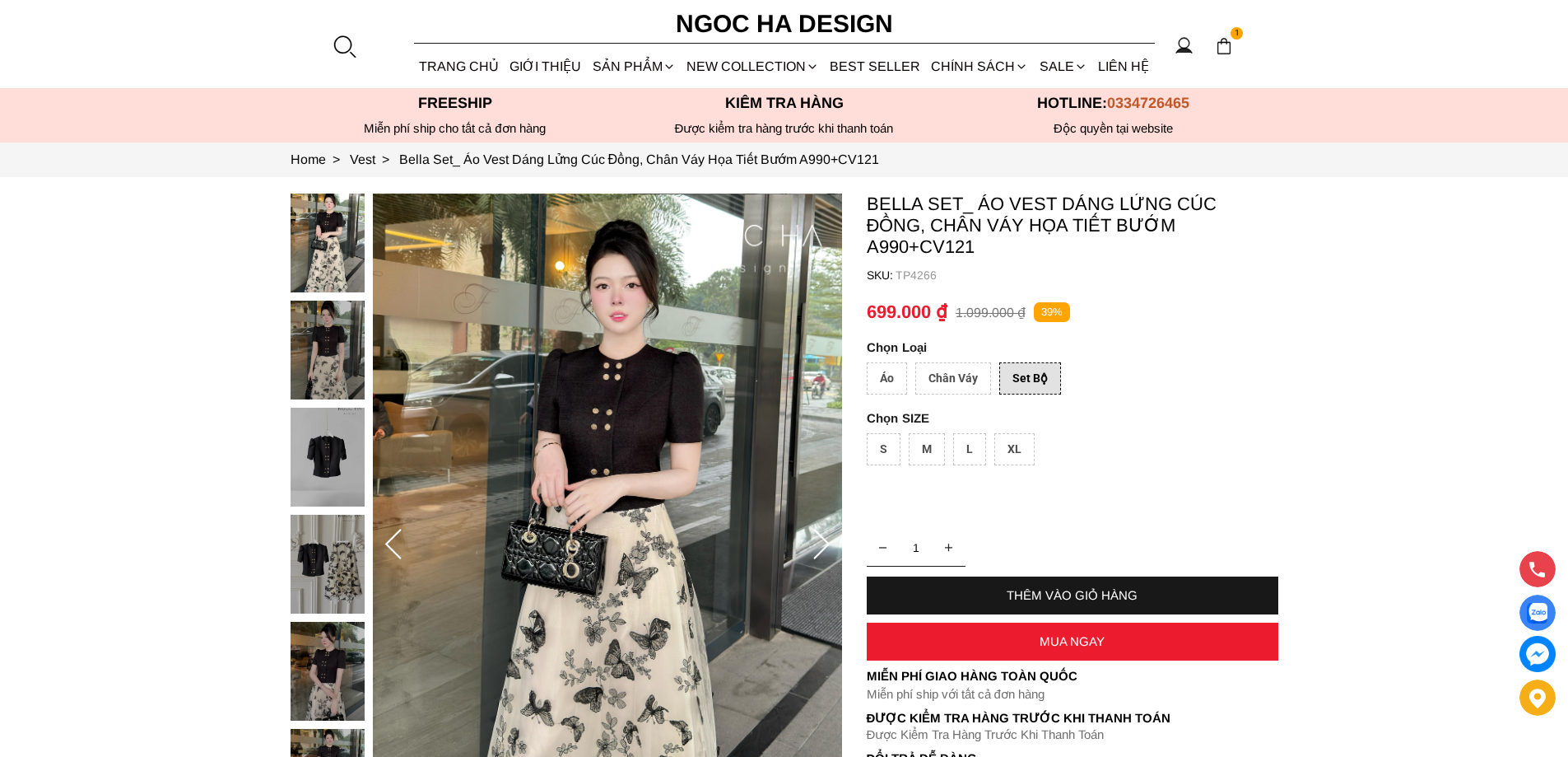
click at [1018, 445] on div "XL" at bounding box center [1015, 449] width 41 height 32
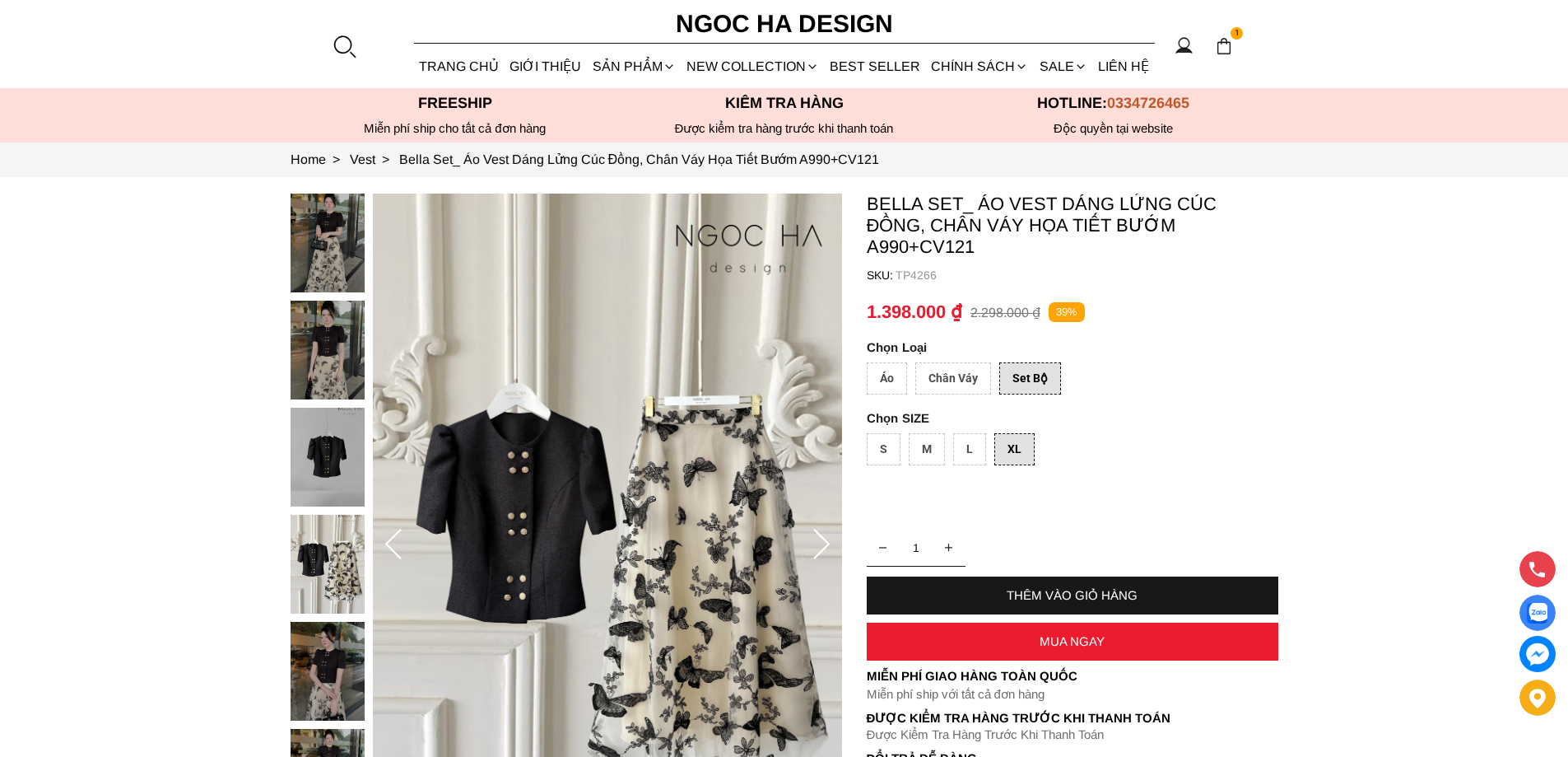
click at [925, 266] on container "Bella Set_ Áo Vest Dáng Lửng Cúc Đồng, Chân Váy Họa Tiết Bướm A990+CV121 SKU: T…" at bounding box center [1072, 509] width 412 height 631
copy p "TP4266"
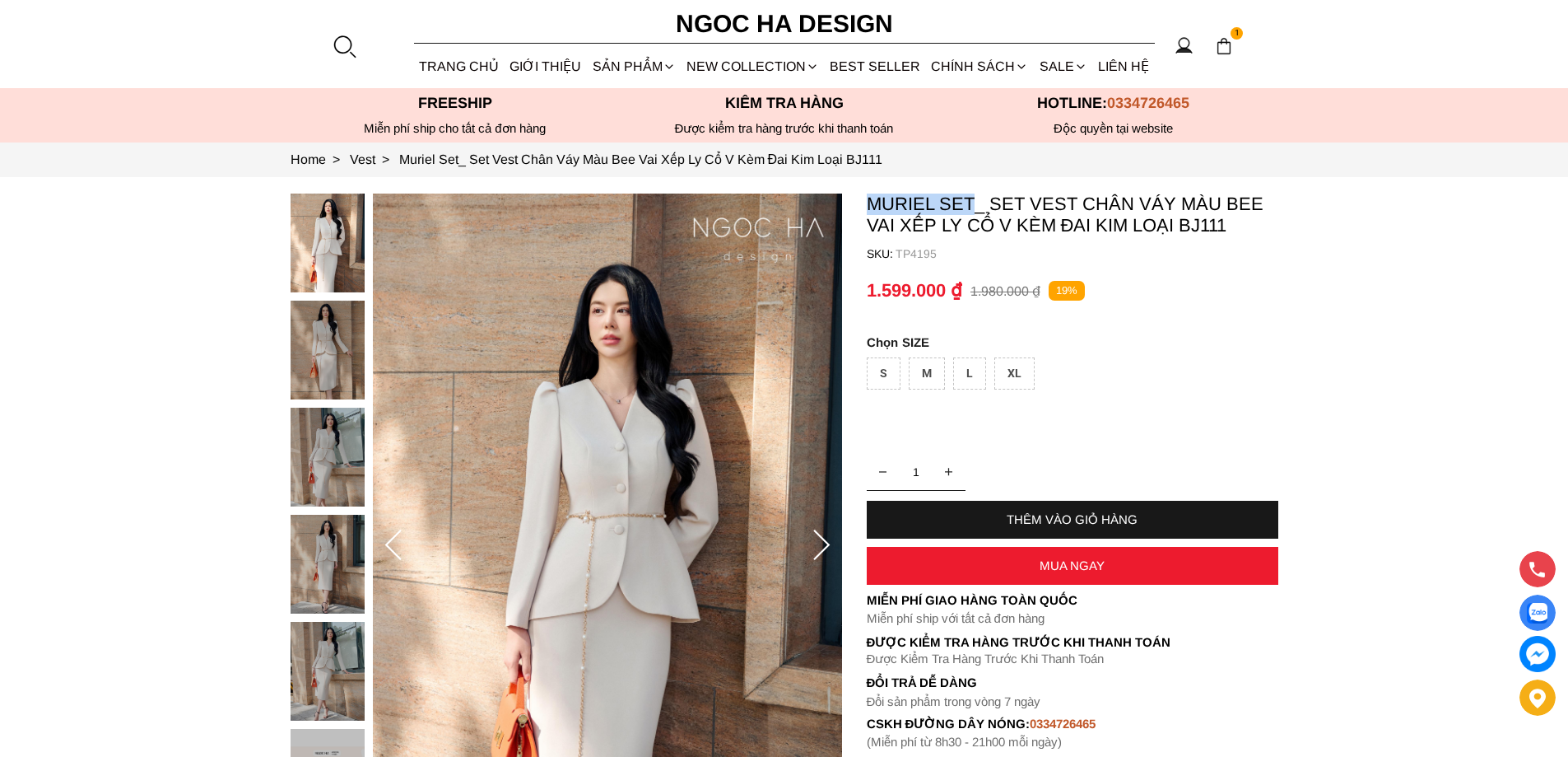
copy p "Muriel Set"
drag, startPoint x: 866, startPoint y: 199, endPoint x: 971, endPoint y: 202, distance: 105.0
click at [971, 202] on p "Muriel Set_ Set Vest Chân Váy Màu Bee Vai Xếp Ly Cổ V Kèm Đai Kim Loại BJ111" at bounding box center [1072, 215] width 412 height 42
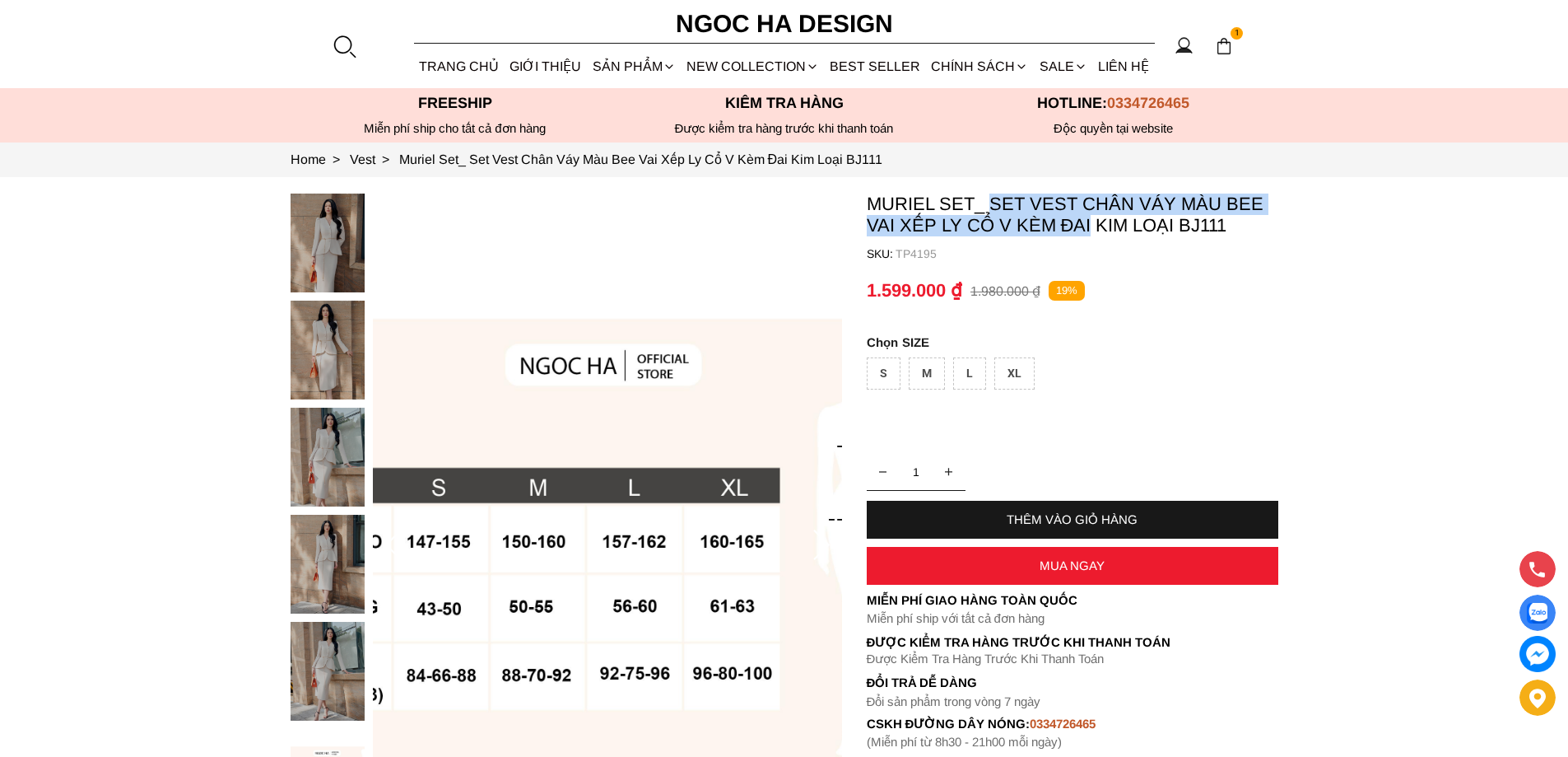
copy p "Set Vest Chân Váy Màu Bee Vai Xếp Ly Cổ V Kèm Đai"
drag, startPoint x: 988, startPoint y: 198, endPoint x: 1091, endPoint y: 222, distance: 105.8
click at [1091, 222] on p "Muriel Set_ Set Vest Chân Váy Màu Bee Vai Xếp Ly Cổ V Kèm Đai Kim Loại BJ111" at bounding box center [1072, 215] width 412 height 42
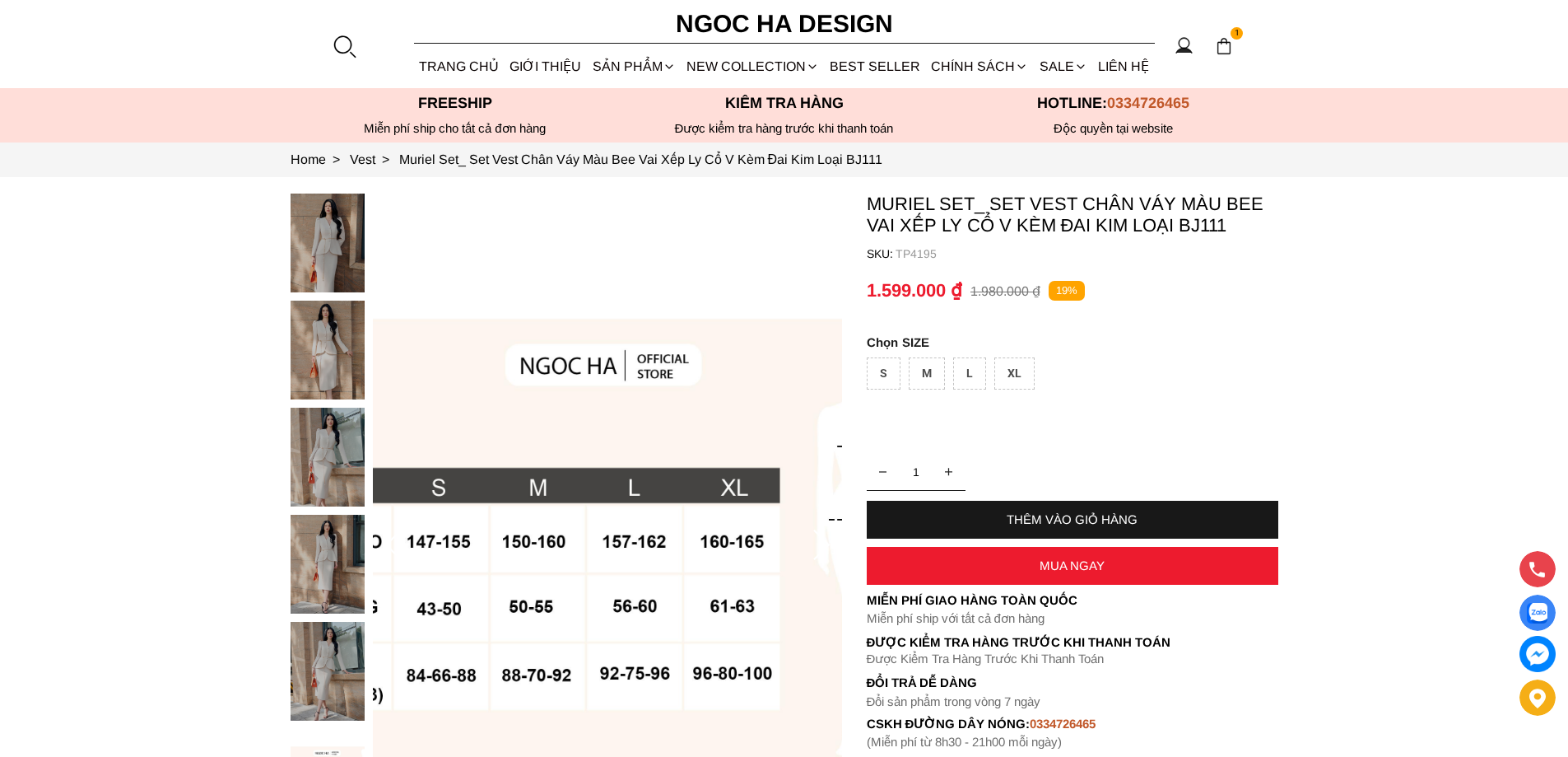
click at [918, 258] on p "TP4195" at bounding box center [1087, 254] width 383 height 14
copy p "TP4195"
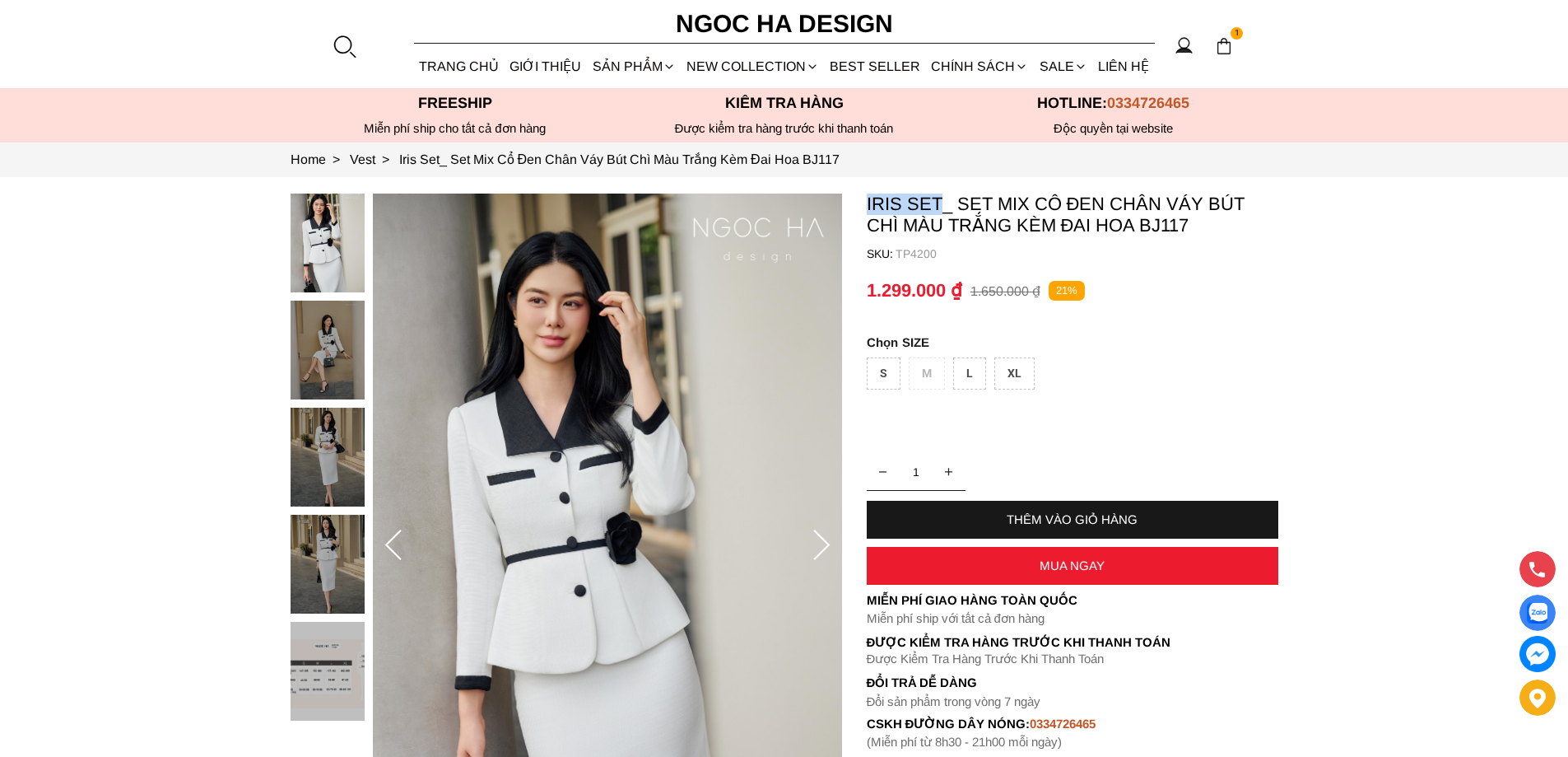
copy p "Iris Set"
drag, startPoint x: 859, startPoint y: 198, endPoint x: 940, endPoint y: 209, distance: 81.7
click at [940, 209] on section "Iris Set_ Set Mix Cổ Đen Chân Váy Bút Chì Màu Trắng Kèm Đai Hoa BJ117 SKU: TP42…" at bounding box center [784, 546] width 1568 height 737
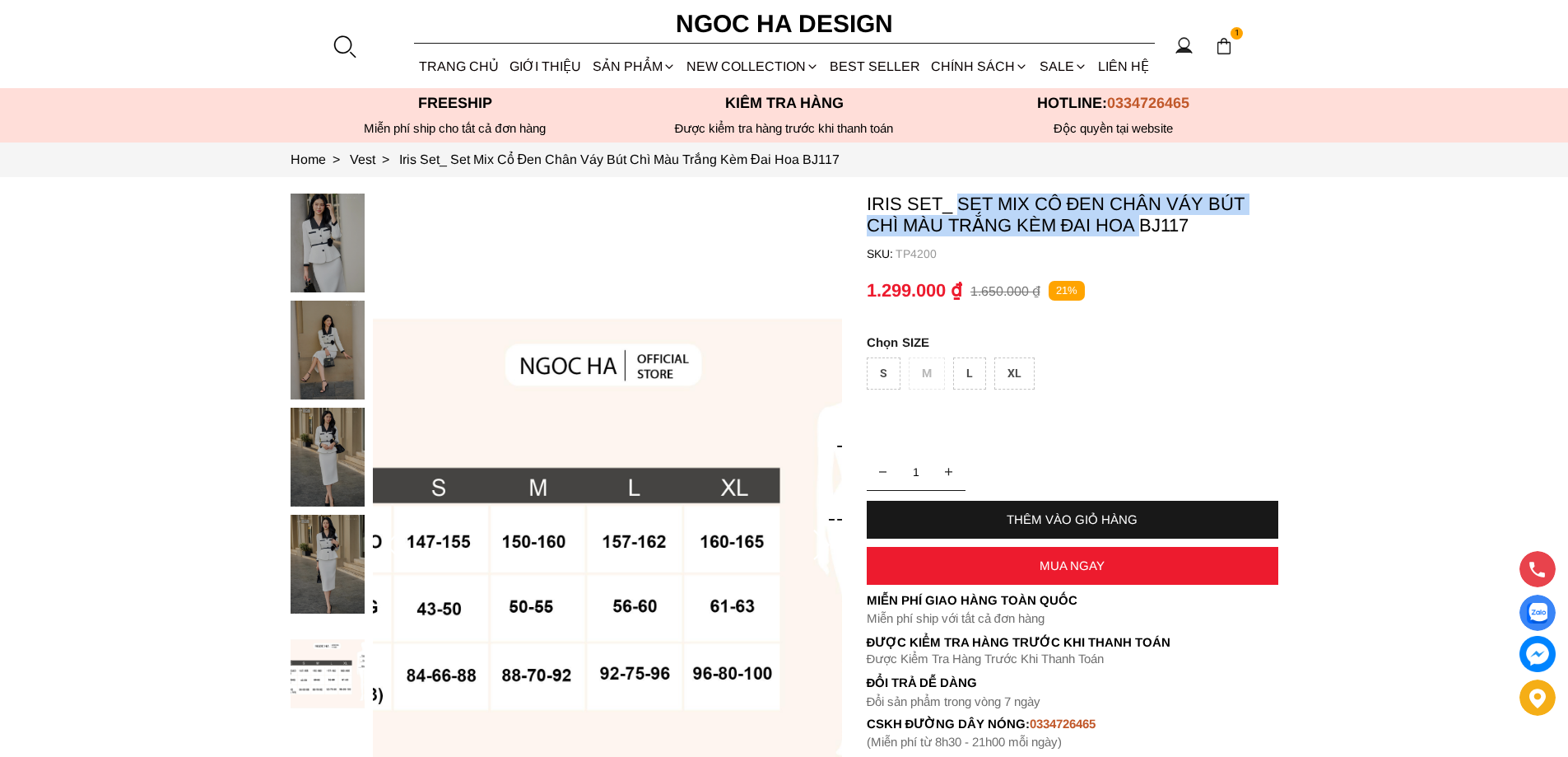
copy p "Set Mix Cổ Đen Chân Váy Bút Chì Màu Trắng Kèm Đai Hoa"
drag, startPoint x: 961, startPoint y: 193, endPoint x: 1138, endPoint y: 235, distance: 181.9
click at [1138, 235] on p "Iris Set_ Set Mix Cổ Đen Chân Váy Bút Chì Màu Trắng Kèm Đai Hoa BJ117" at bounding box center [1072, 215] width 412 height 42
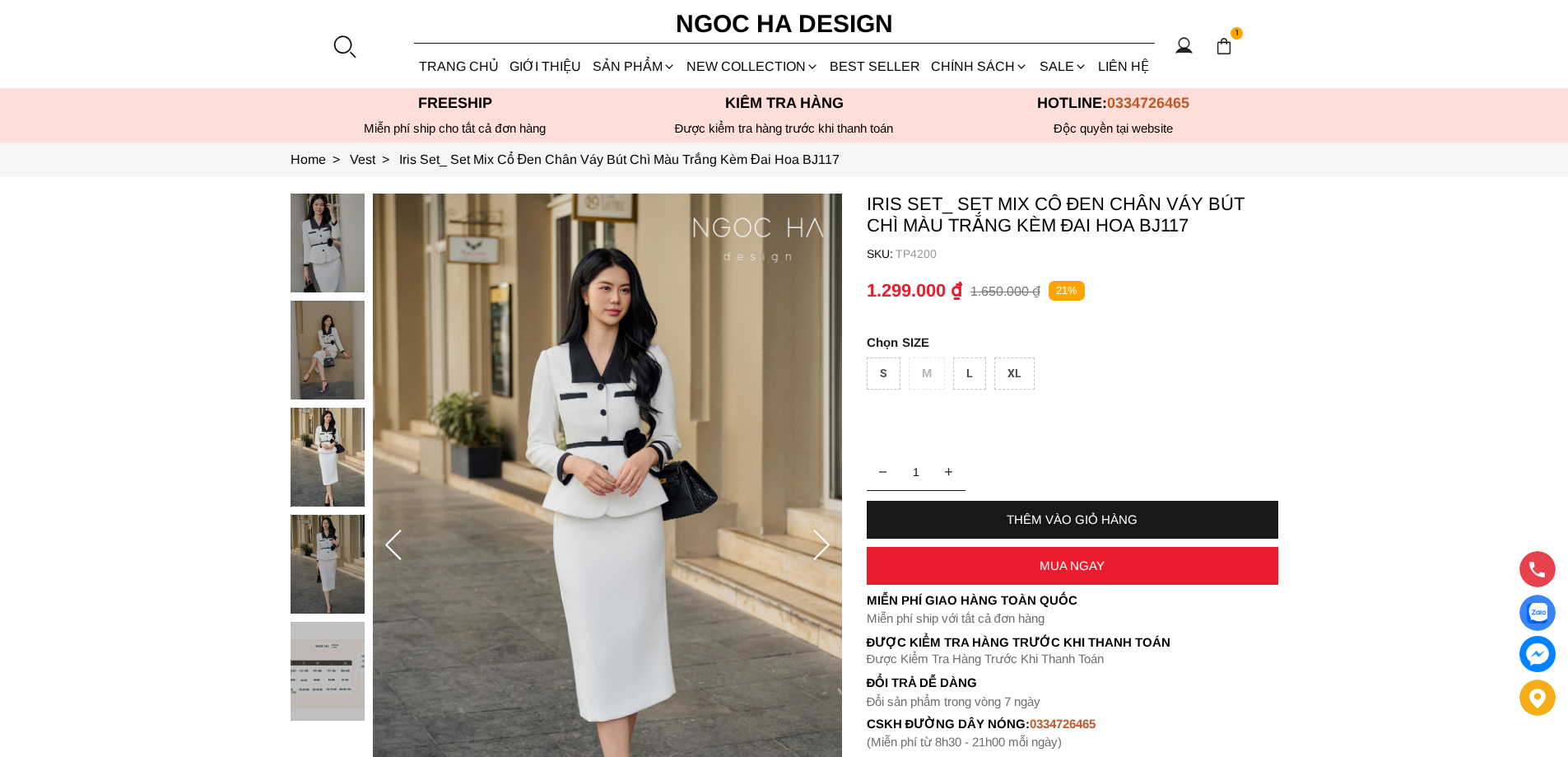
click at [905, 250] on p "TP4200" at bounding box center [1087, 254] width 383 height 14
copy p "TP4200"
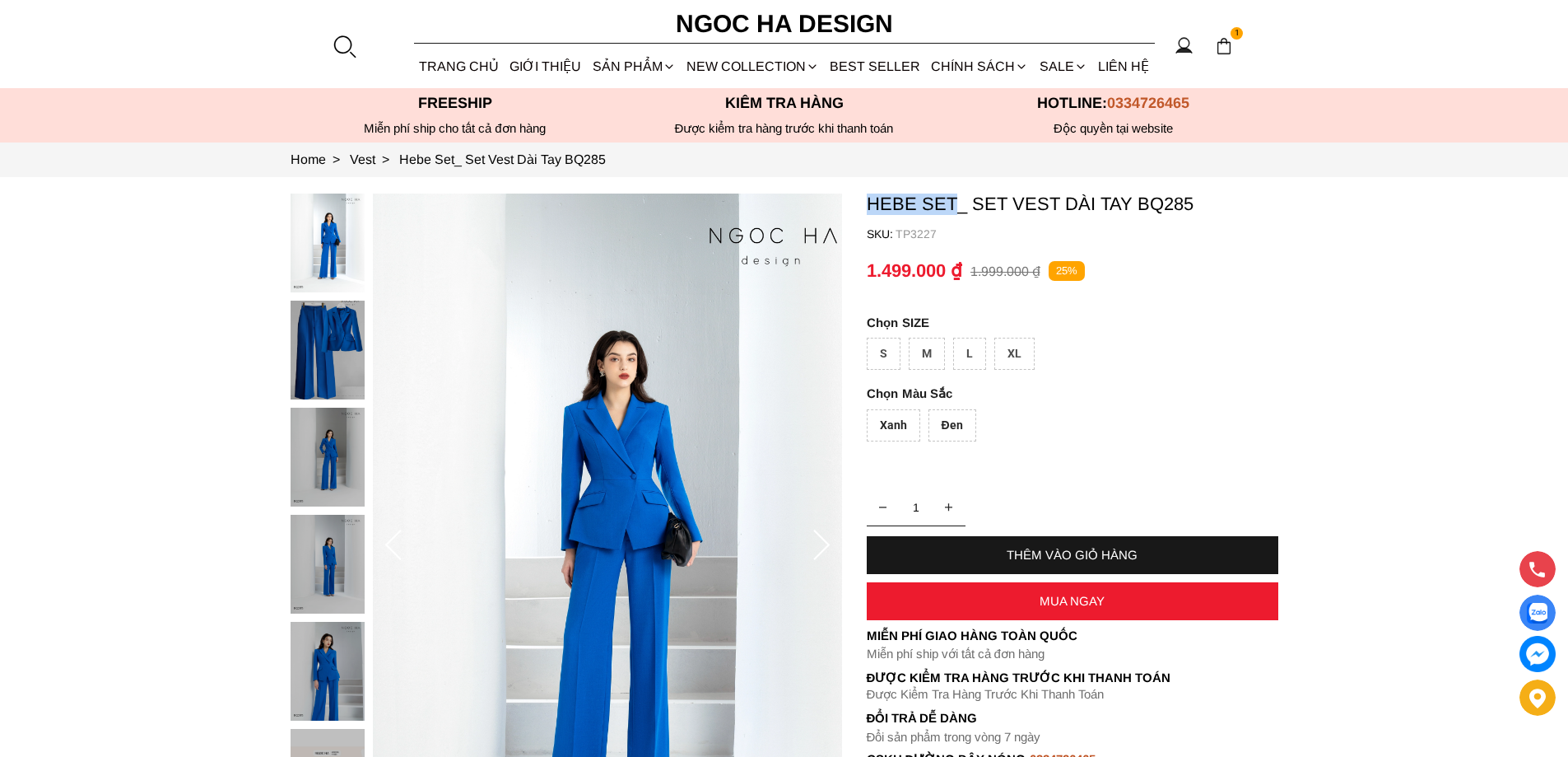
copy p "Hebe Set"
drag, startPoint x: 857, startPoint y: 204, endPoint x: 953, endPoint y: 214, distance: 96.5
click at [953, 214] on section "Hebe Set_ Set Vest Dài Tay BQ285 SKU: TP3227 [GEOGRAPHIC_DATA] Đen 1 THÊM VÀO G…" at bounding box center [784, 546] width 1568 height 737
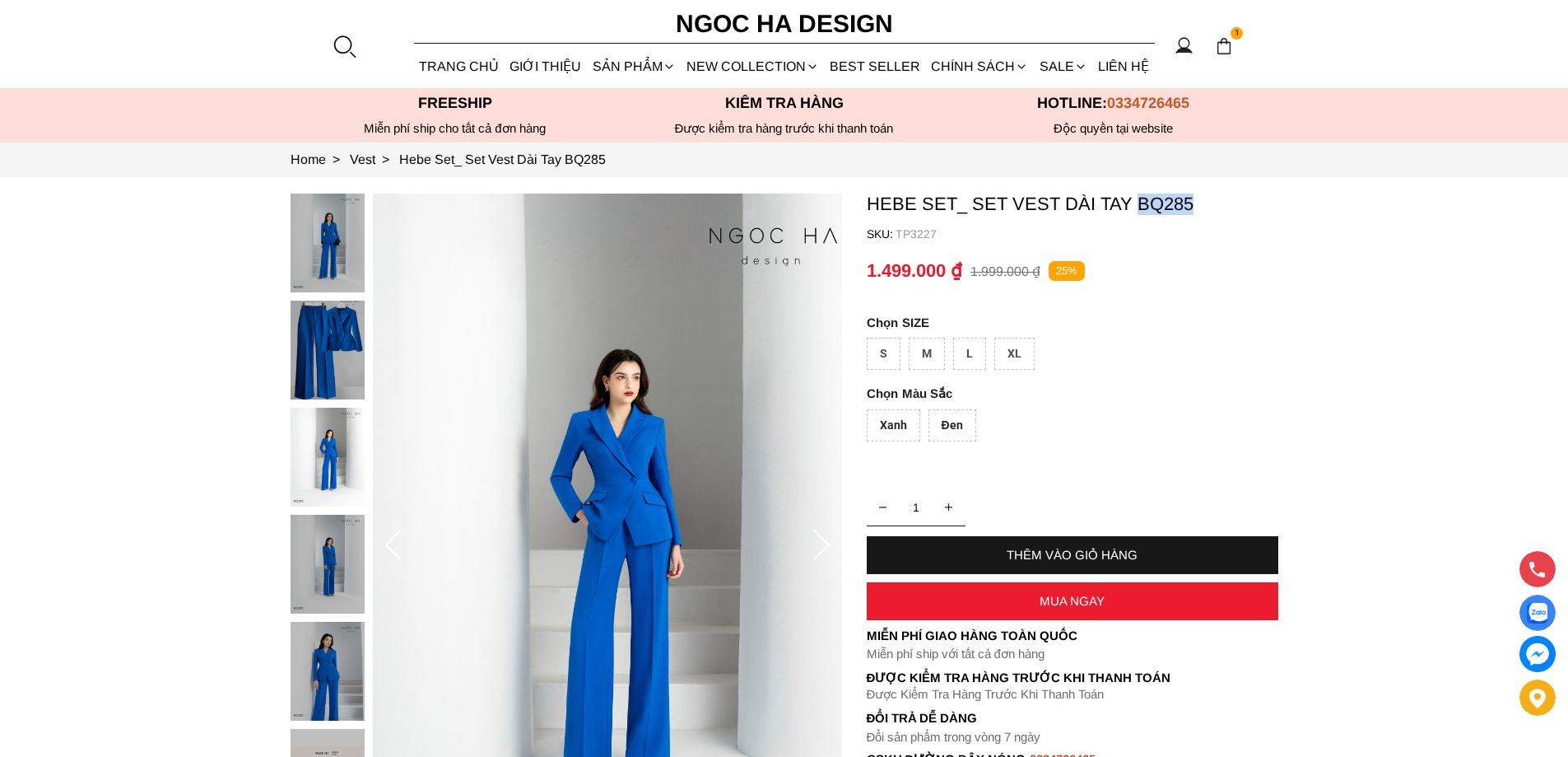
copy p "BQ285"
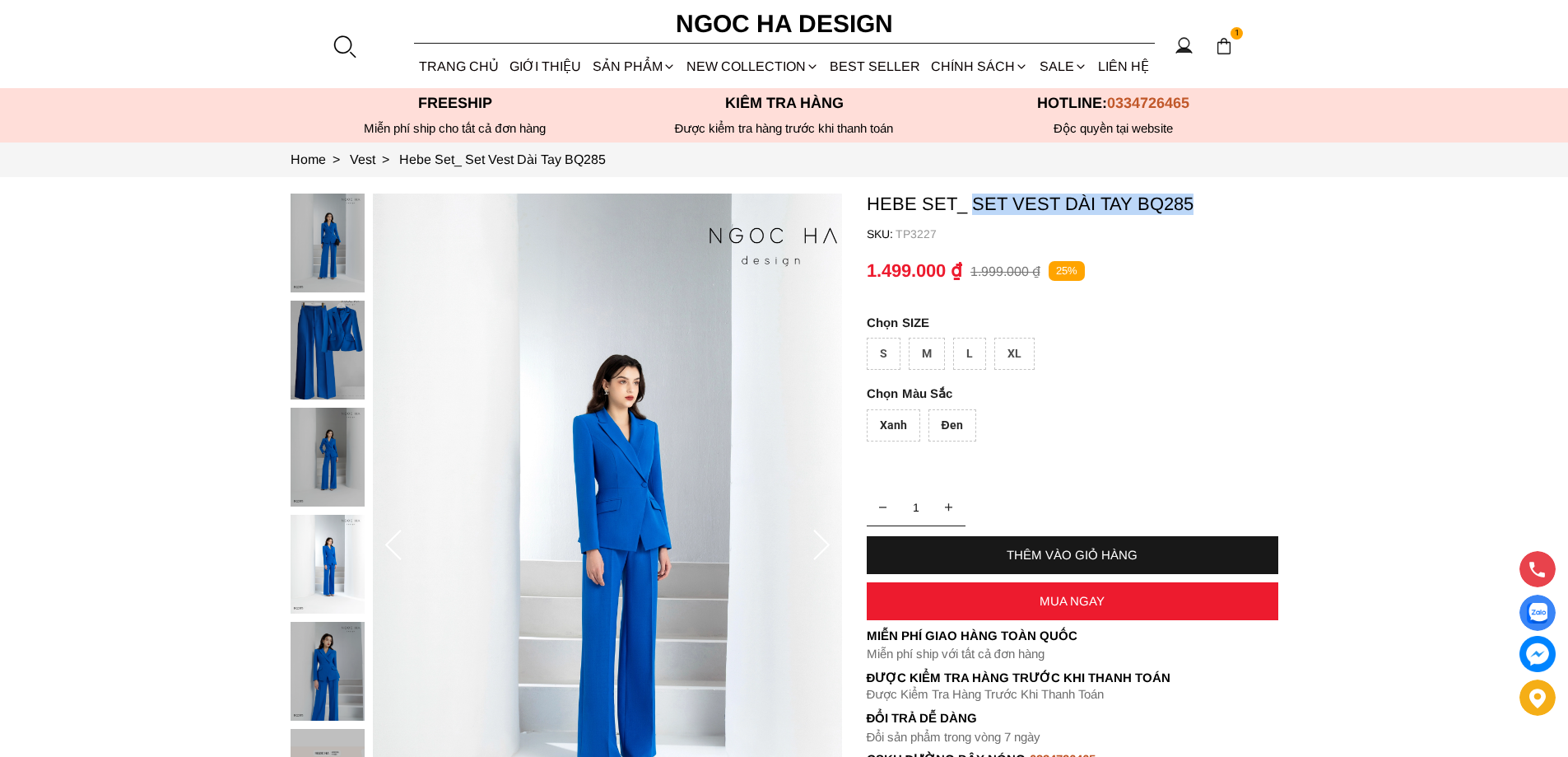
copy p "Set Vest Dài Tay BQ285"
drag, startPoint x: 1197, startPoint y: 195, endPoint x: 972, endPoint y: 215, distance: 225.9
click at [972, 215] on container "Hebe Set_ Set Vest Dài Tay BQ285 SKU: TP3227 Xanh Đen 1 THÊM VÀO GIỎ HÀNG Miễn …" at bounding box center [1072, 489] width 412 height 592
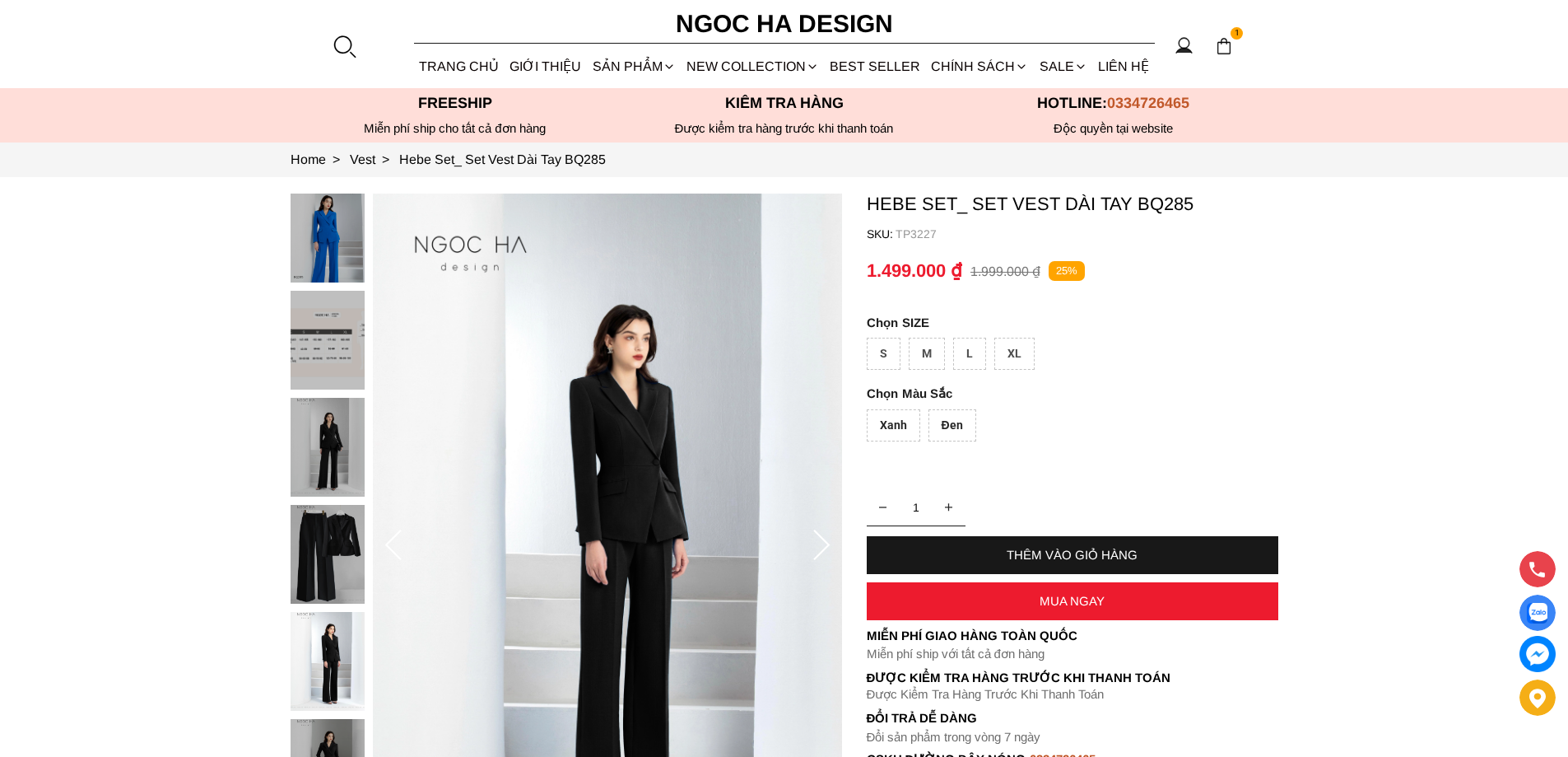
click at [936, 422] on div "Đen" at bounding box center [952, 425] width 48 height 32
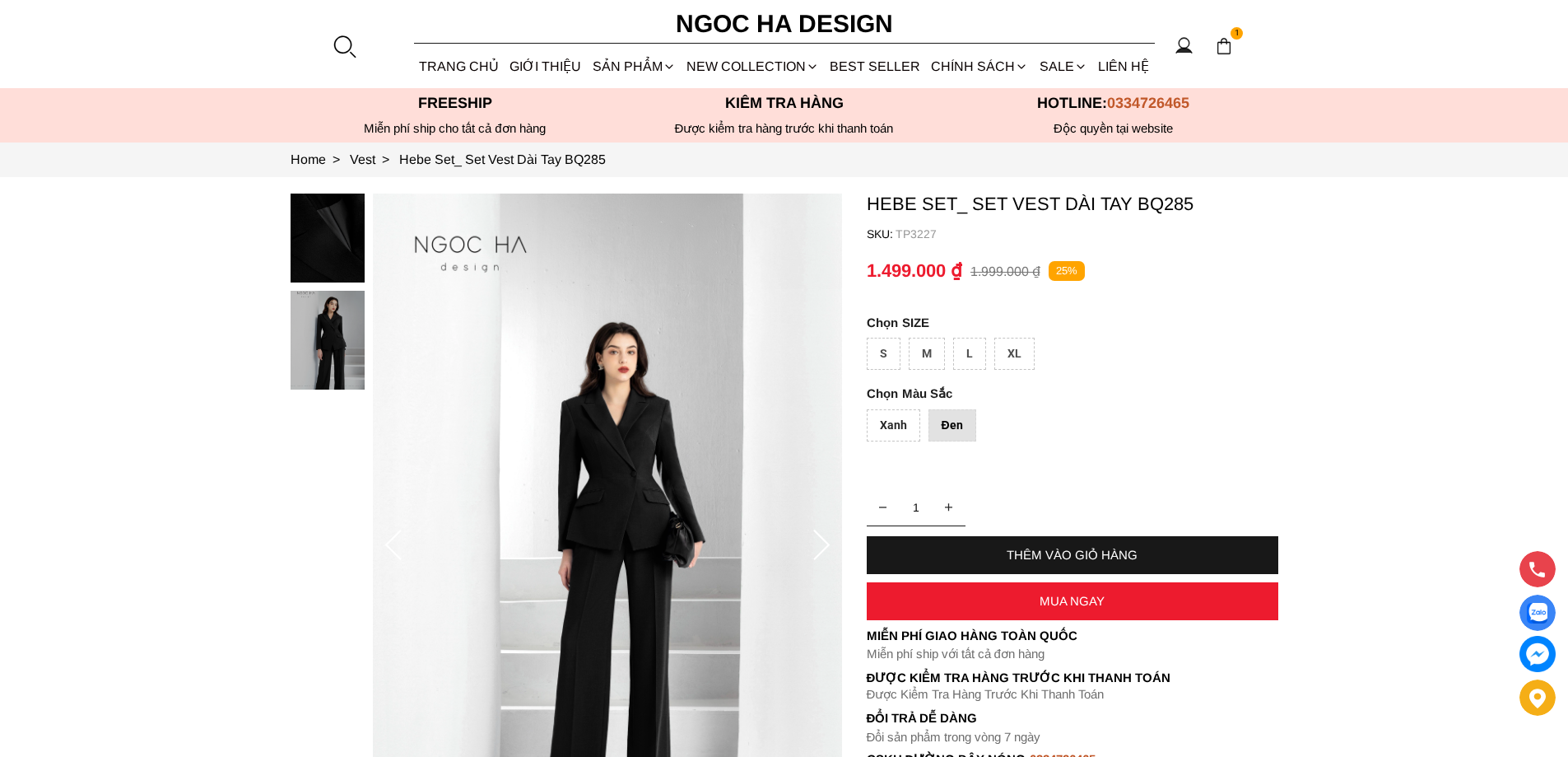
click at [1011, 356] on div "XL" at bounding box center [1015, 354] width 41 height 32
click at [949, 419] on div "Đen" at bounding box center [952, 425] width 48 height 32
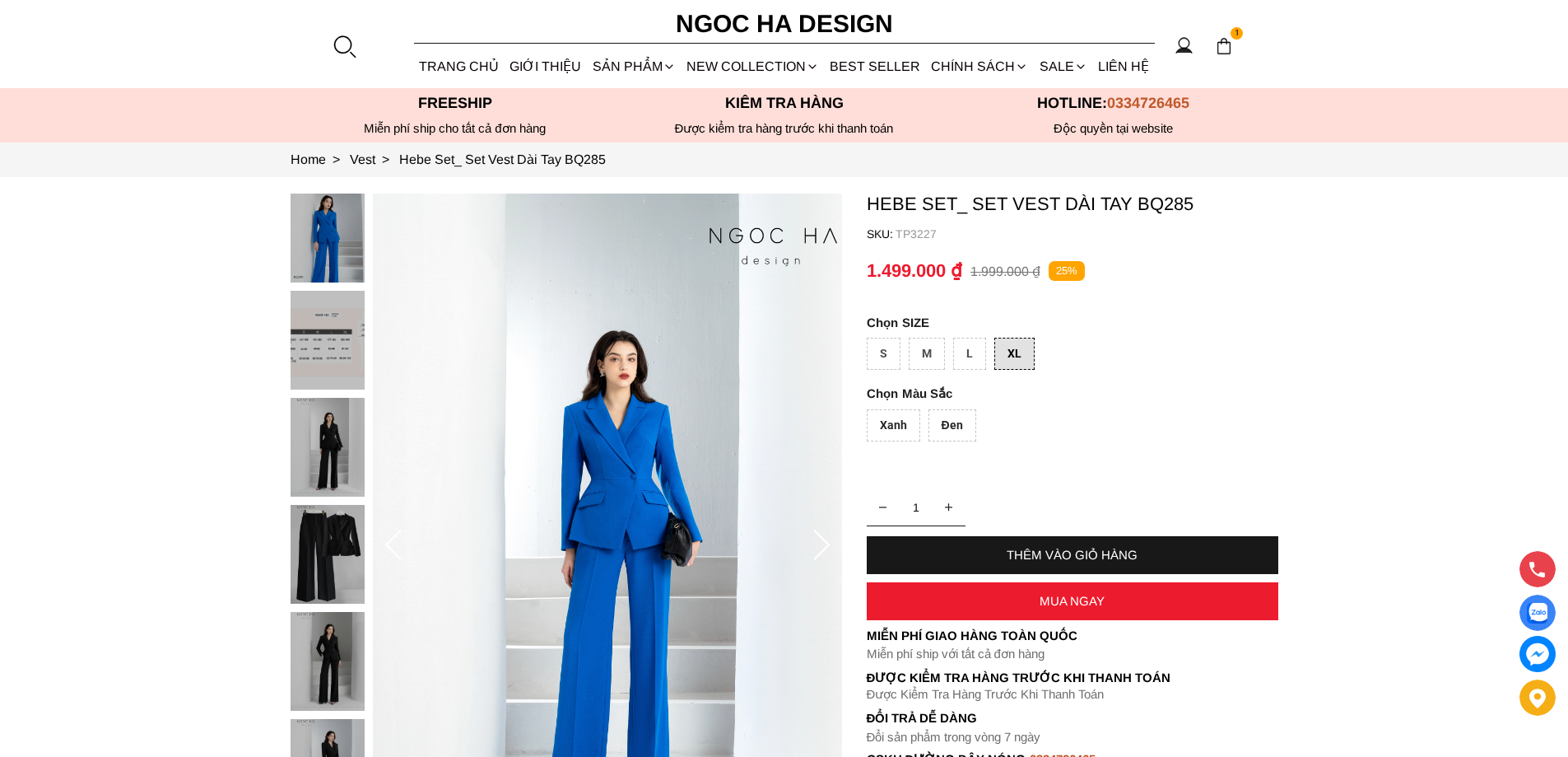
click at [944, 418] on div "Đen" at bounding box center [952, 425] width 48 height 32
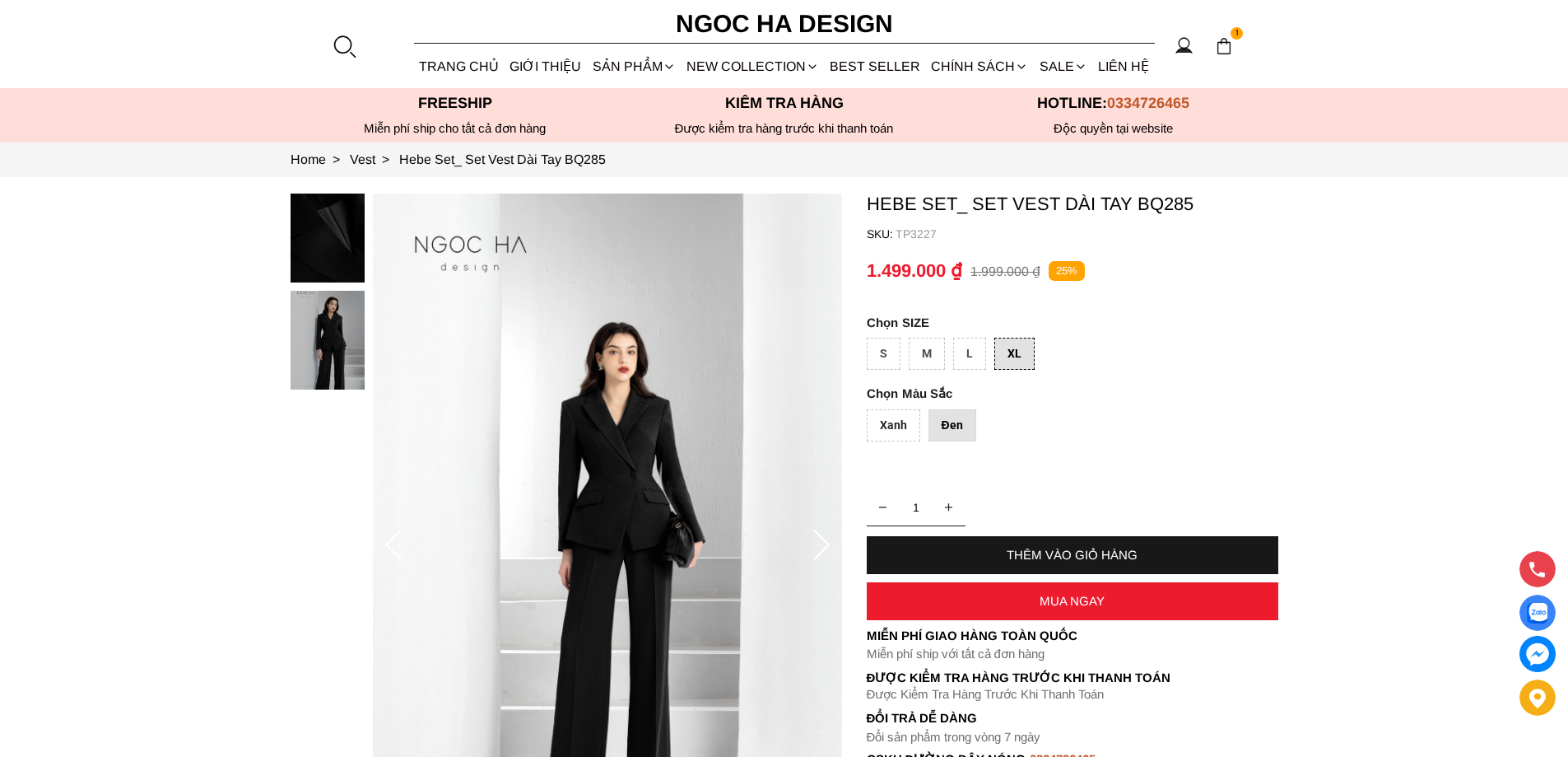
click at [981, 354] on div "L" at bounding box center [970, 354] width 33 height 32
click at [899, 421] on div "Xanh" at bounding box center [893, 425] width 53 height 32
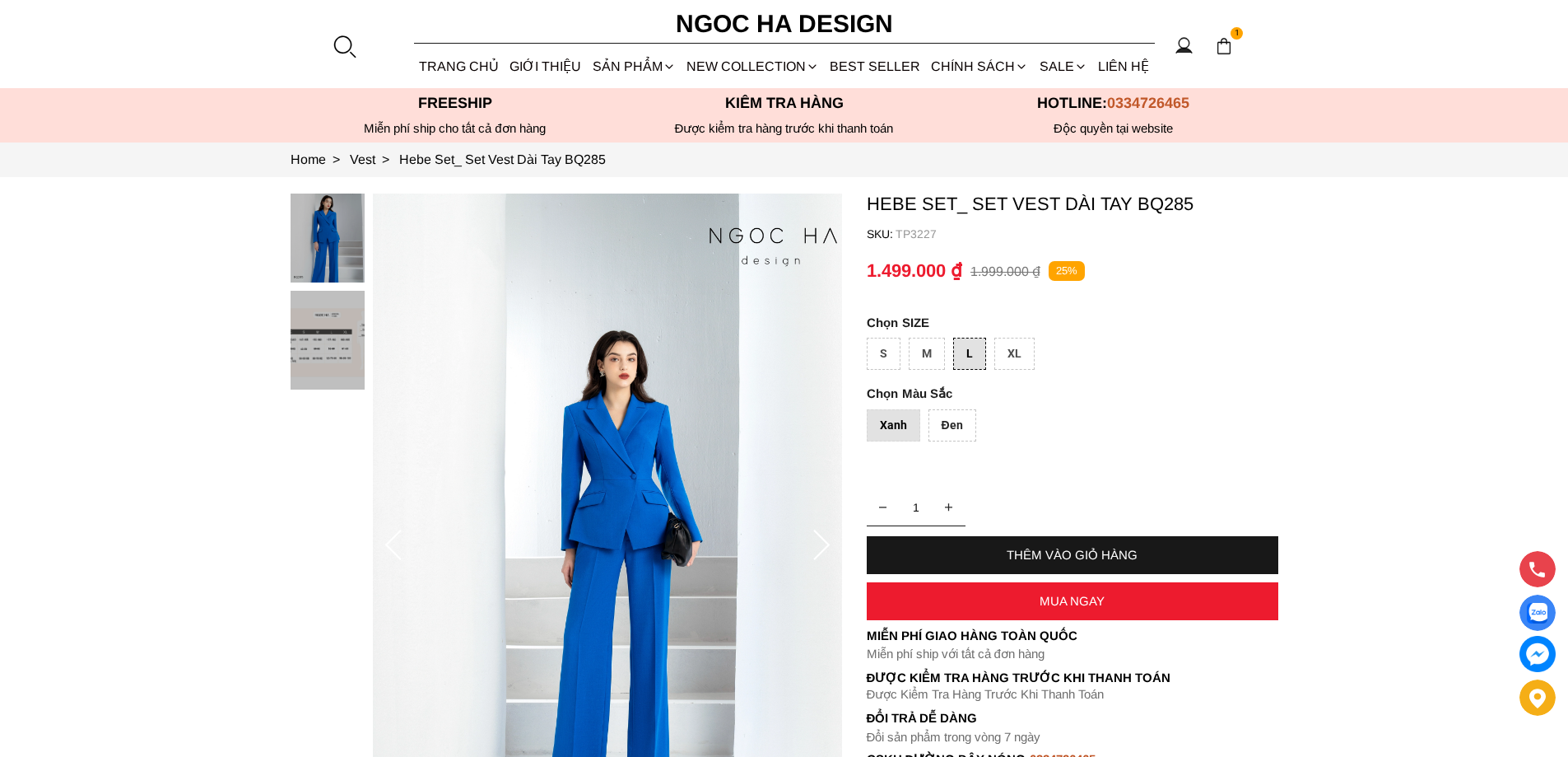
click at [344, 234] on img at bounding box center [328, 233] width 74 height 98
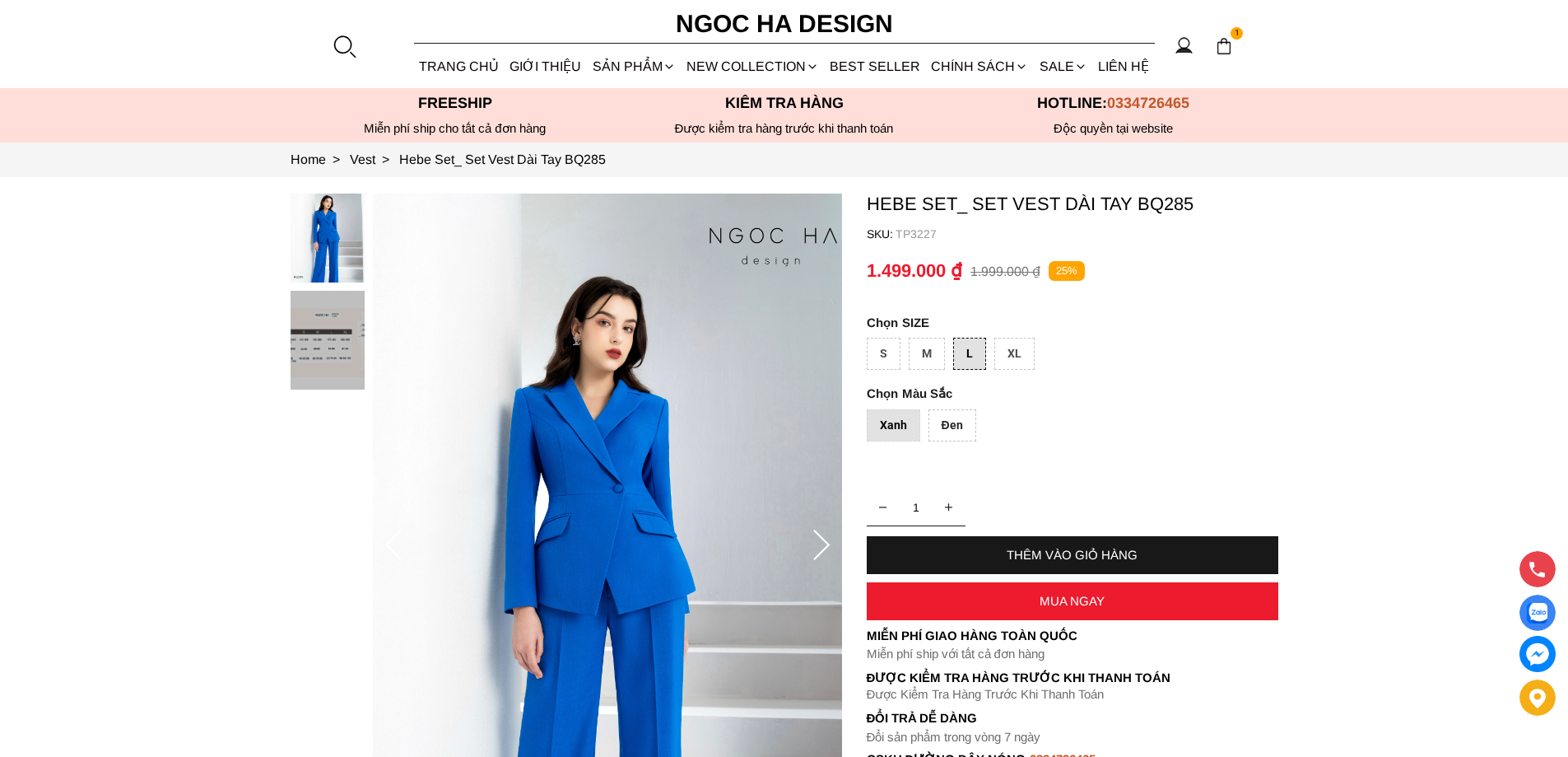
click at [824, 549] on icon at bounding box center [821, 546] width 33 height 33
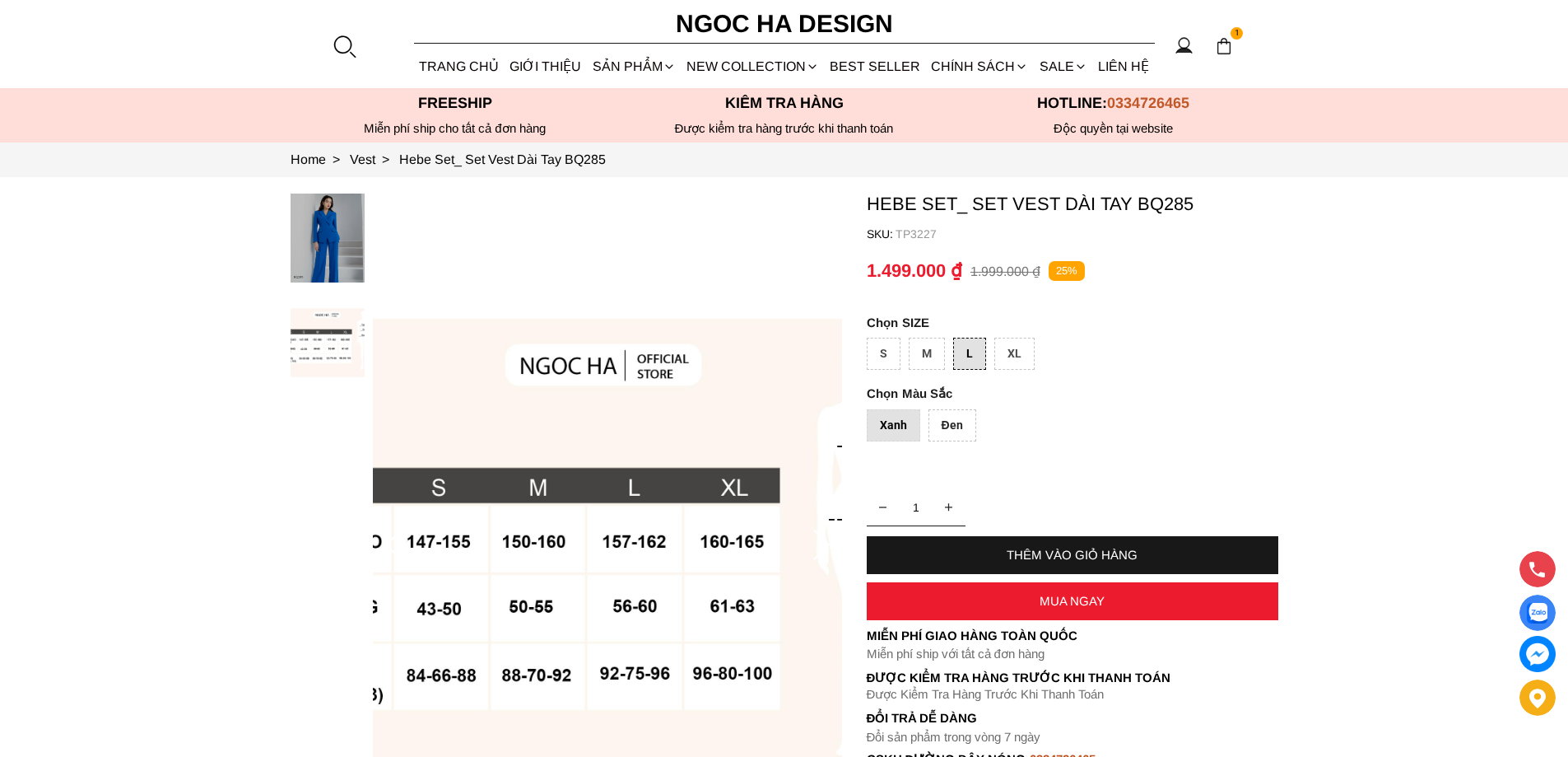
click at [821, 549] on icon at bounding box center [821, 546] width 33 height 33
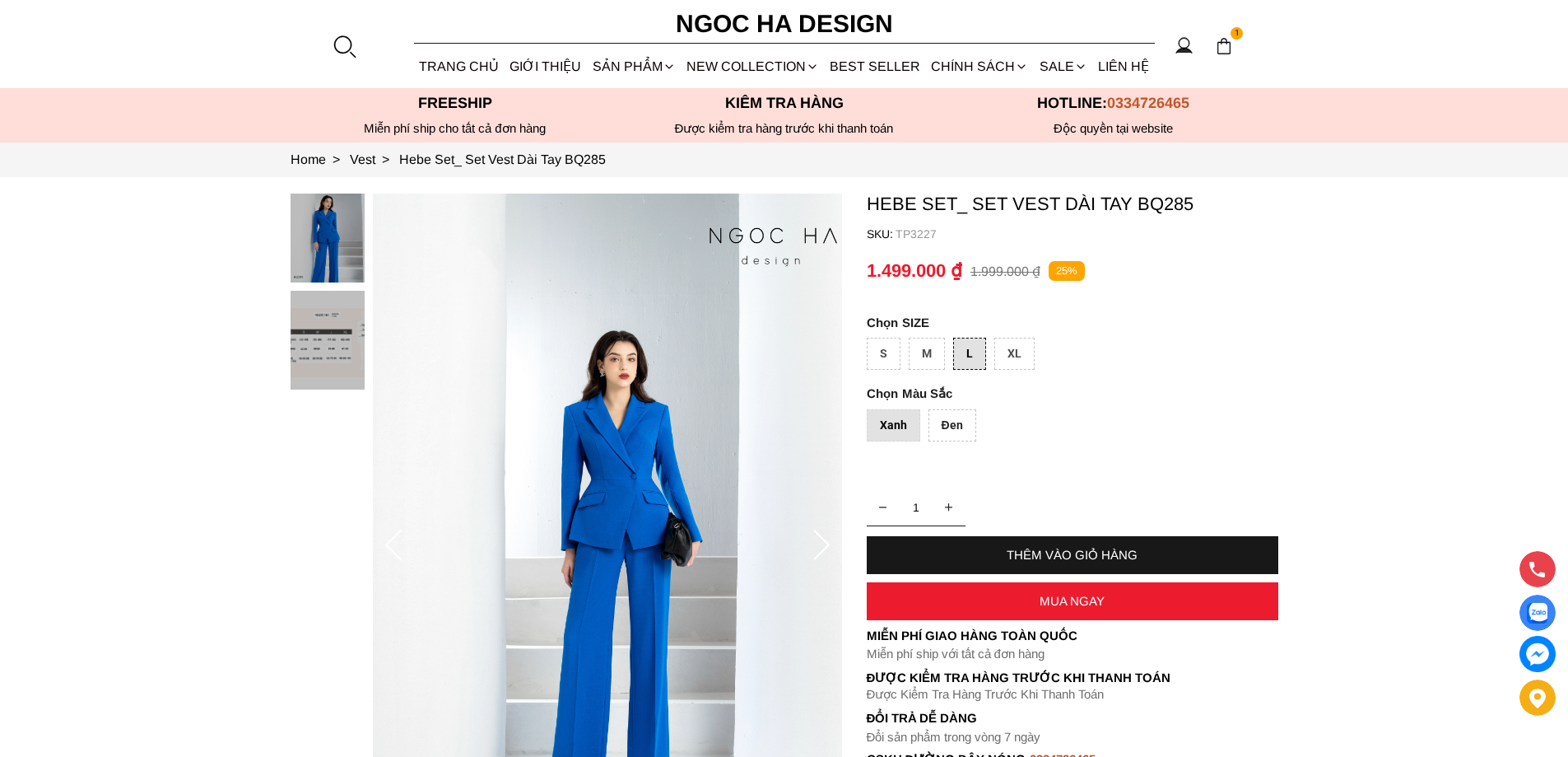
click at [820, 549] on icon at bounding box center [821, 546] width 33 height 33
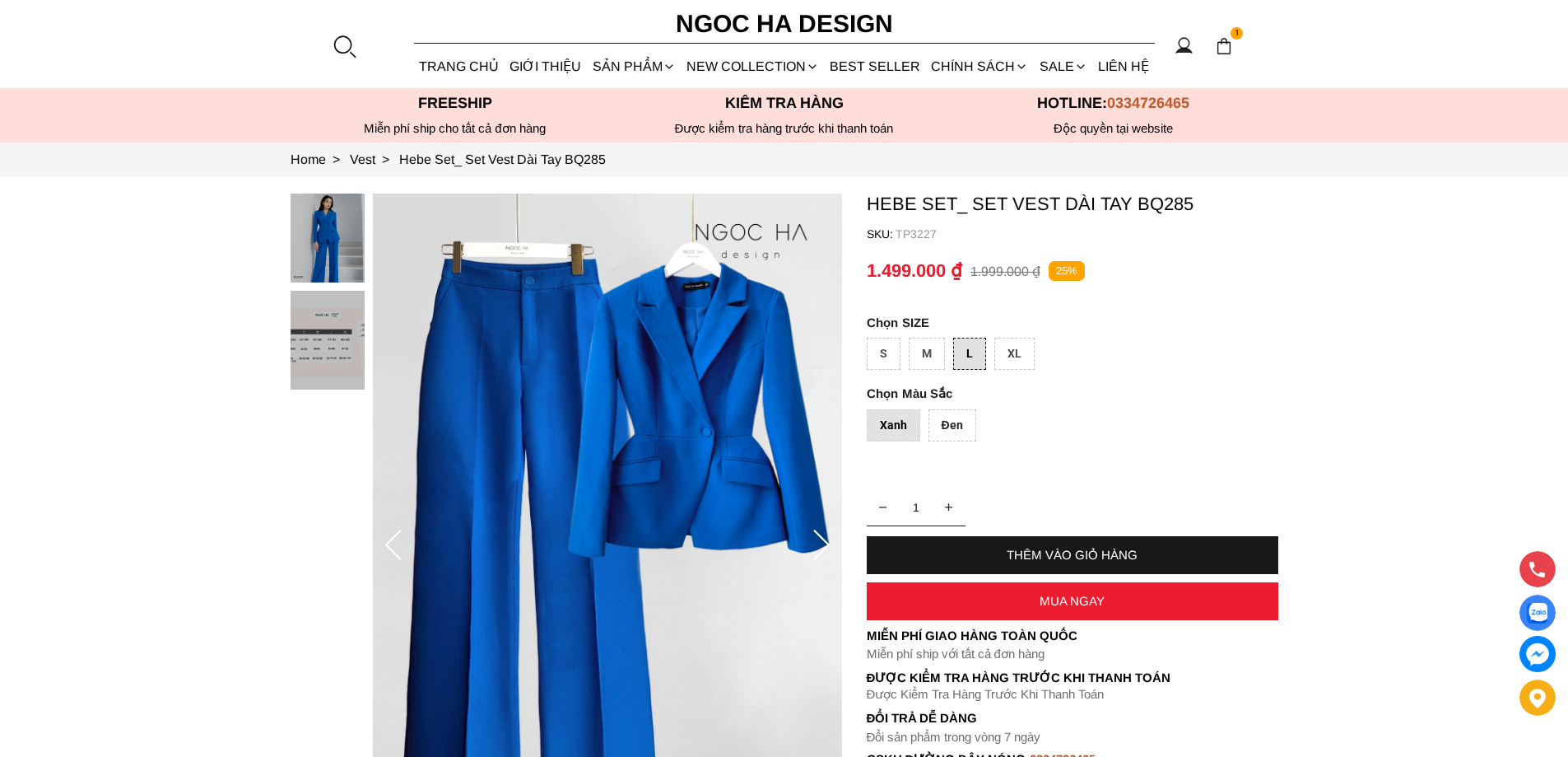
click at [820, 549] on icon at bounding box center [821, 546] width 33 height 33
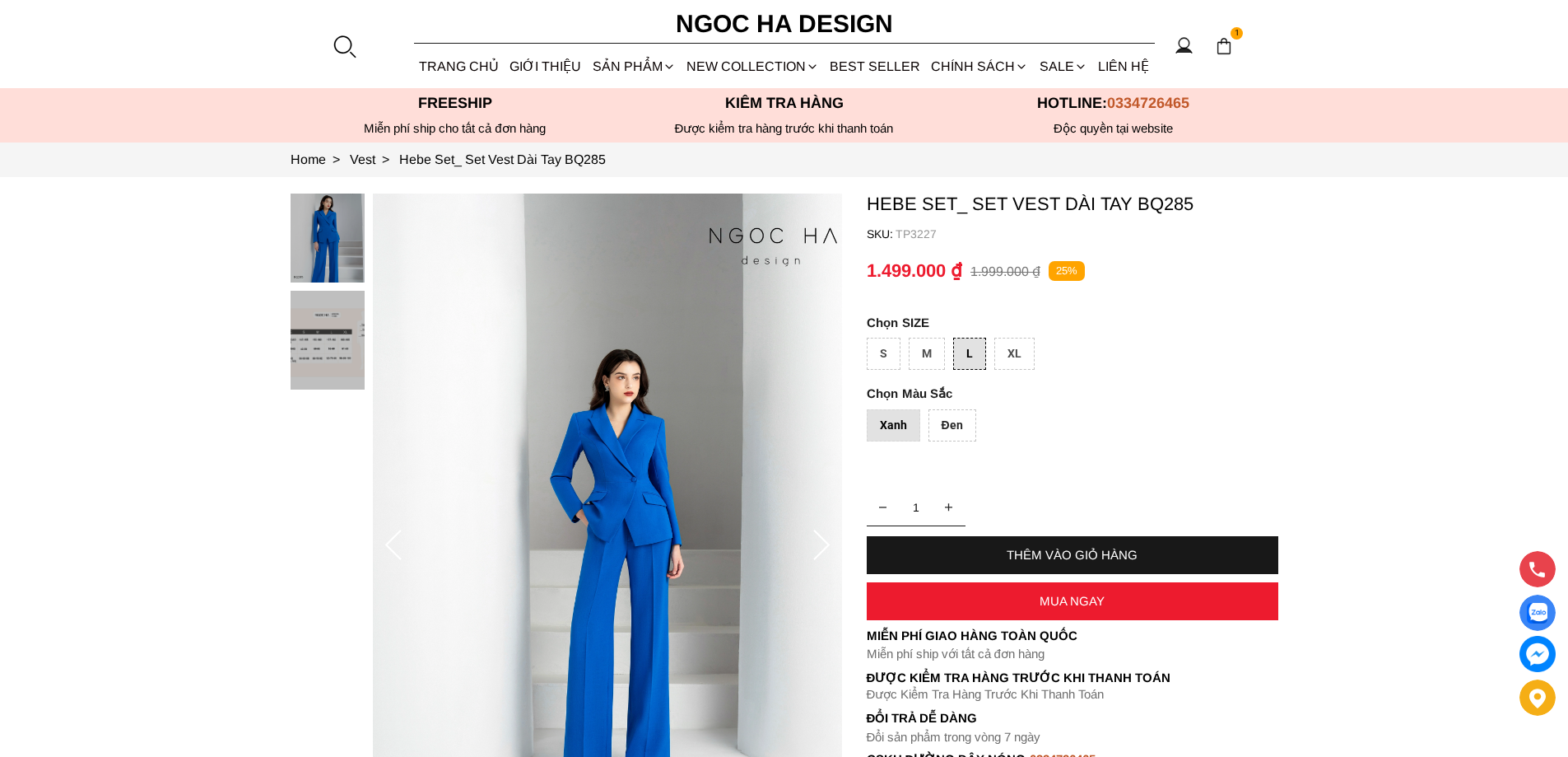
click at [820, 549] on icon at bounding box center [821, 546] width 33 height 33
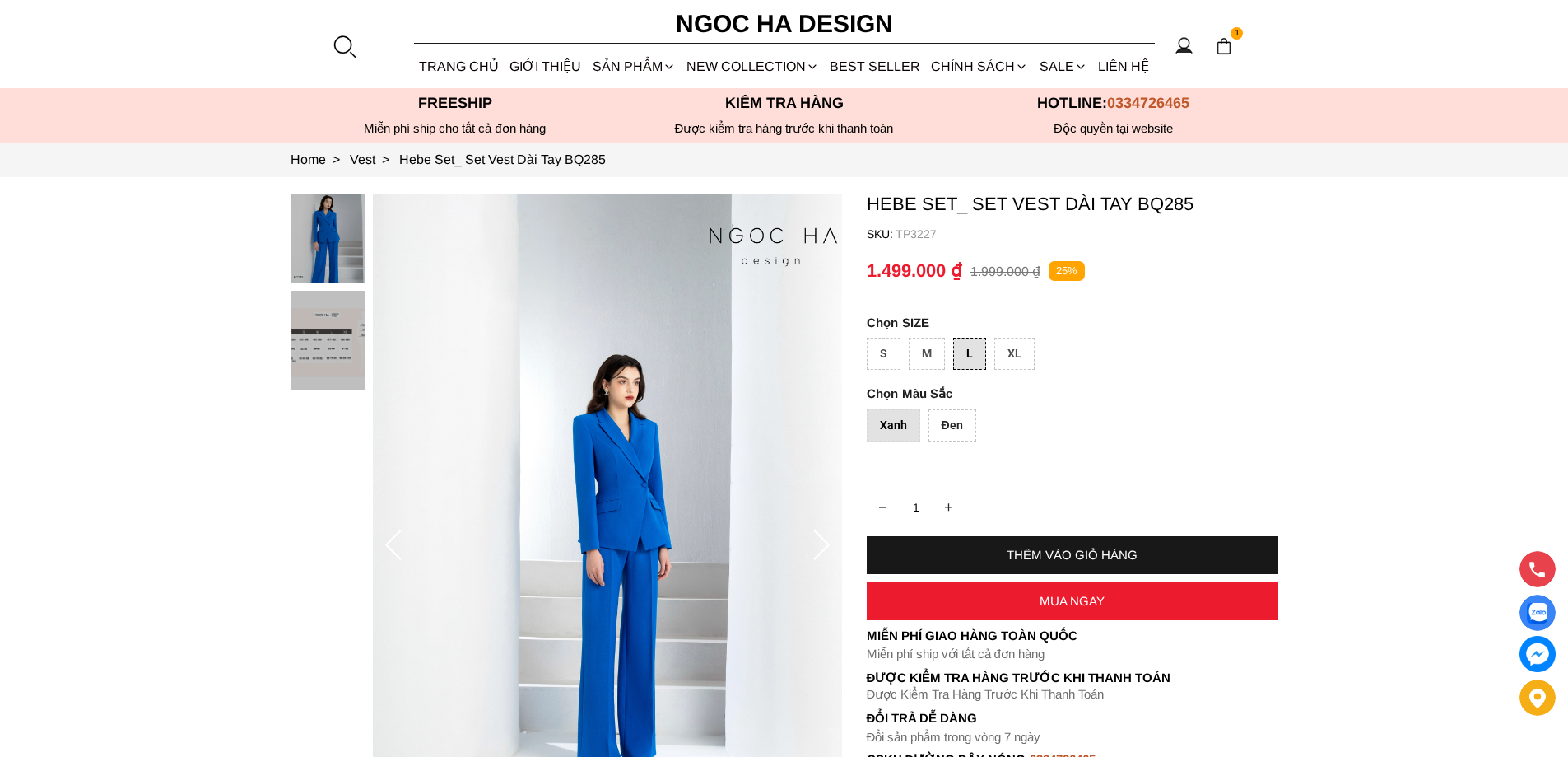
click at [820, 549] on icon at bounding box center [821, 546] width 33 height 33
click at [818, 549] on icon at bounding box center [821, 546] width 33 height 33
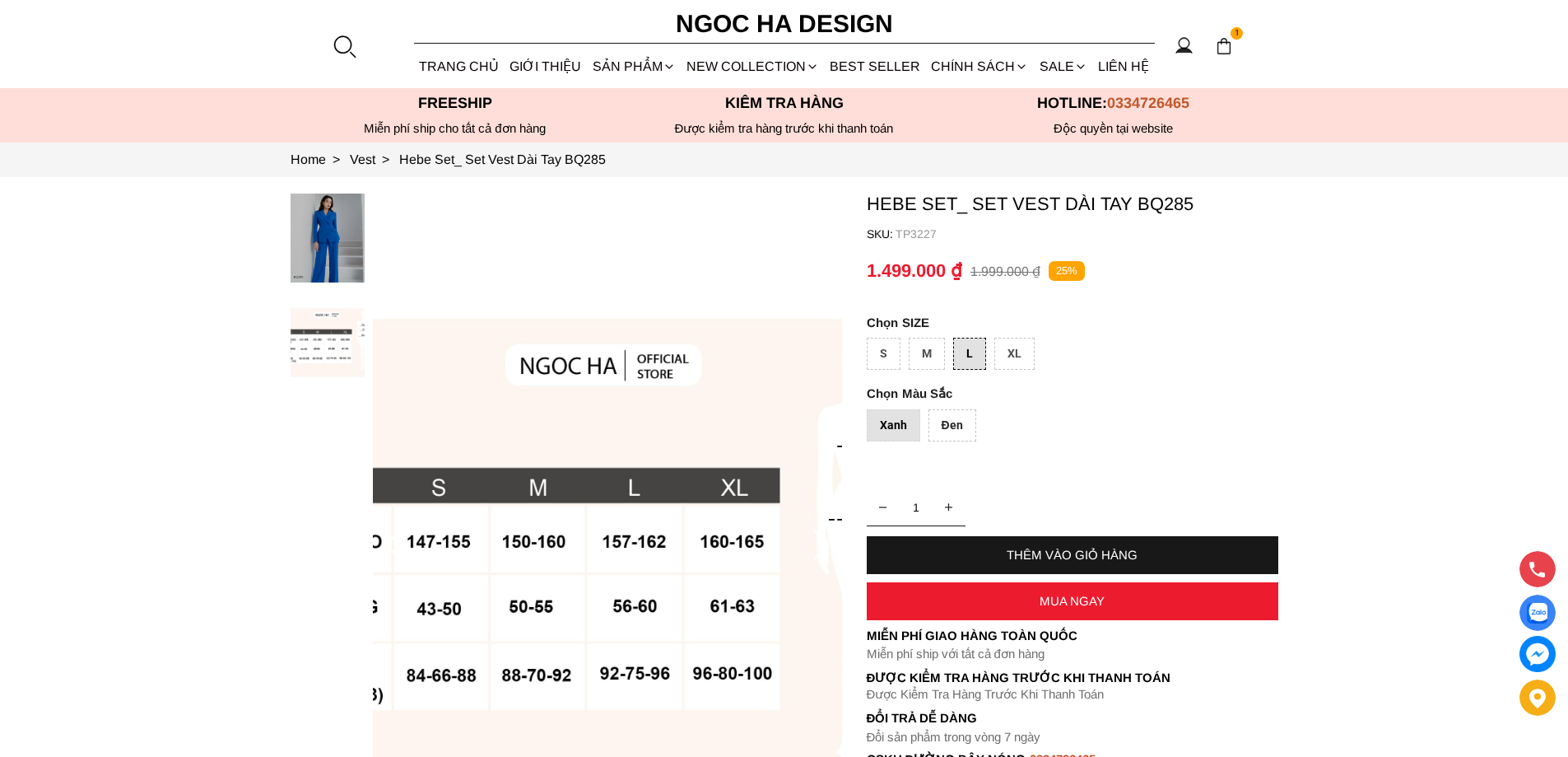
click at [910, 230] on p "TP3227" at bounding box center [1087, 234] width 383 height 14
copy p "TP3227"
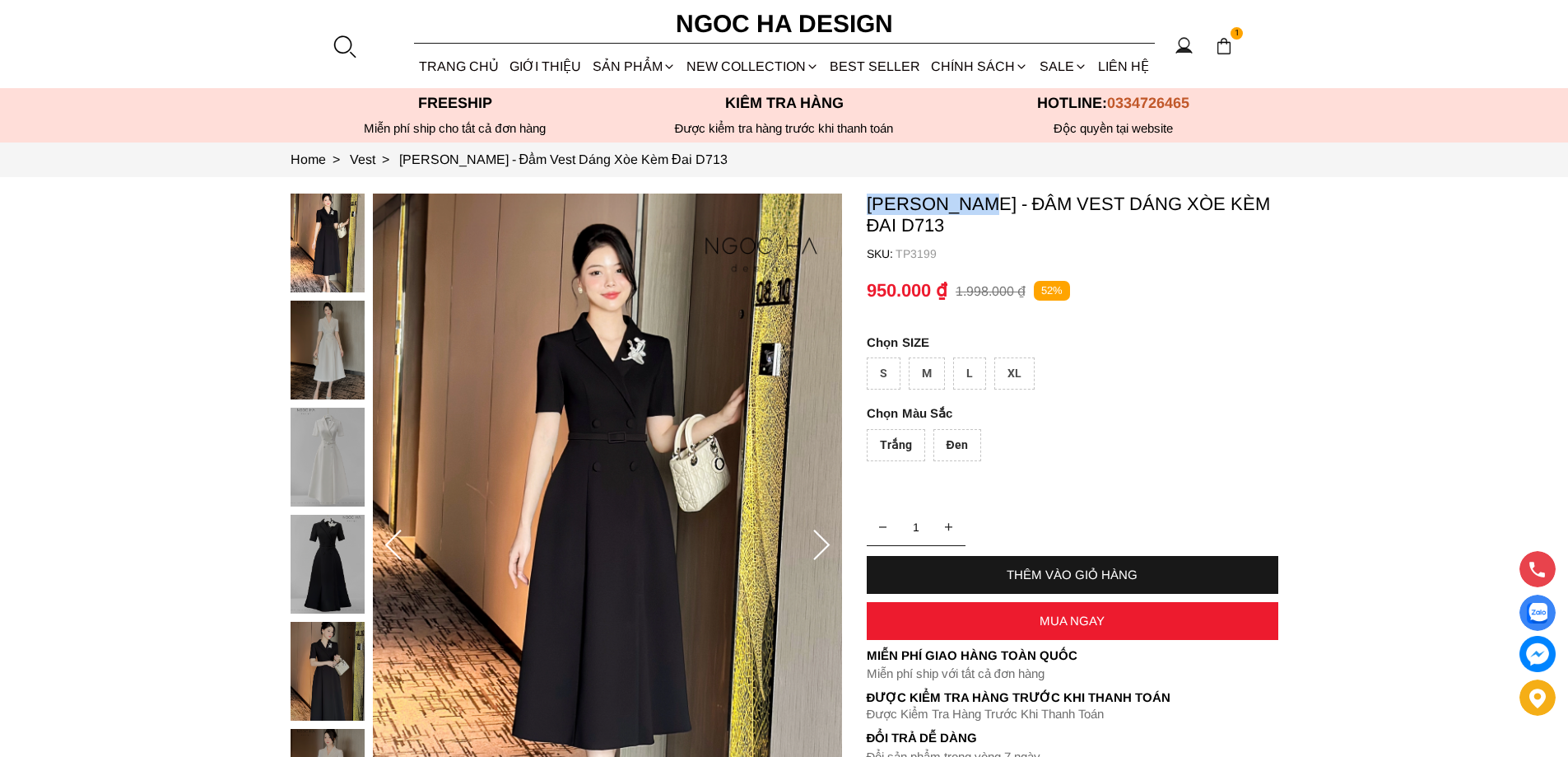
copy p "[PERSON_NAME]"
drag, startPoint x: 862, startPoint y: 199, endPoint x: 986, endPoint y: 199, distance: 124.0
click at [986, 199] on section "[PERSON_NAME] - Đầm Vest Dáng Xòe Kèm Đai D713 SKU: TP3199 Trắng Đen 1 THÊM VÀO…" at bounding box center [784, 546] width 1568 height 737
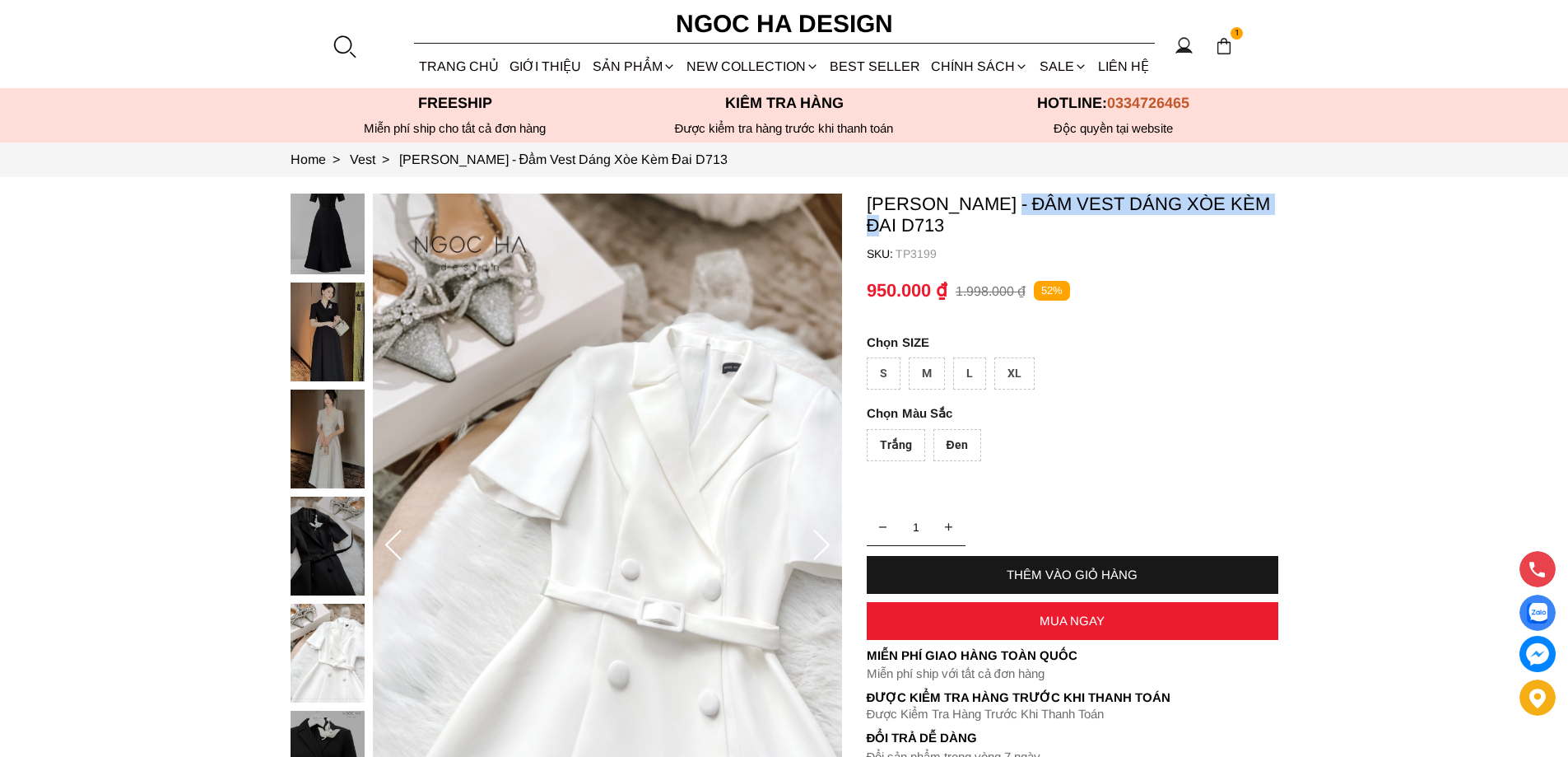
copy p "Đầm Vest Dáng Xòe Kèm Đai"
drag, startPoint x: 1006, startPoint y: 199, endPoint x: 1277, endPoint y: 204, distance: 271.0
click at [1277, 204] on p "[PERSON_NAME] - Đầm Vest Dáng Xòe Kèm Đai D713" at bounding box center [1072, 215] width 412 height 42
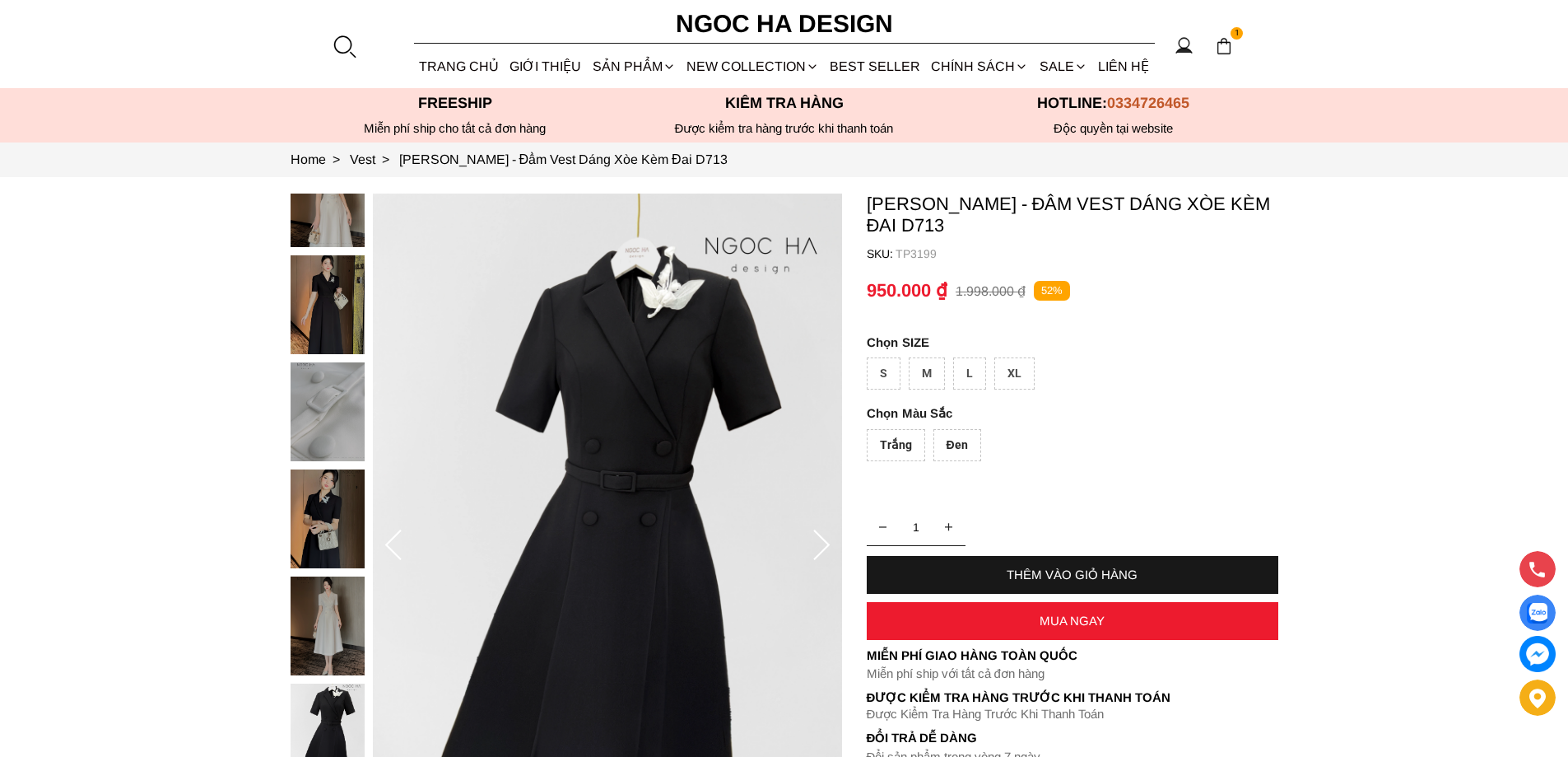
click at [924, 255] on p "TP3199" at bounding box center [1087, 254] width 383 height 14
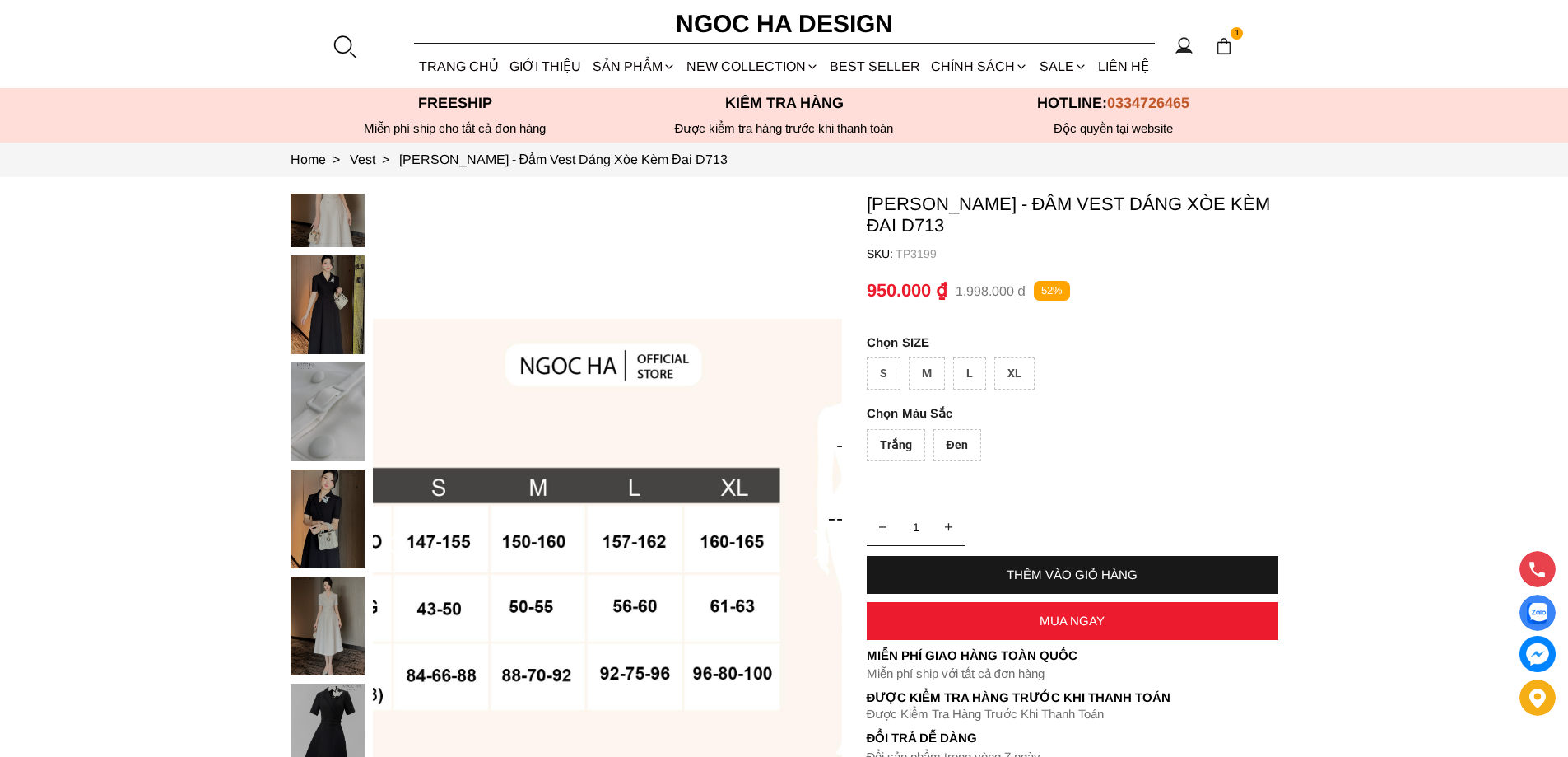
click at [924, 255] on p "TP3199" at bounding box center [1087, 254] width 383 height 14
copy p "TP3199"
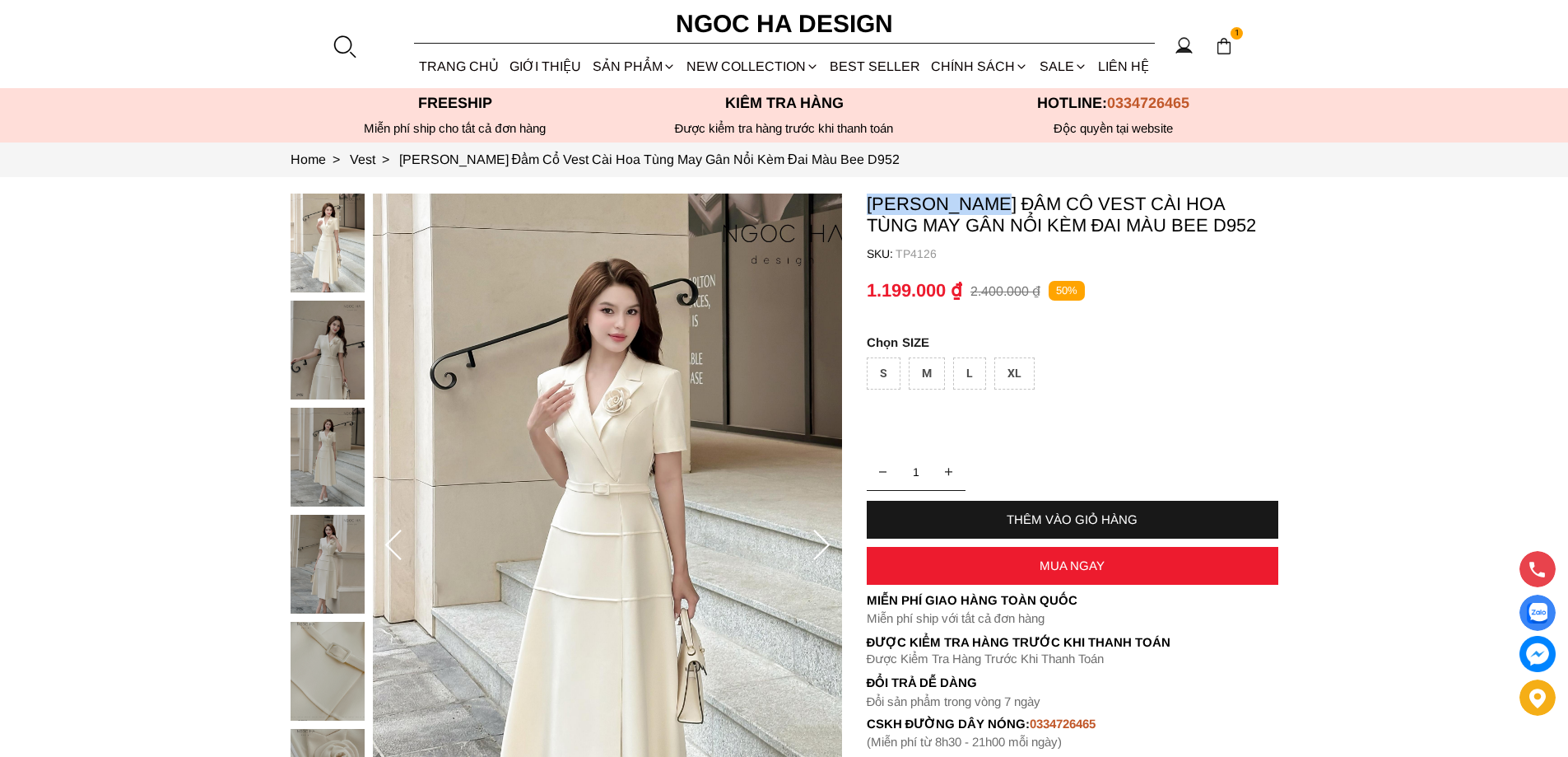
click at [999, 198] on section "[PERSON_NAME] Đầm Cổ Vest Cài Hoa Tùng May Gân Nổi Kèm Đai Màu Bee D952 SKU: TP…" at bounding box center [784, 546] width 1568 height 737
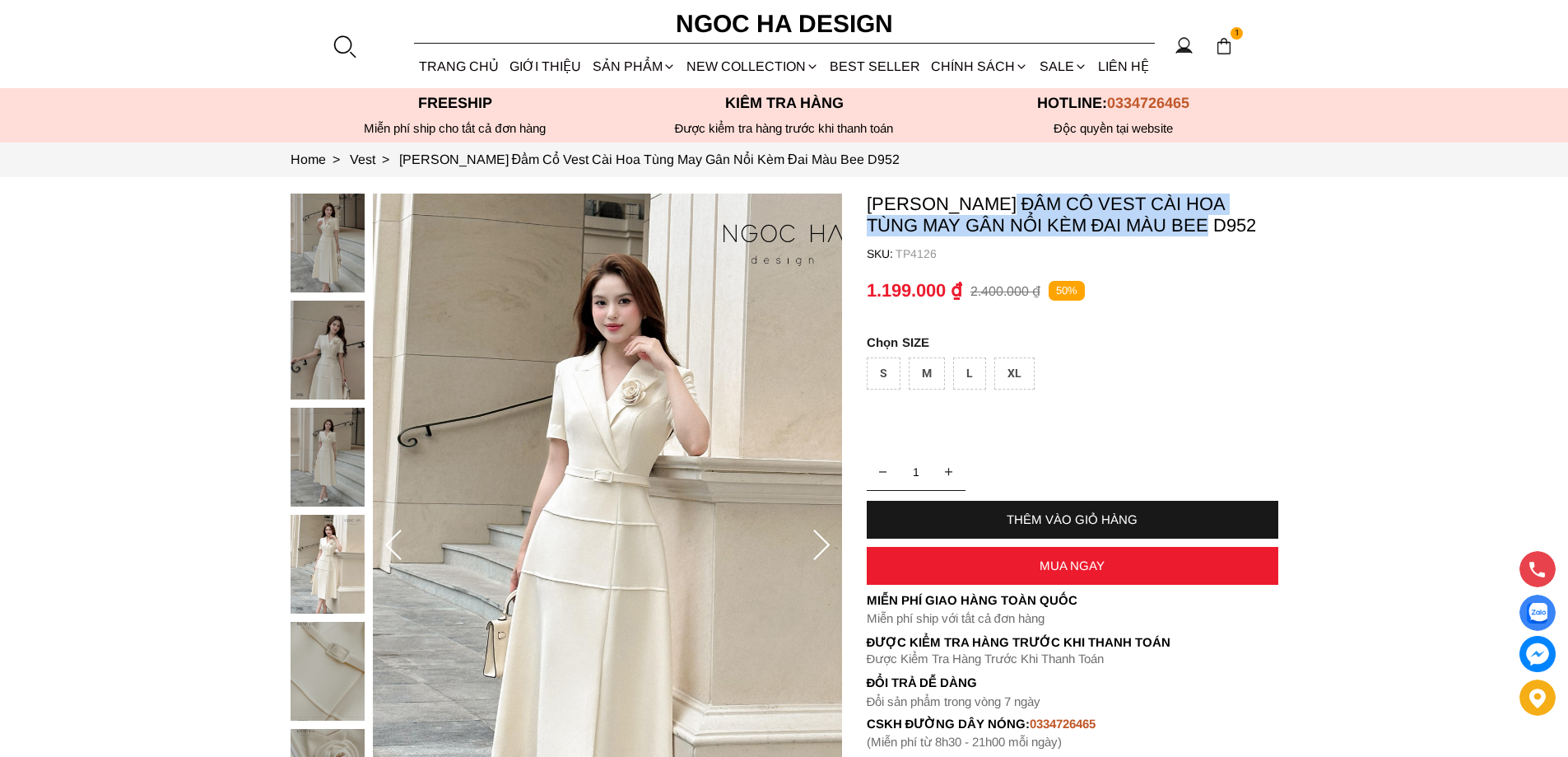
drag, startPoint x: 1010, startPoint y: 188, endPoint x: 1151, endPoint y: 235, distance: 148.6
click at [1151, 235] on section "[PERSON_NAME] Đầm Cổ Vest Cài Hoa Tùng May Gân Nổi Kèm Đai Màu Bee D952 SKU: TP…" at bounding box center [784, 546] width 1568 height 737
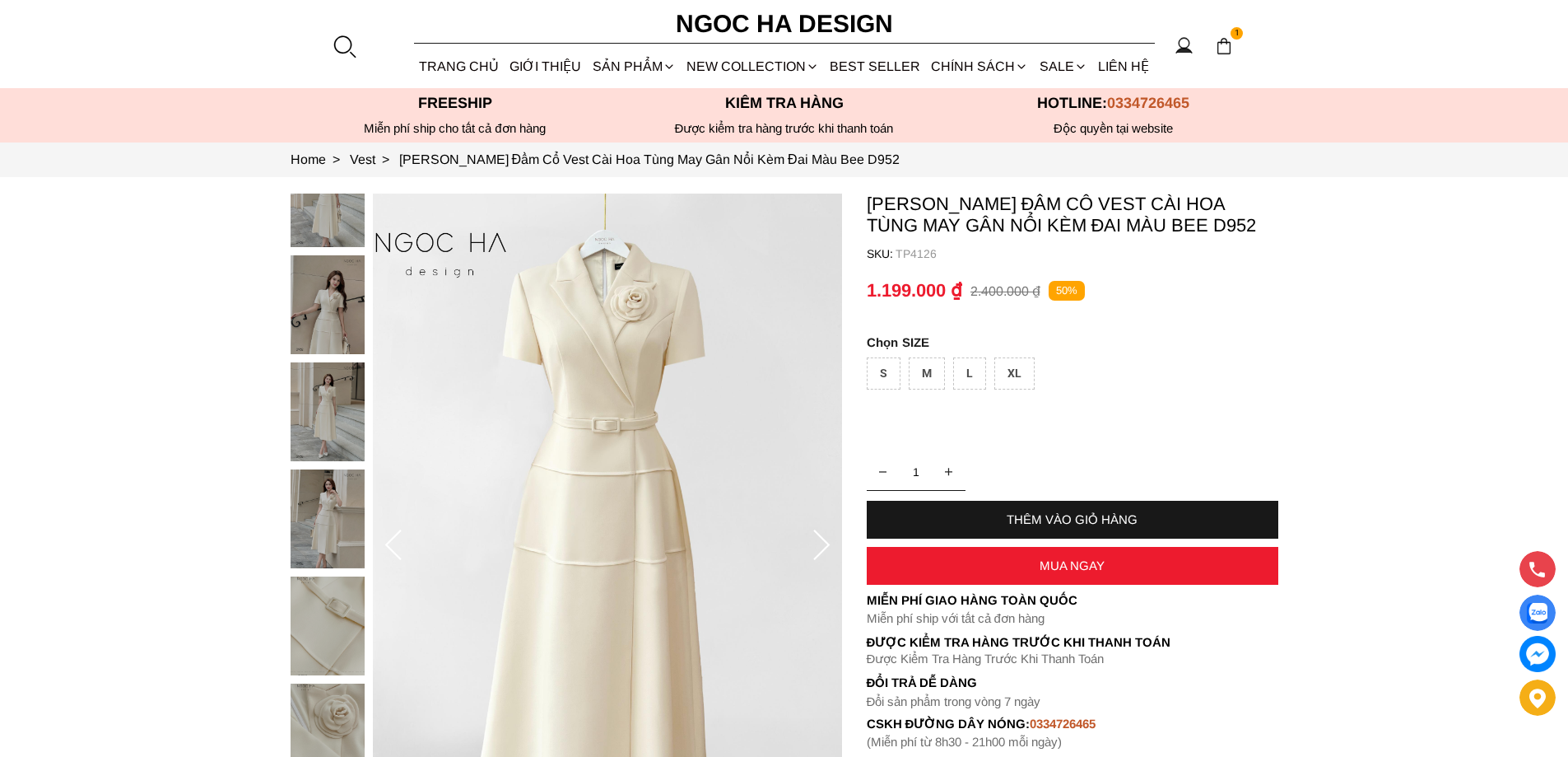
click at [939, 254] on p "TP4126" at bounding box center [1087, 254] width 383 height 14
click at [938, 254] on p "TP4126" at bounding box center [1087, 254] width 383 height 14
click at [912, 253] on p "TP4126" at bounding box center [1087, 254] width 383 height 14
copy p "TP4126"
